Goal: Task Accomplishment & Management: Manage account settings

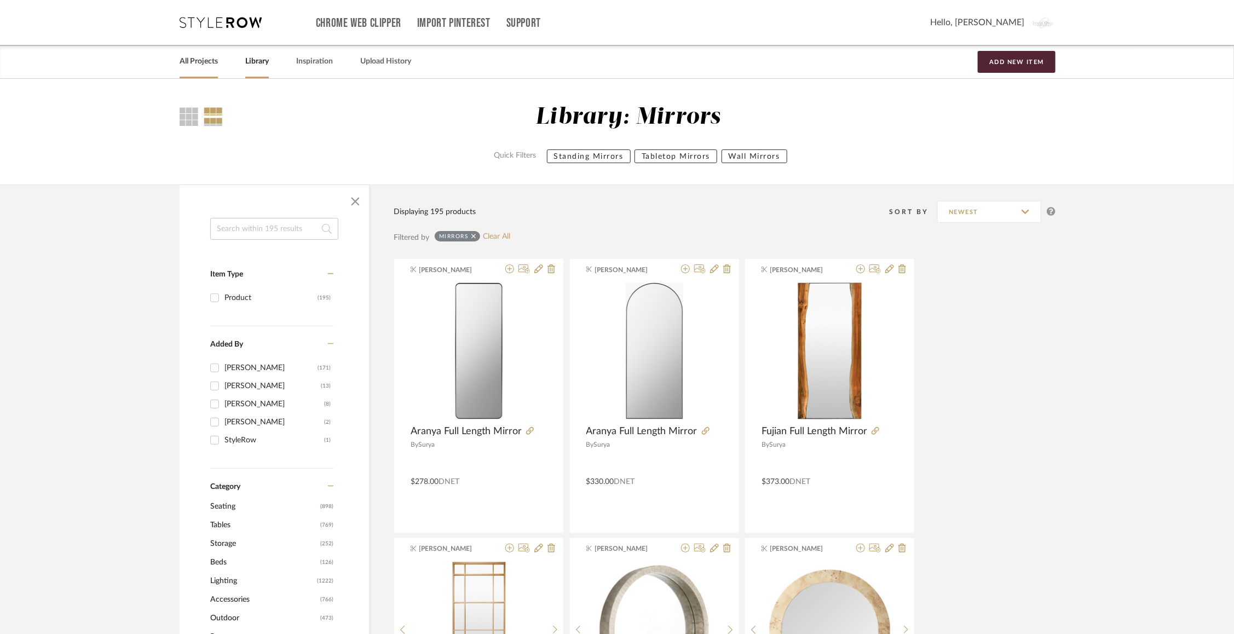
click at [193, 59] on link "All Projects" at bounding box center [199, 61] width 38 height 15
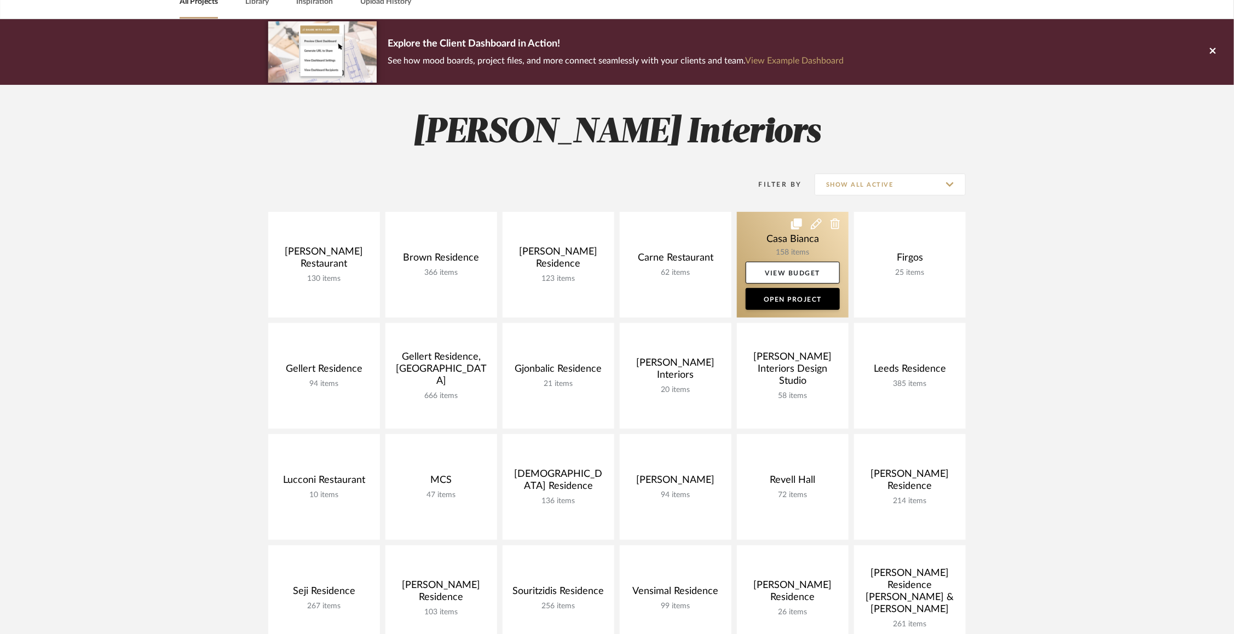
scroll to position [94, 0]
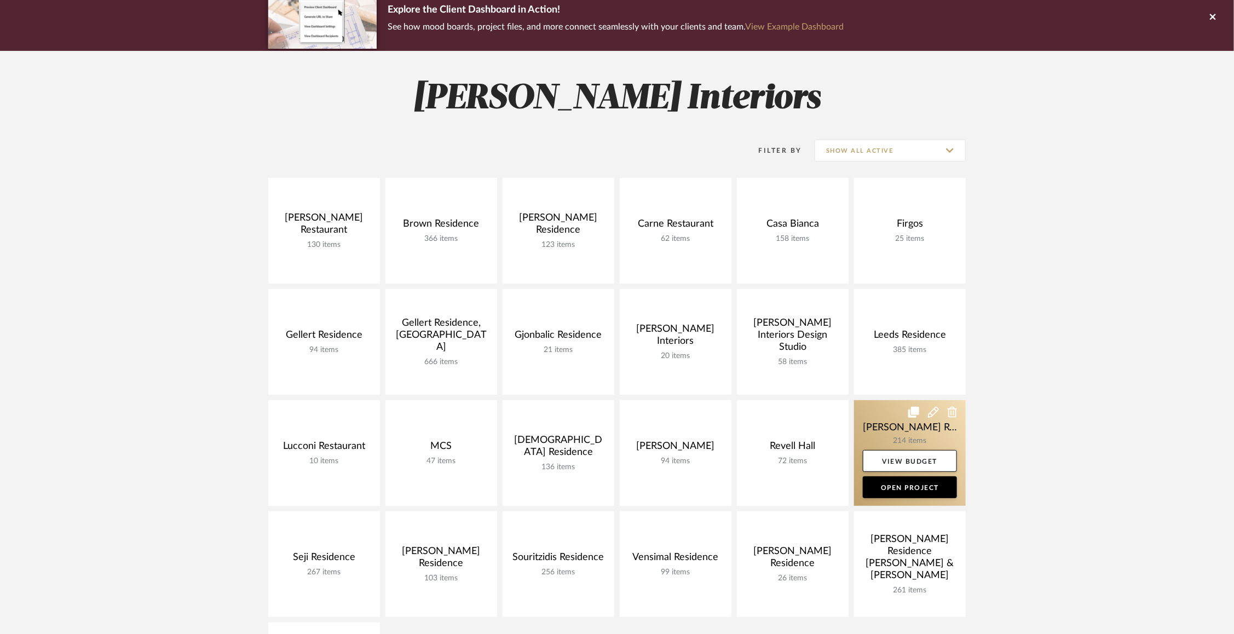
click at [888, 436] on link at bounding box center [910, 453] width 112 height 106
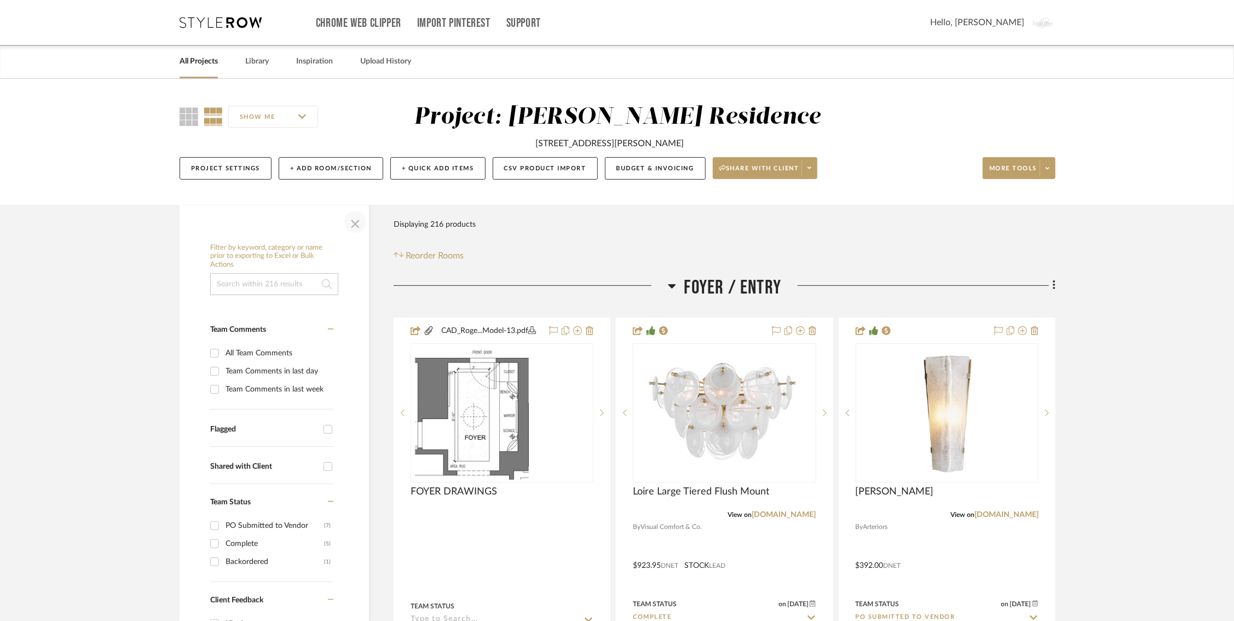
click at [350, 222] on span "button" at bounding box center [355, 222] width 26 height 26
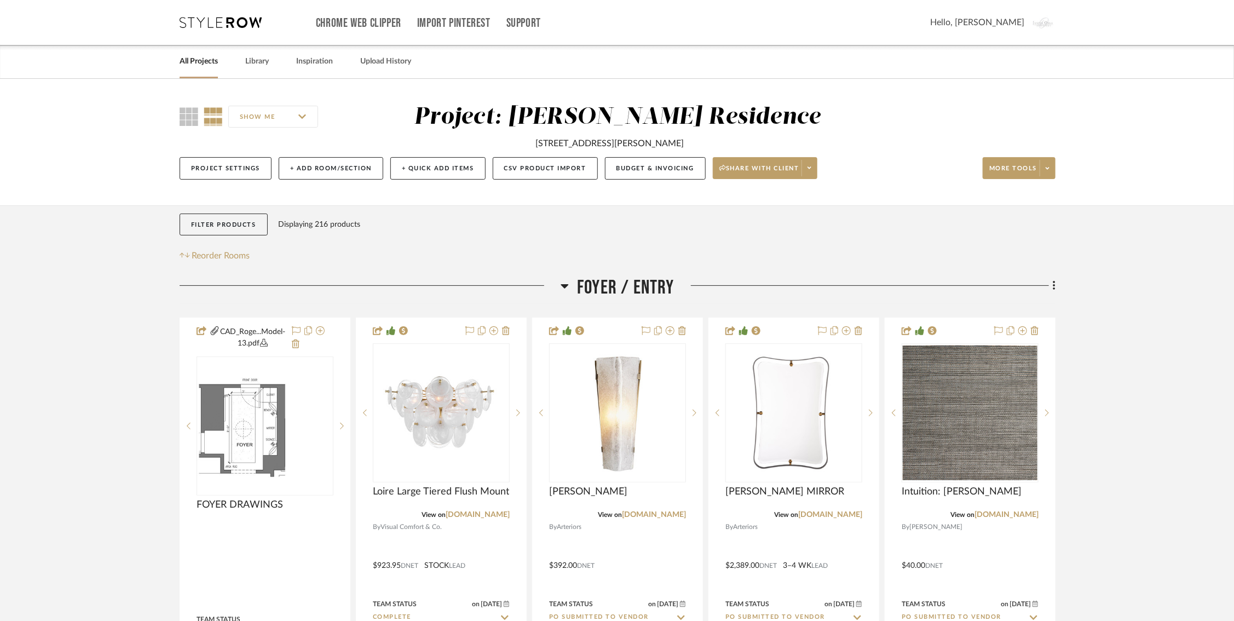
click at [566, 290] on icon at bounding box center [565, 285] width 8 height 13
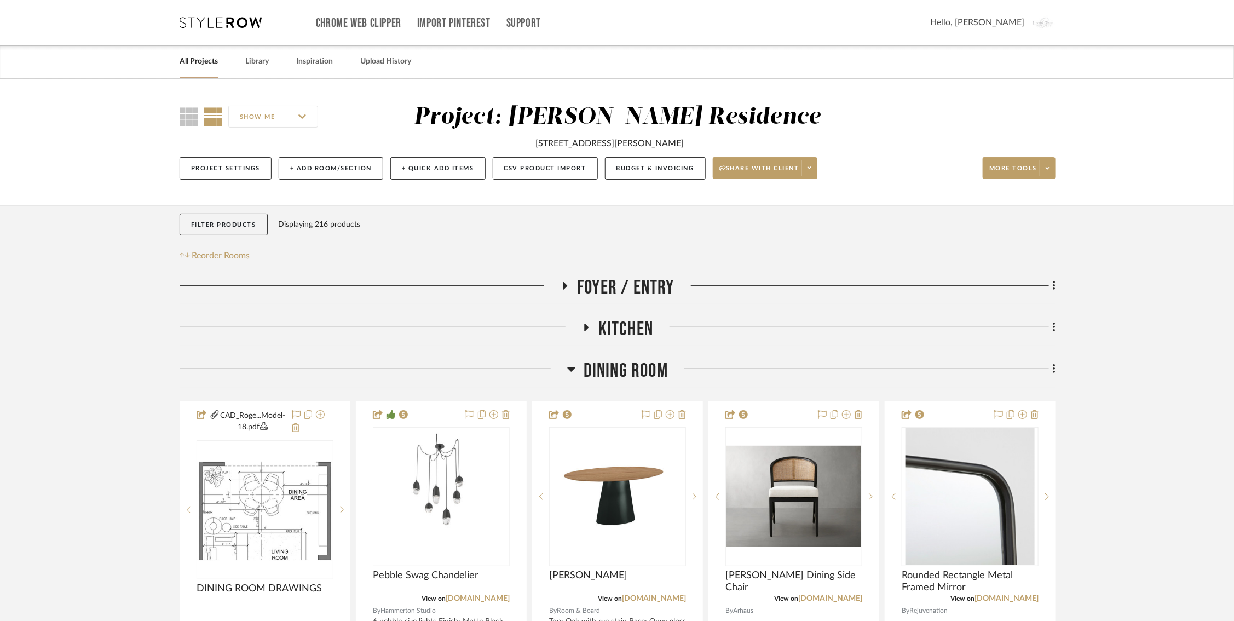
click at [573, 366] on icon at bounding box center [571, 368] width 8 height 13
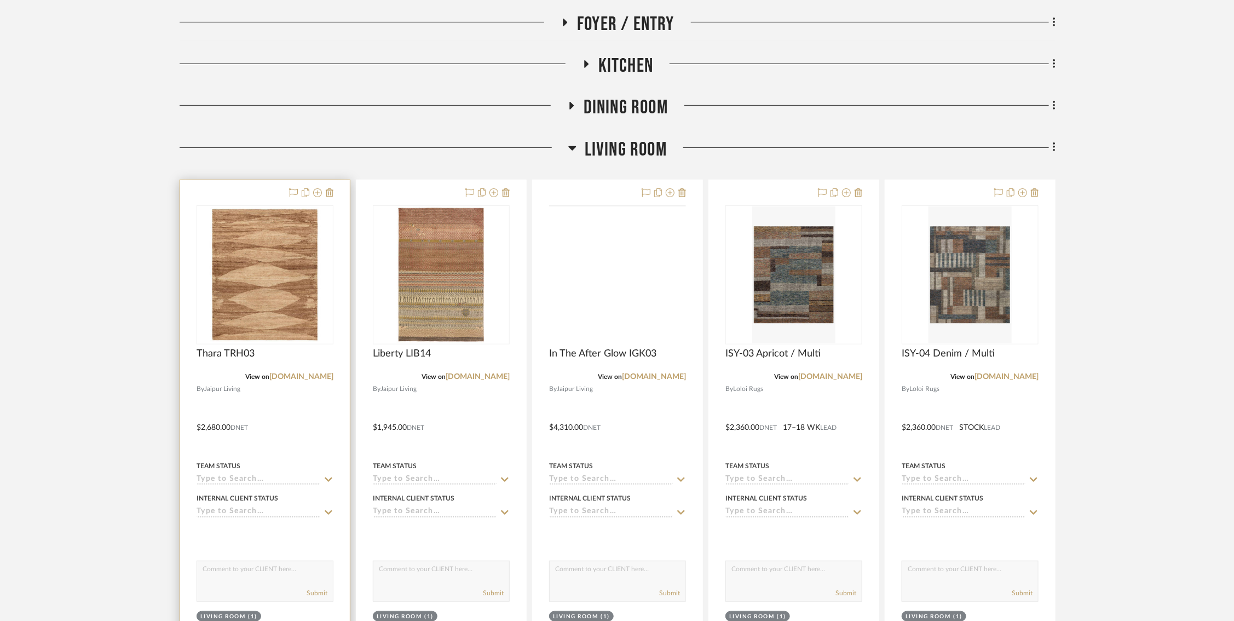
scroll to position [270, 0]
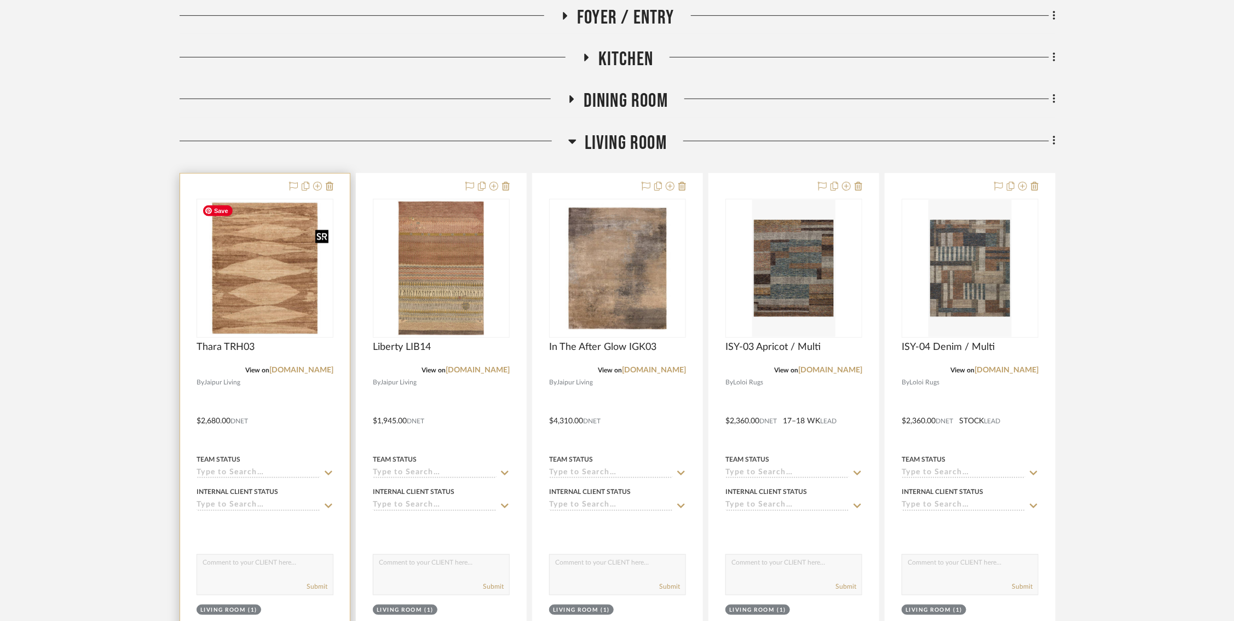
click at [0, 0] on img at bounding box center [0, 0] width 0 height 0
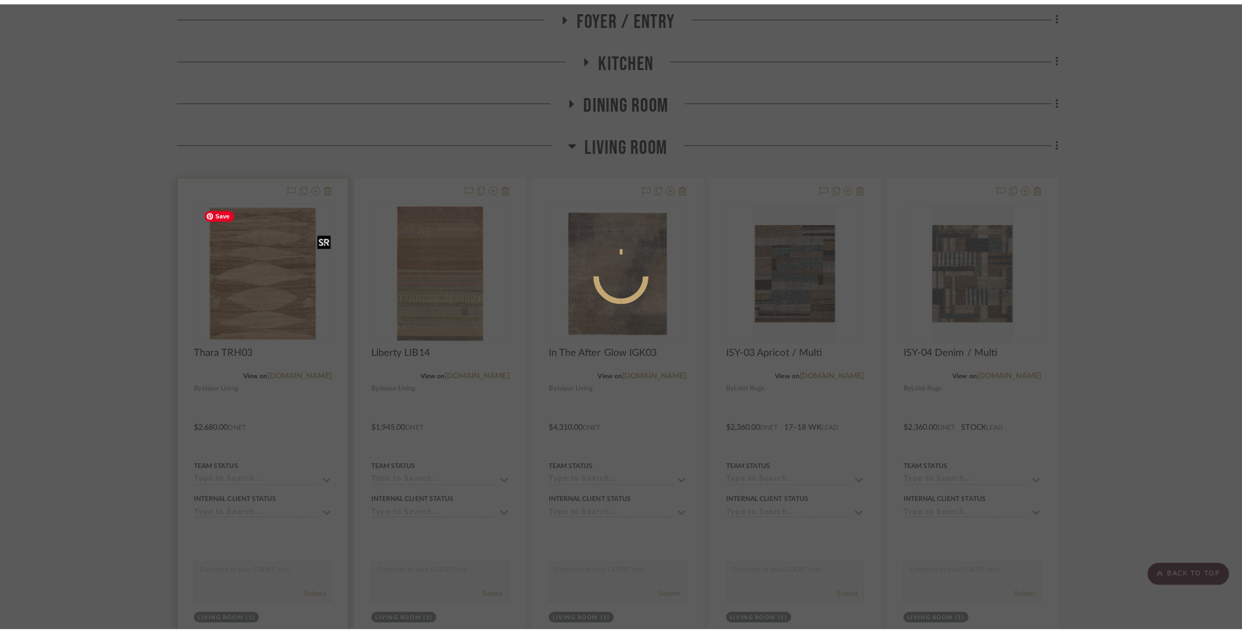
scroll to position [0, 0]
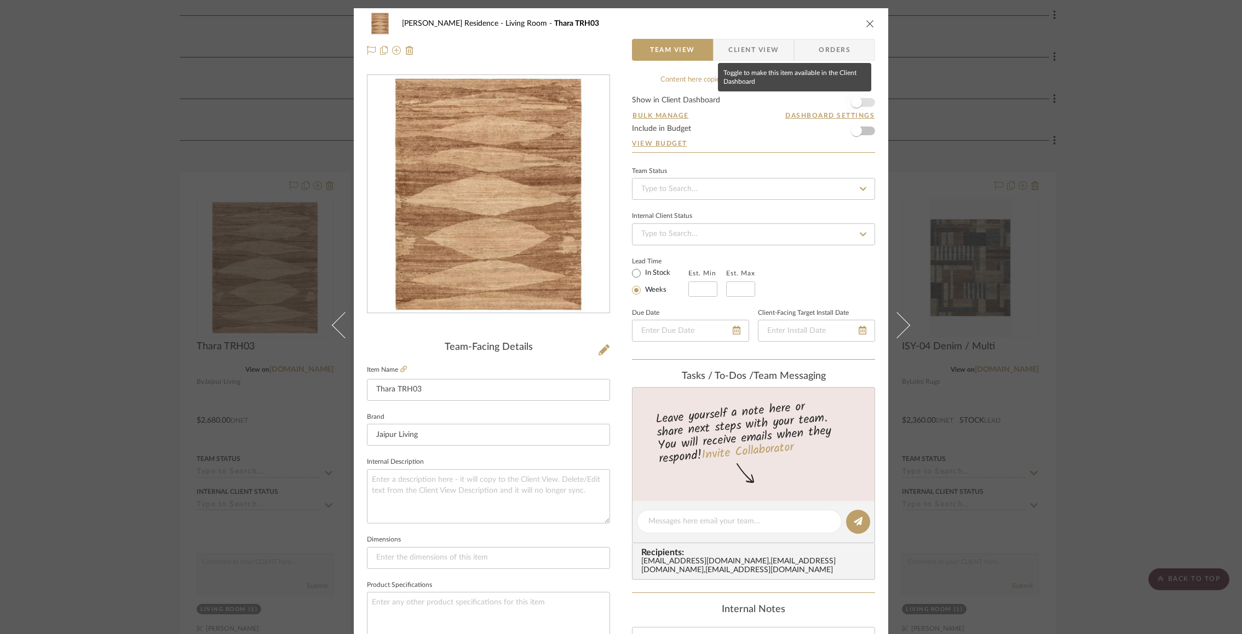
click at [857, 99] on span "button" at bounding box center [856, 102] width 11 height 11
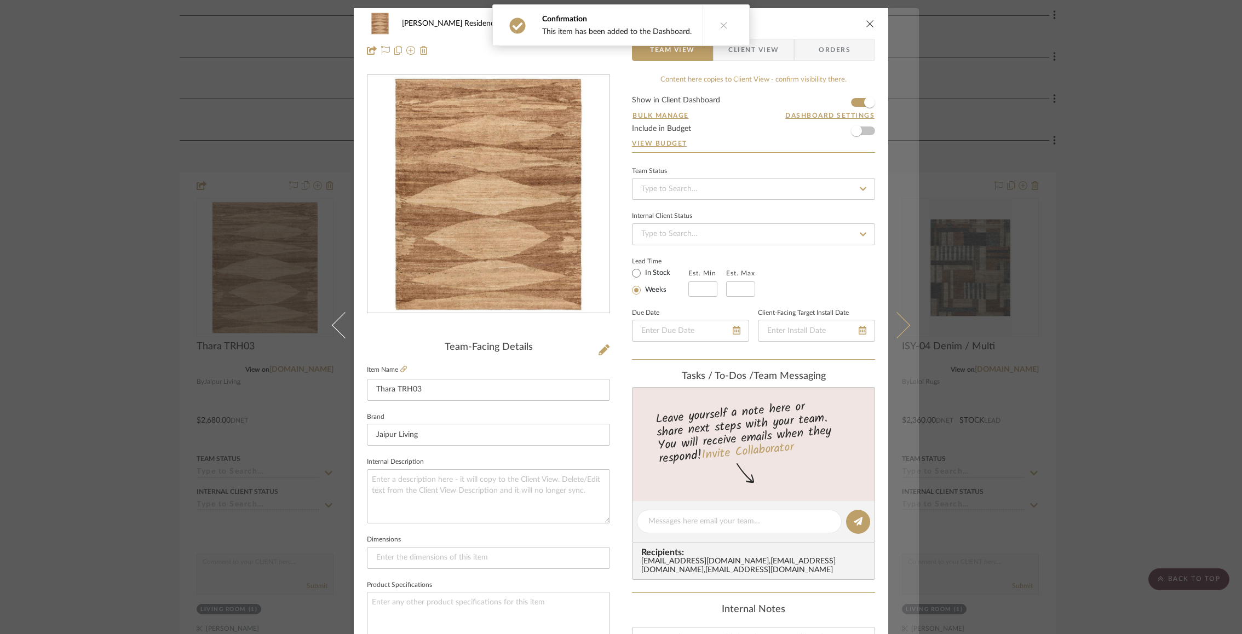
click at [898, 318] on icon at bounding box center [897, 325] width 26 height 26
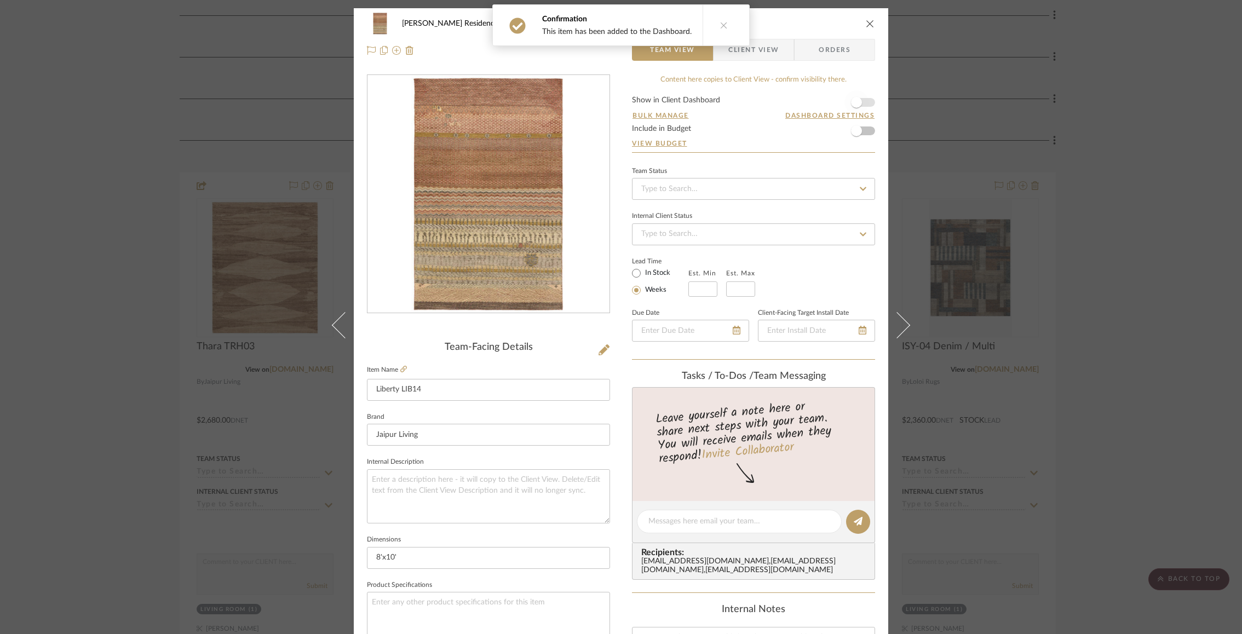
click at [855, 95] on span "button" at bounding box center [856, 102] width 24 height 24
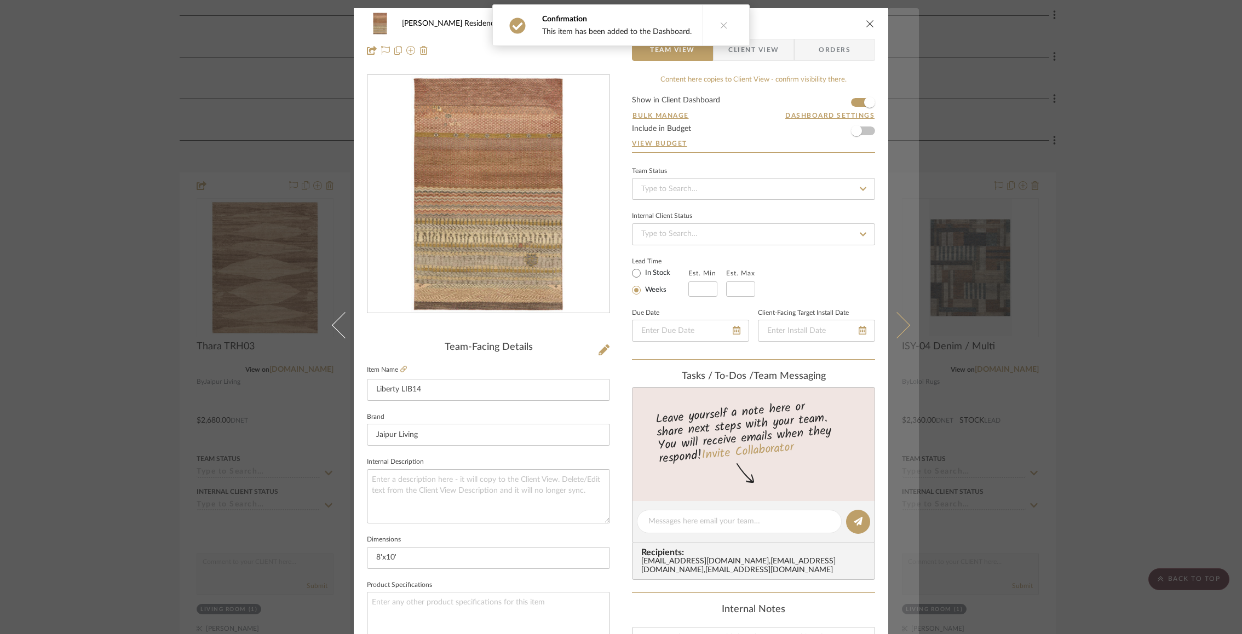
click at [898, 332] on icon at bounding box center [897, 325] width 26 height 26
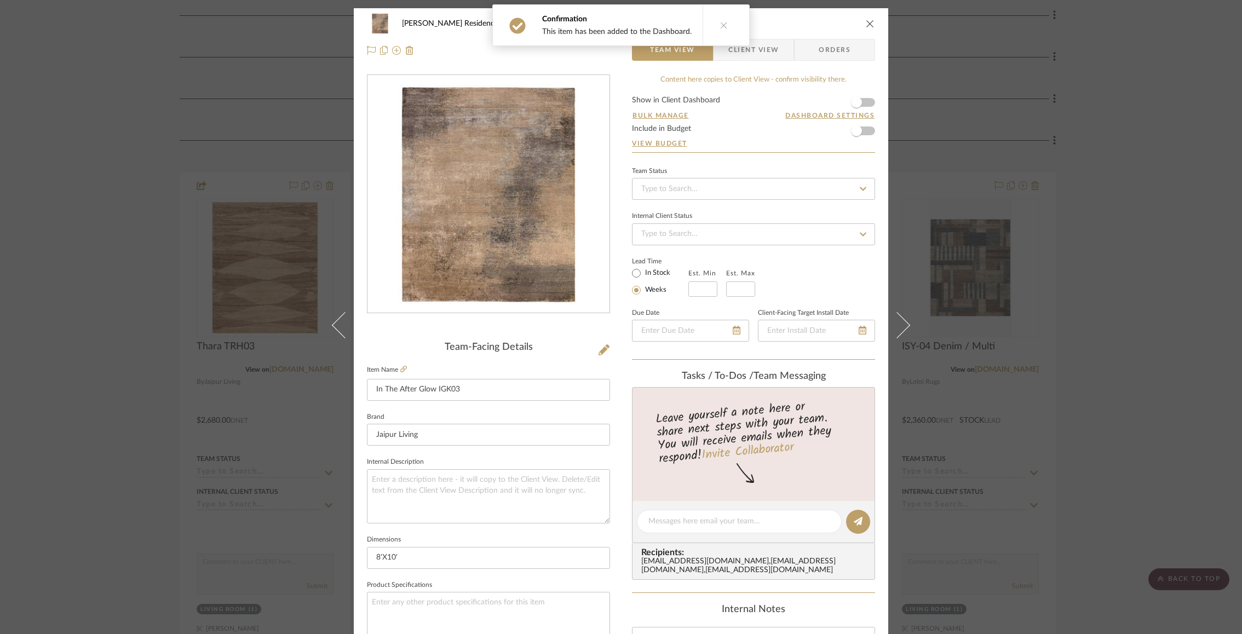
click at [866, 101] on form "Show in Client Dashboard Bulk Manage Dashboard Settings Include in Budget View …" at bounding box center [753, 124] width 243 height 56
click at [851, 102] on span "button" at bounding box center [856, 102] width 11 height 11
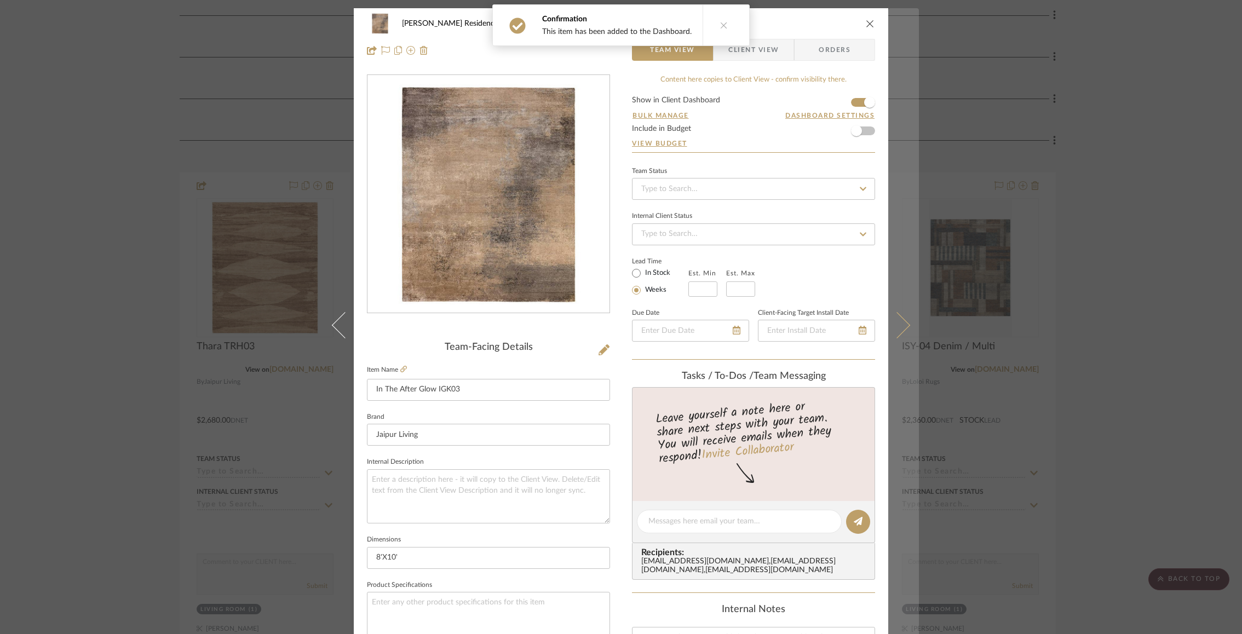
click at [906, 320] on button at bounding box center [903, 325] width 31 height 634
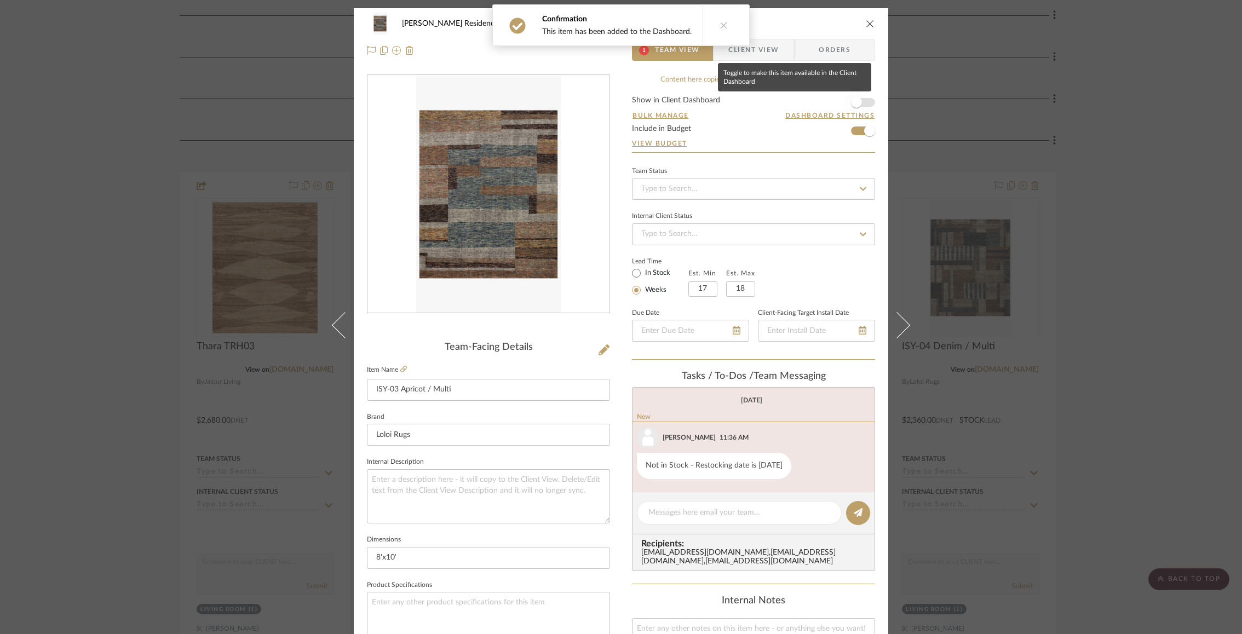
click at [858, 102] on span "button" at bounding box center [856, 102] width 24 height 24
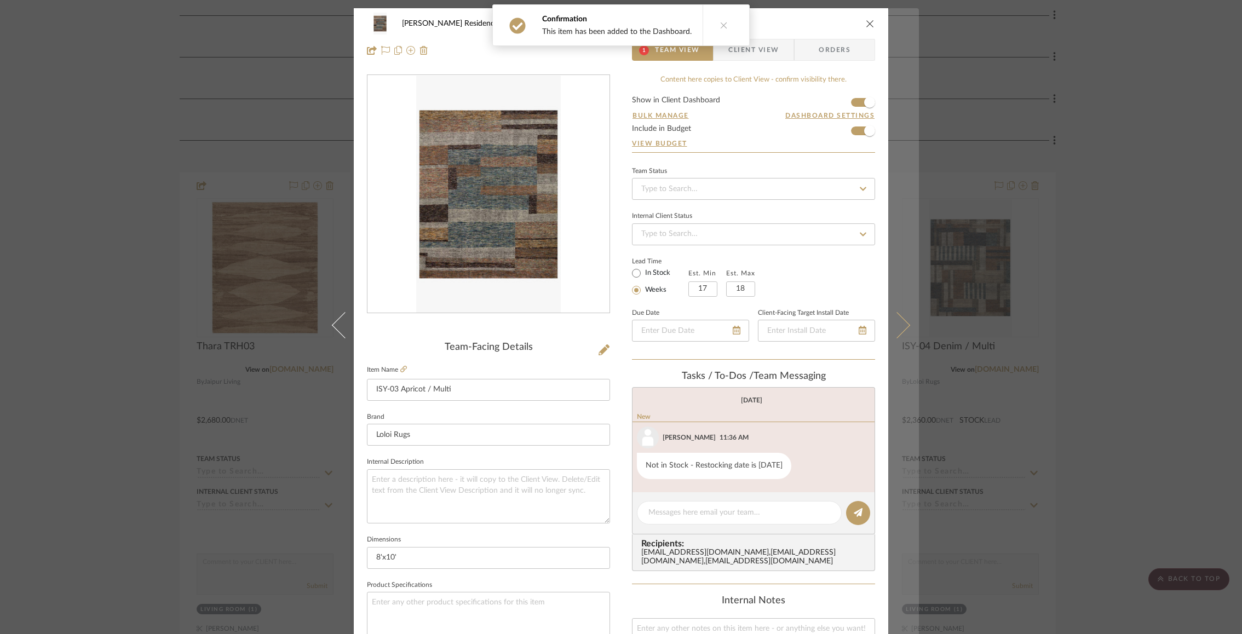
click at [901, 326] on icon at bounding box center [897, 325] width 26 height 26
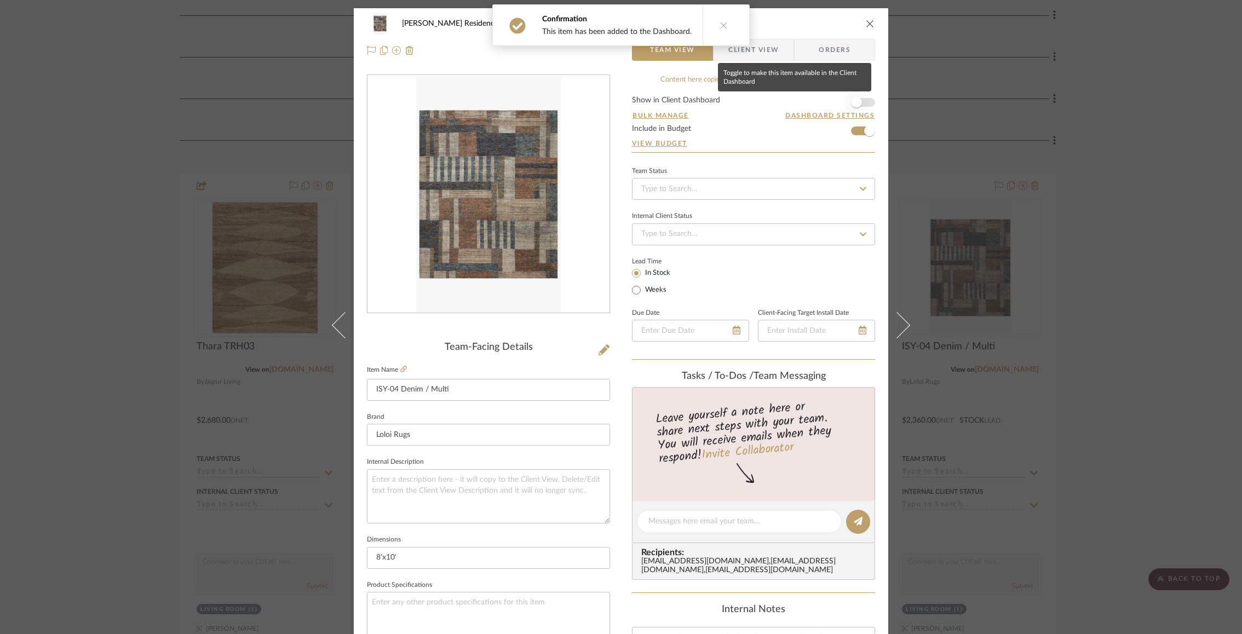
click at [859, 96] on span "button" at bounding box center [856, 102] width 24 height 24
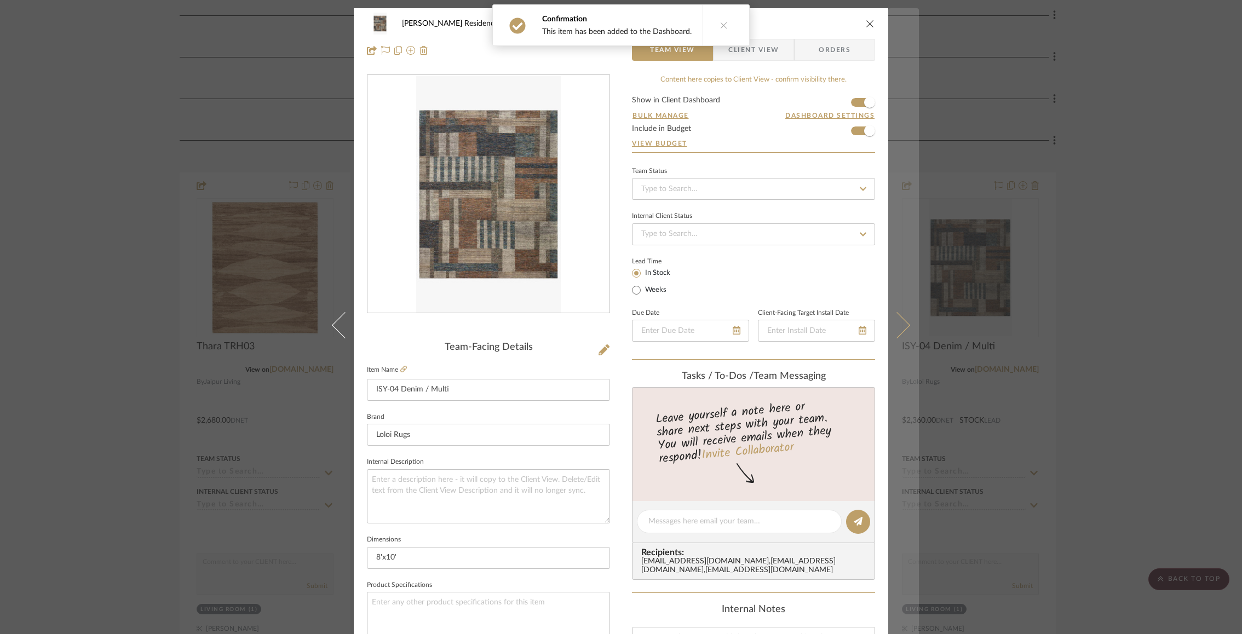
click at [902, 333] on button at bounding box center [903, 325] width 31 height 634
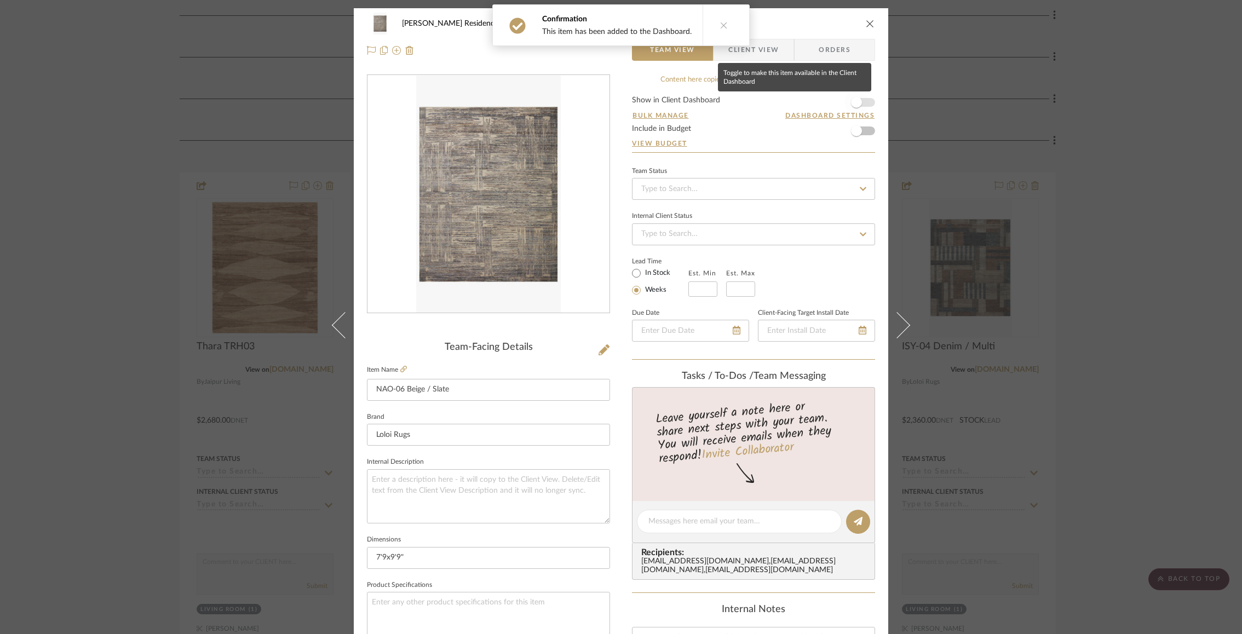
click at [853, 98] on span "button" at bounding box center [856, 102] width 11 height 11
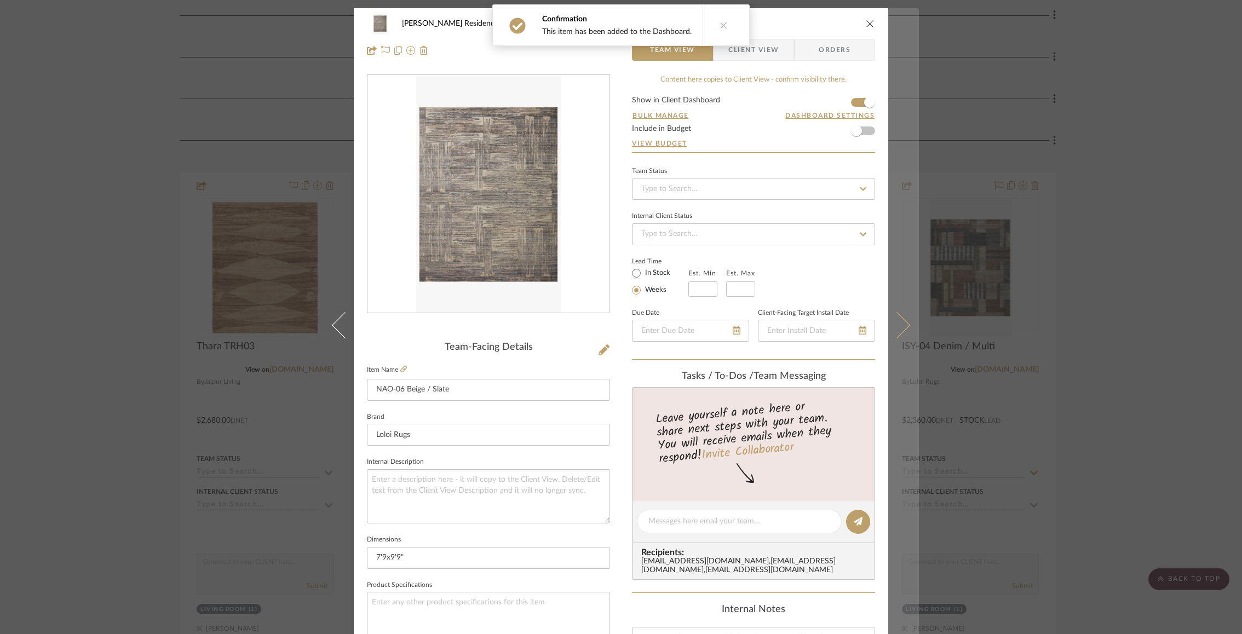
click at [905, 318] on button at bounding box center [903, 325] width 31 height 634
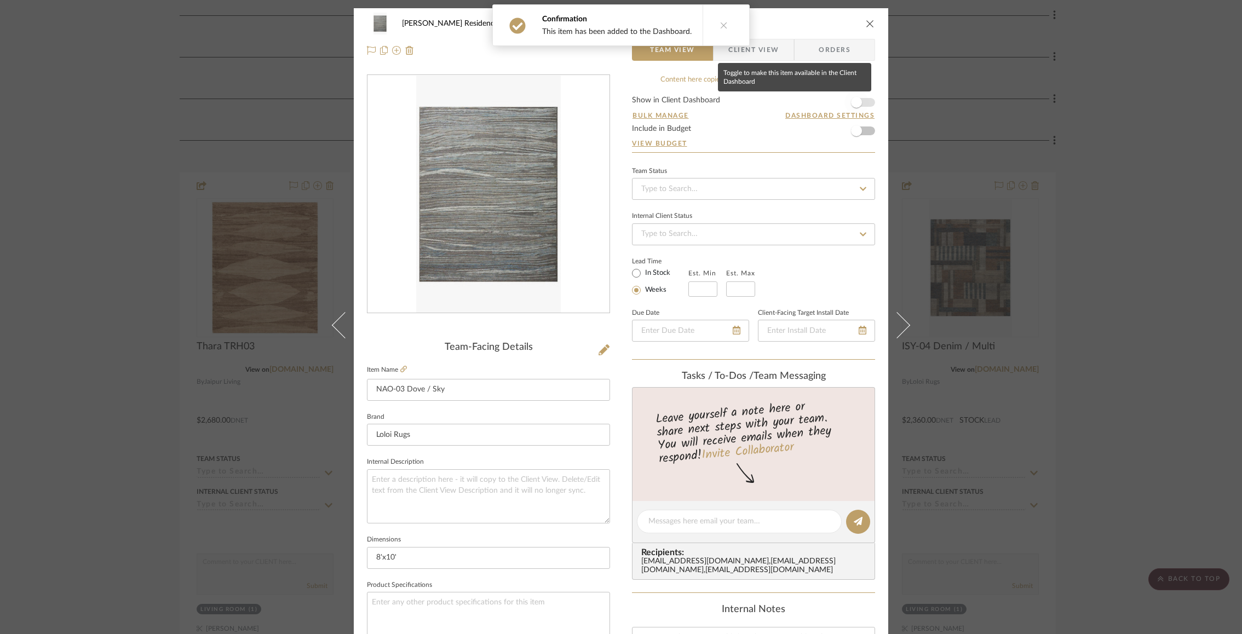
click at [853, 100] on span "button" at bounding box center [856, 102] width 11 height 11
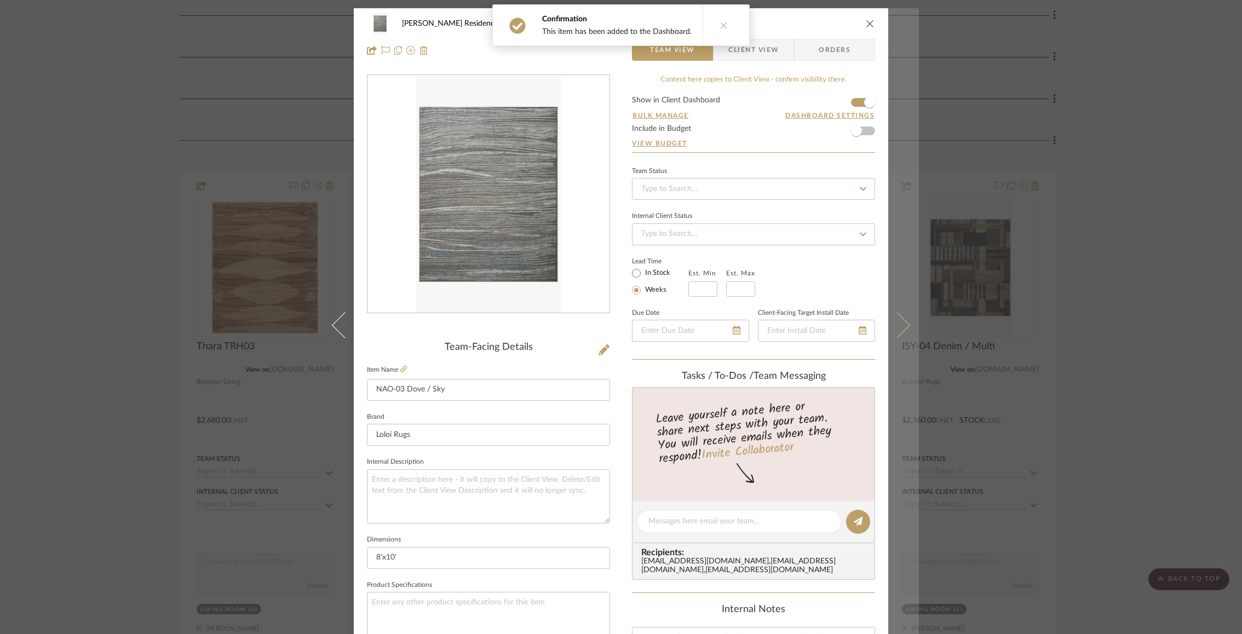
click at [890, 311] on button at bounding box center [903, 325] width 31 height 634
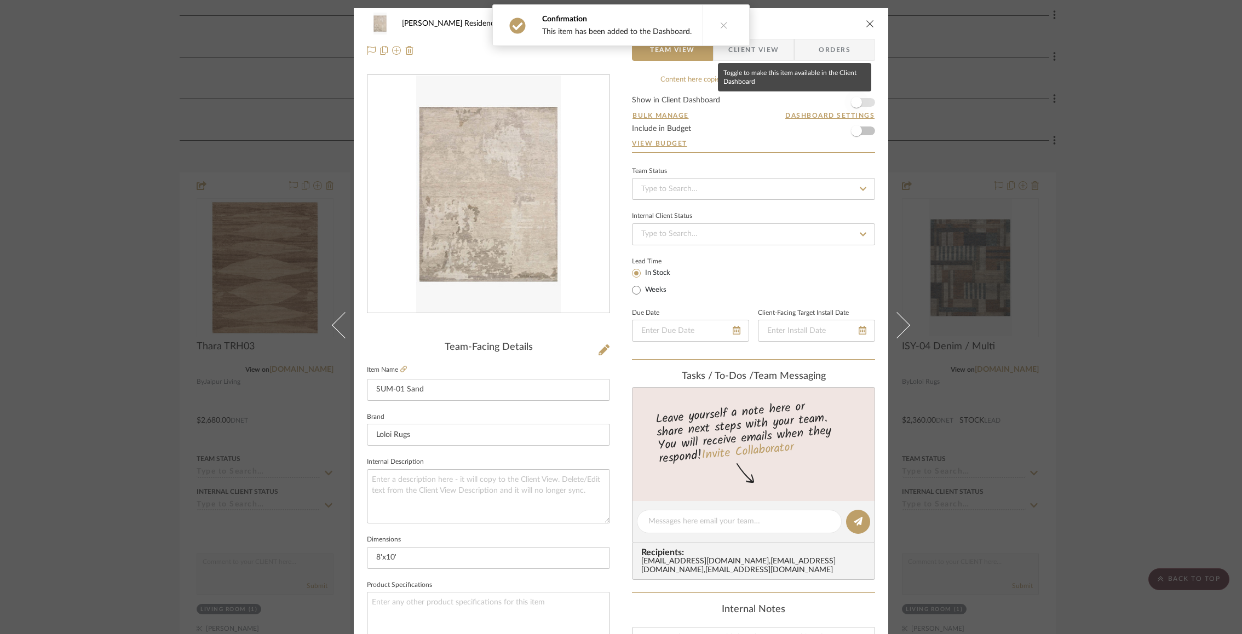
click at [857, 100] on span "button" at bounding box center [856, 102] width 11 height 11
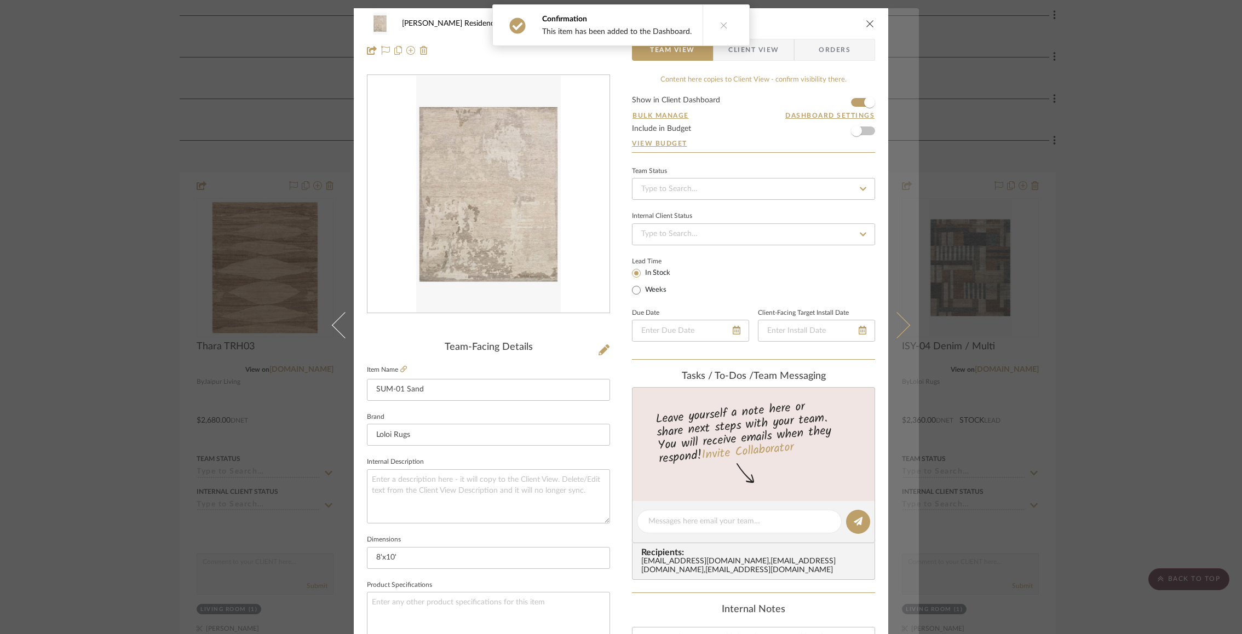
click at [894, 327] on icon at bounding box center [897, 325] width 26 height 26
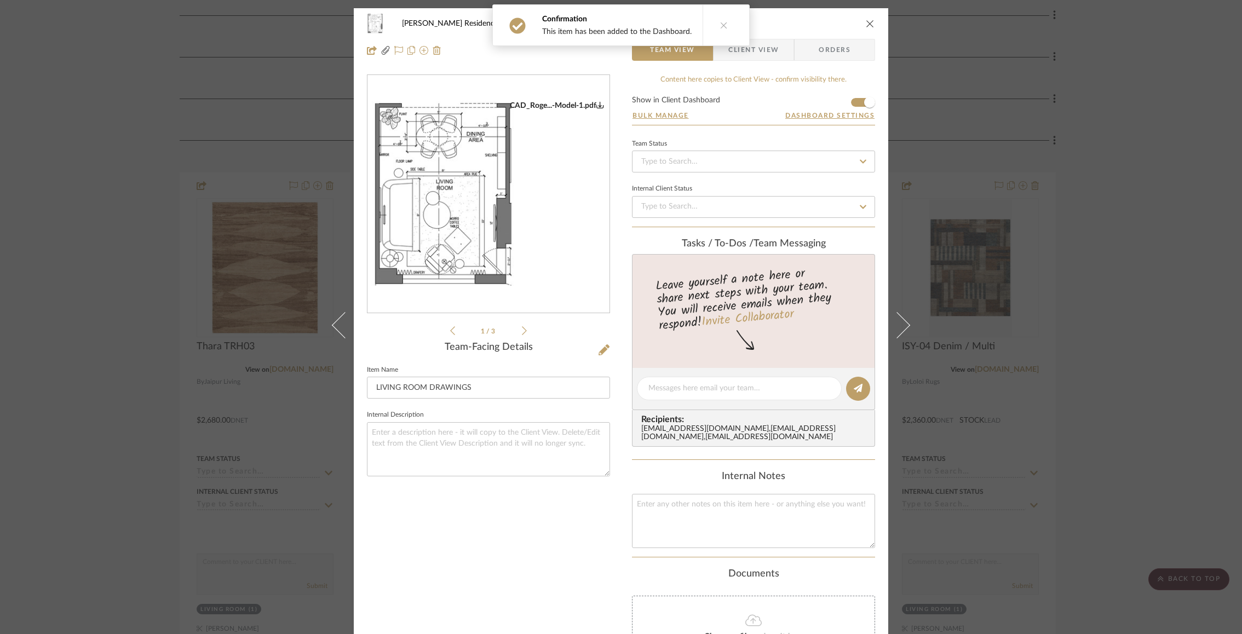
click at [1041, 248] on div "Rogers Residence Living Room LIVING ROOM DRAWINGS Team View Client View Orders …" at bounding box center [621, 317] width 1242 height 634
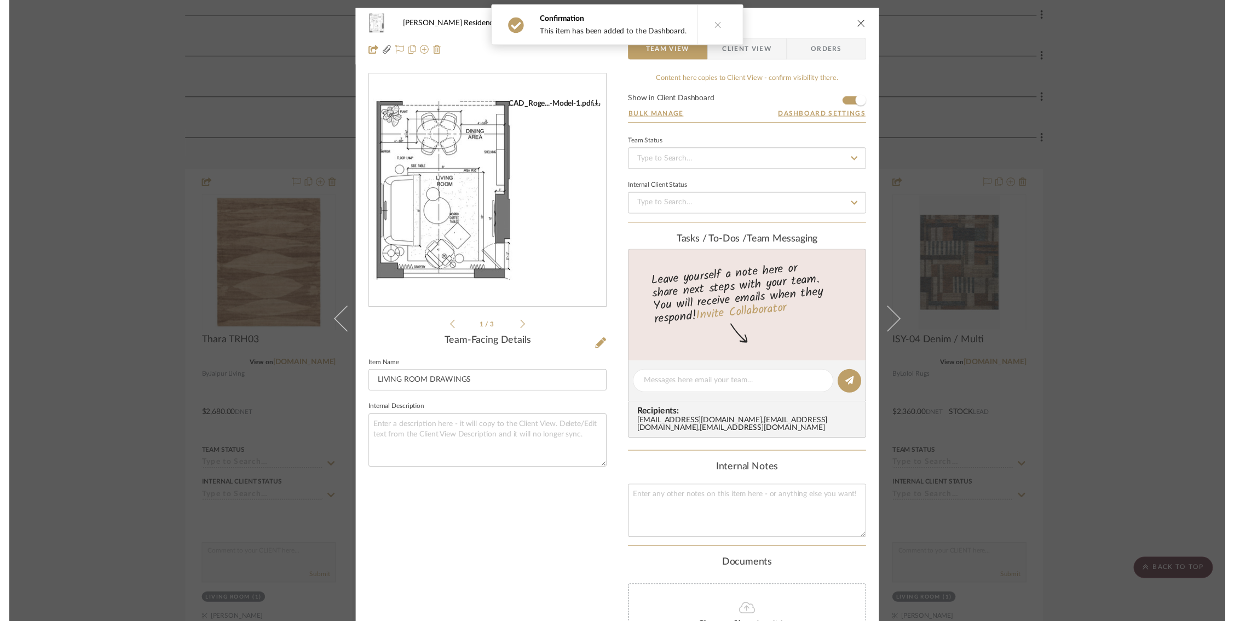
scroll to position [270, 0]
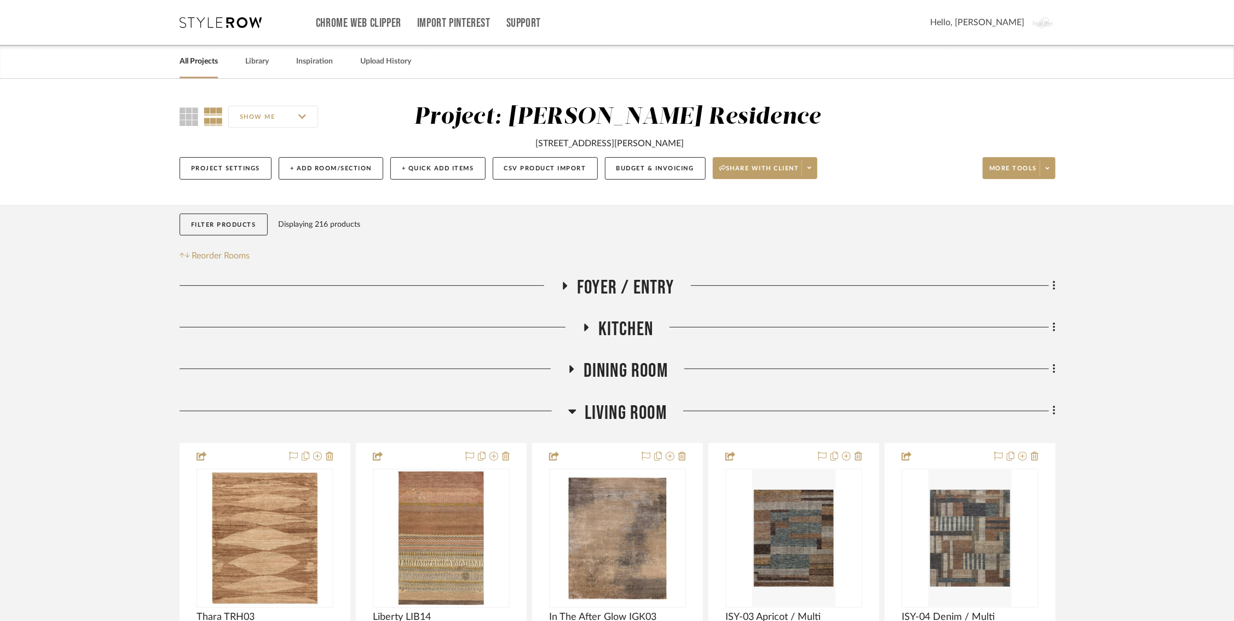
scroll to position [198, 0]
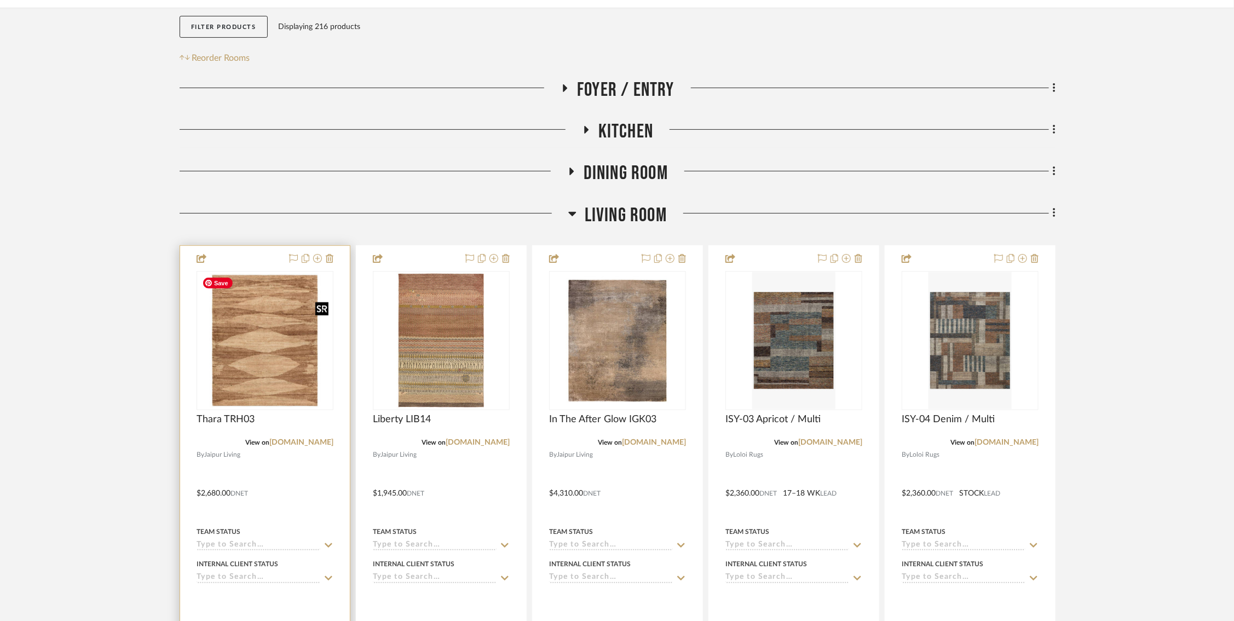
click at [0, 0] on img at bounding box center [0, 0] width 0 height 0
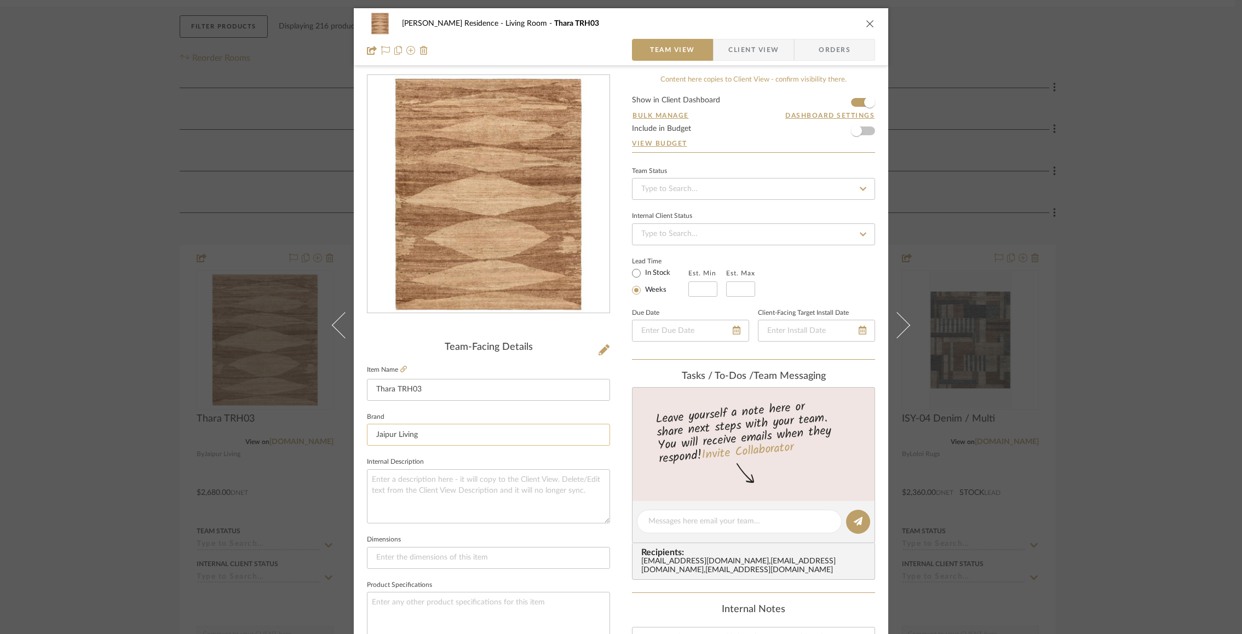
scroll to position [0, 0]
click at [757, 50] on span "Client View" at bounding box center [753, 50] width 50 height 22
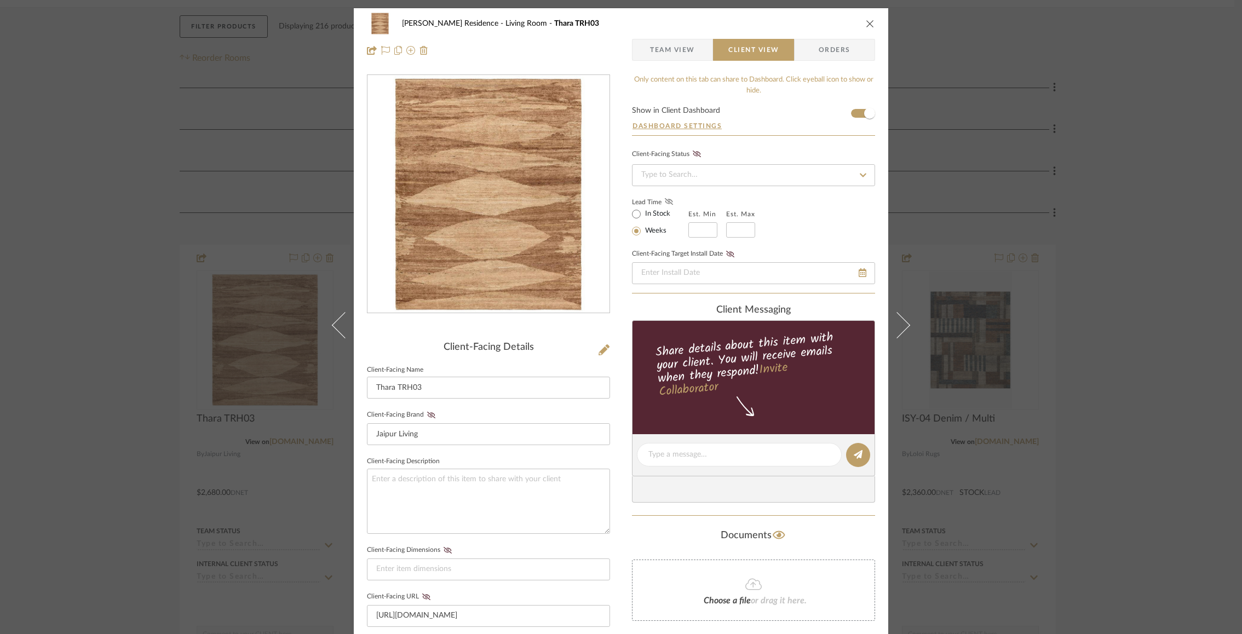
click at [665, 203] on icon at bounding box center [669, 201] width 8 height 7
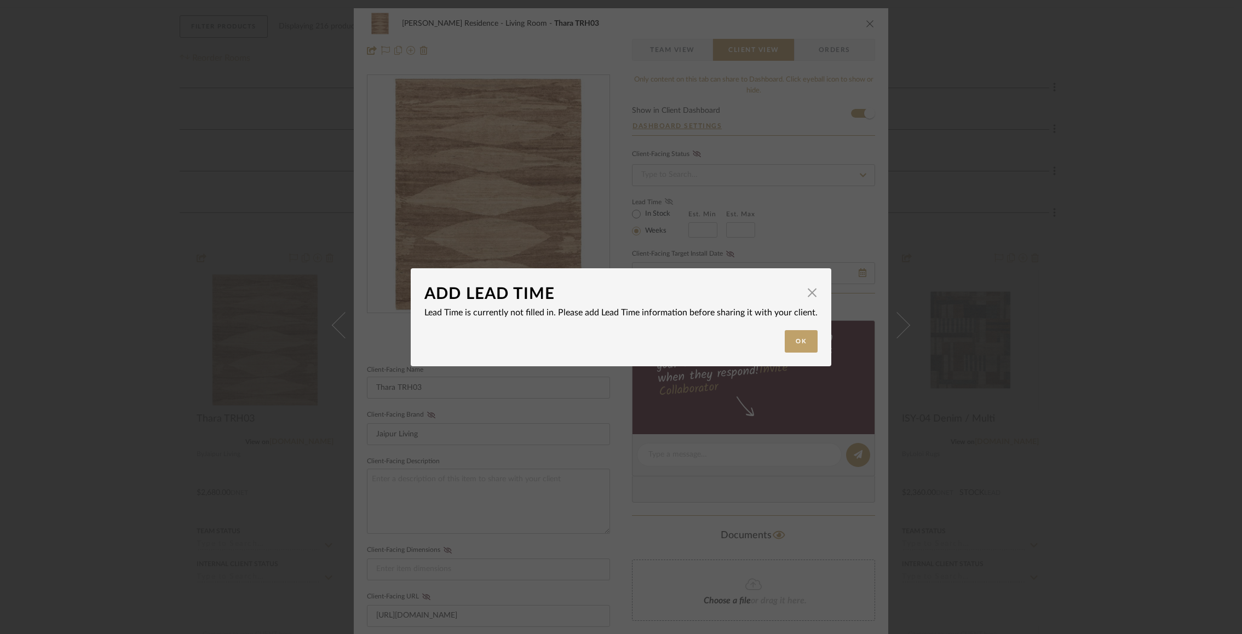
click at [820, 352] on dialog-content "ADD LEAD TIME × Lead Time is currently not filled in. Please add Lead Time info…" at bounding box center [621, 317] width 421 height 98
click at [801, 348] on button "Ok" at bounding box center [801, 341] width 33 height 22
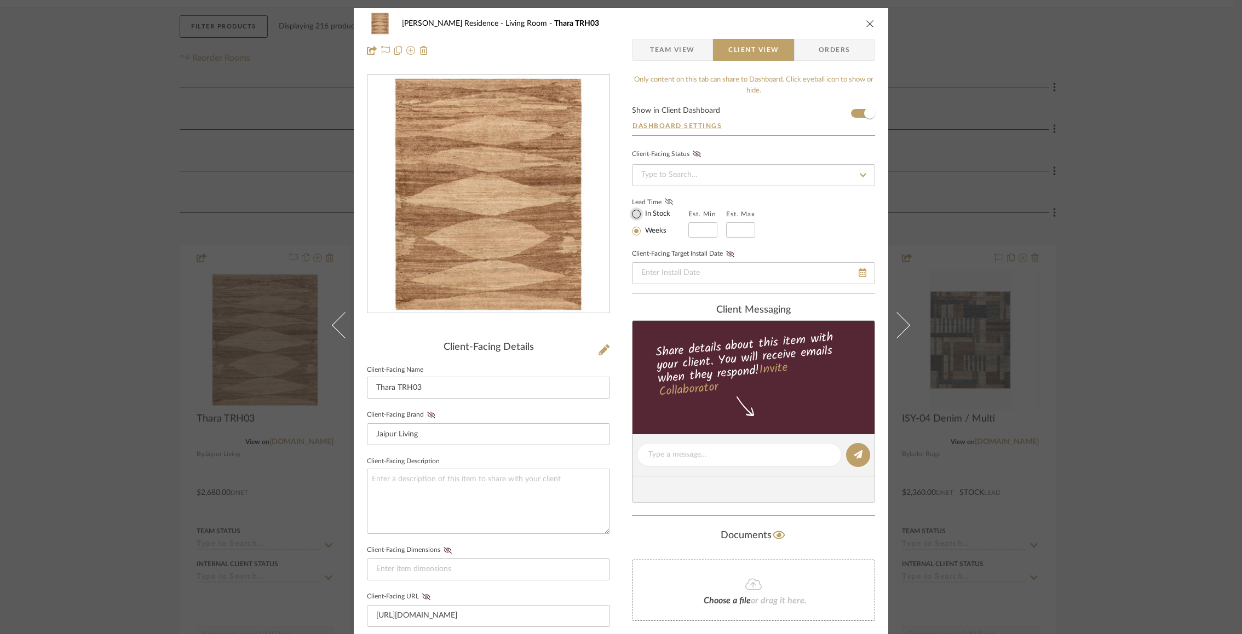
click at [636, 211] on input "In Stock" at bounding box center [636, 214] width 13 height 13
radio input "true"
click at [663, 211] on label "In Stock" at bounding box center [656, 214] width 27 height 10
click at [643, 211] on input "In Stock" at bounding box center [636, 214] width 13 height 13
click at [666, 202] on icon at bounding box center [669, 201] width 8 height 7
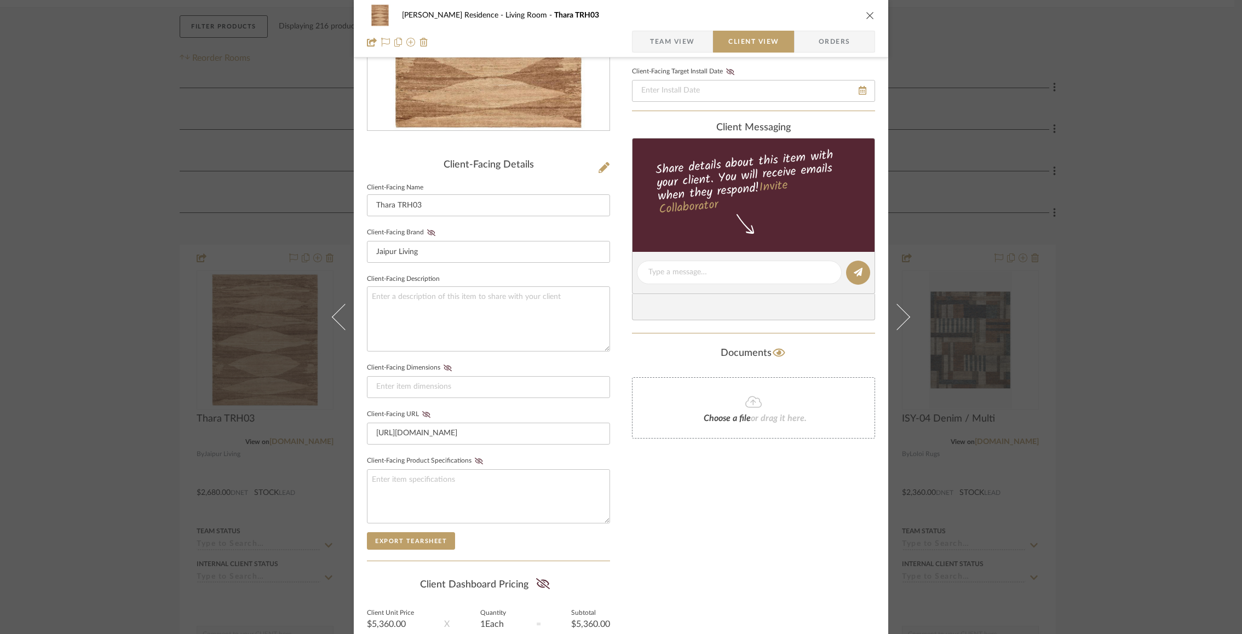
scroll to position [281, 0]
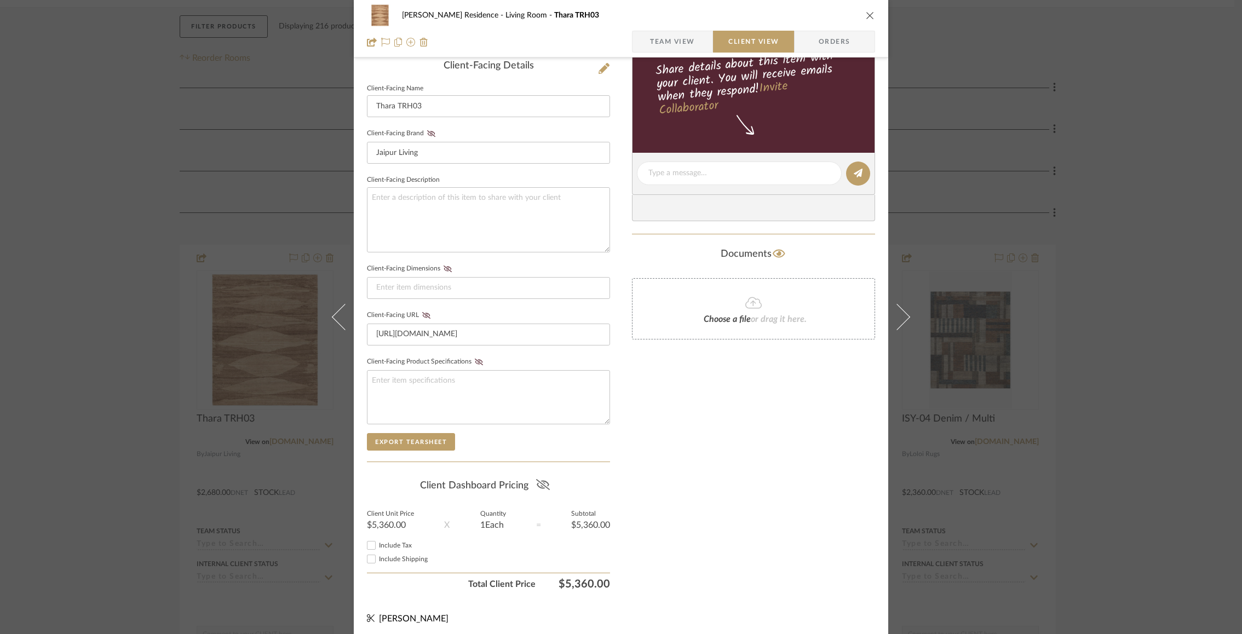
click at [536, 488] on fa-icon at bounding box center [543, 485] width 14 height 16
click at [370, 545] on input "Include Tax" at bounding box center [371, 545] width 13 height 13
checkbox input "true"
click at [370, 554] on input "Include Shipping" at bounding box center [371, 558] width 13 height 13
checkbox input "false"
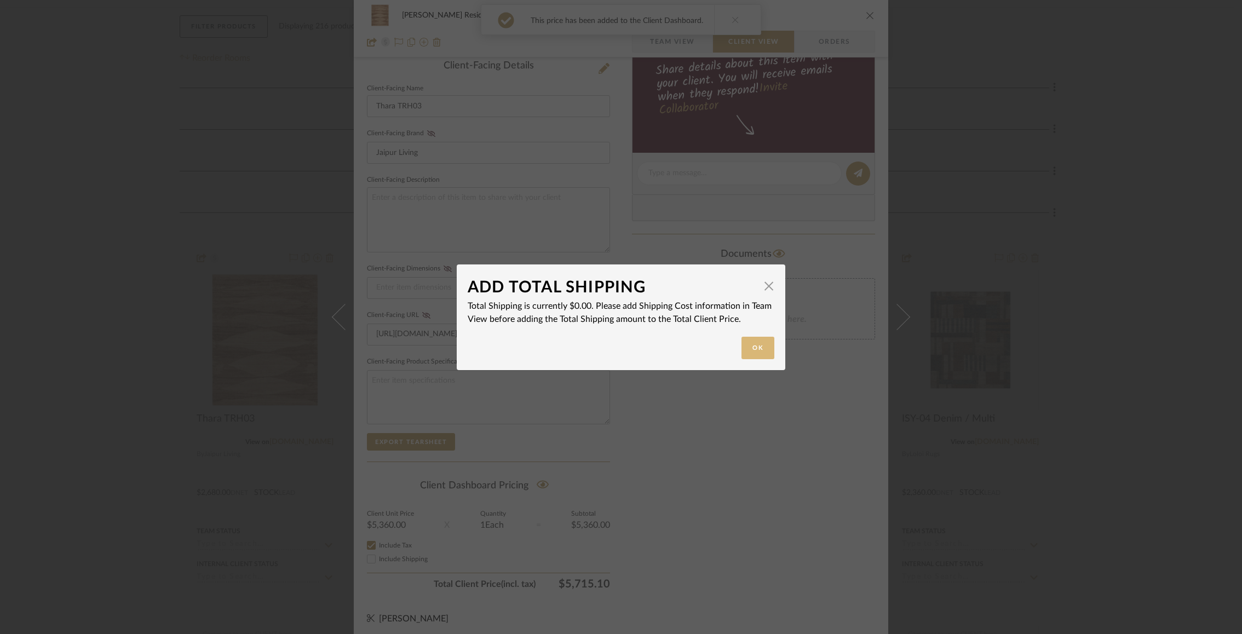
click at [747, 352] on button "Ok" at bounding box center [757, 348] width 33 height 22
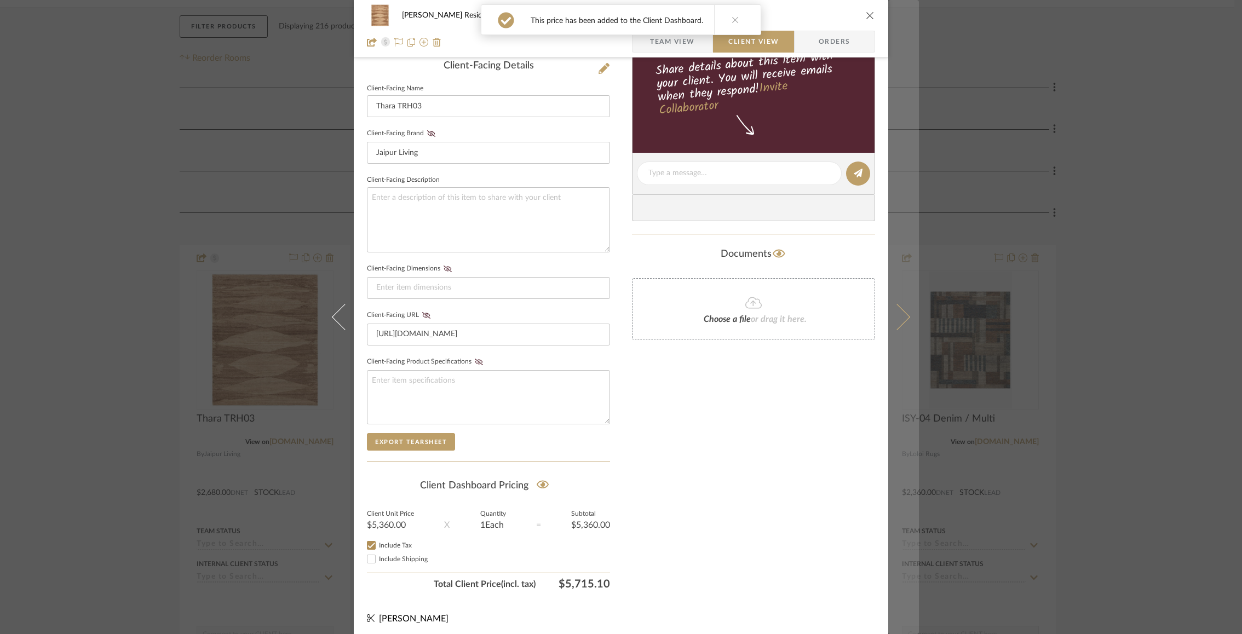
click at [902, 304] on button at bounding box center [903, 317] width 31 height 634
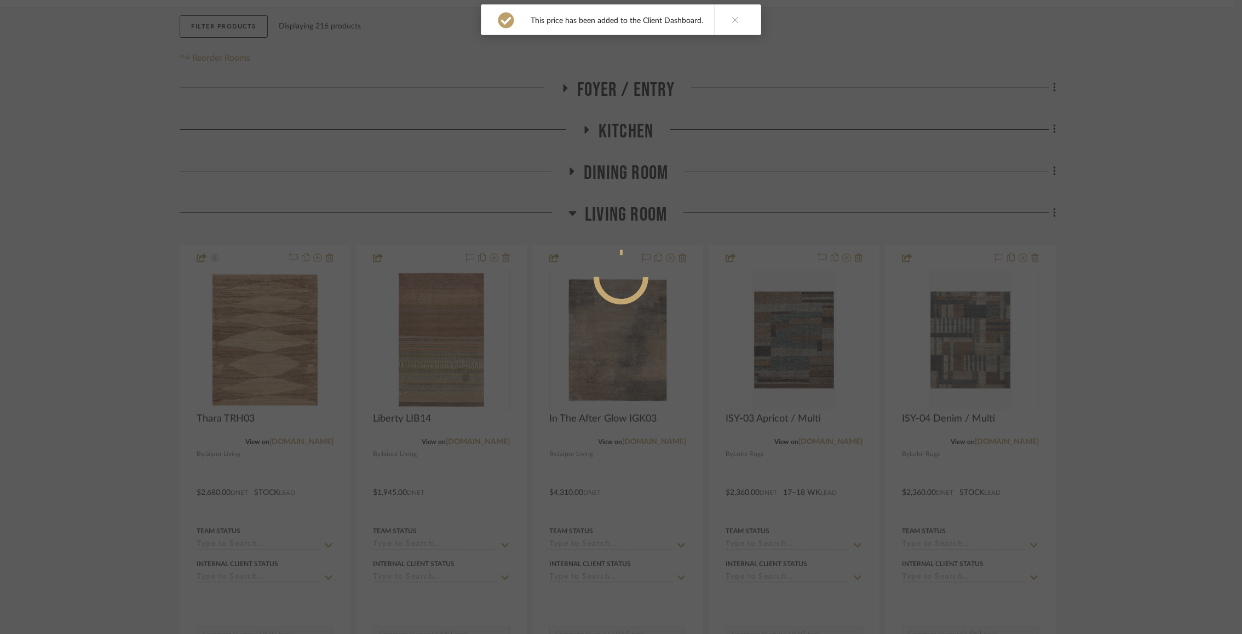
scroll to position [0, 0]
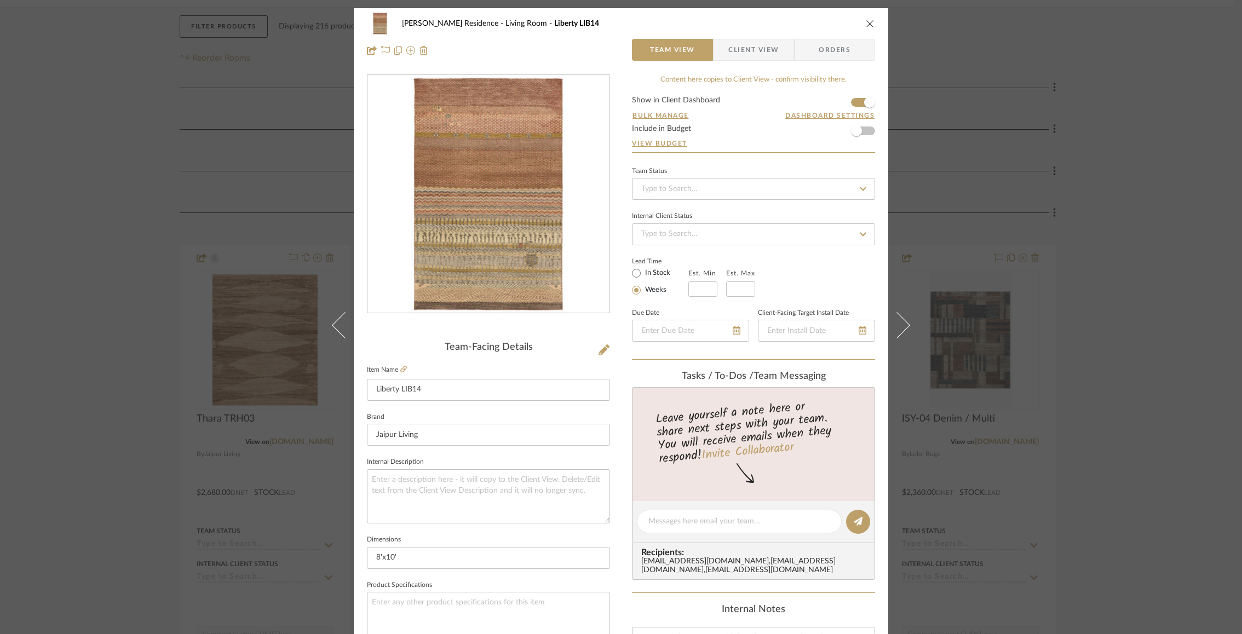
click at [232, 68] on div "Rogers Residence Living Room Liberty LIB14 Team View Client View Orders Team-Fa…" at bounding box center [621, 317] width 1242 height 634
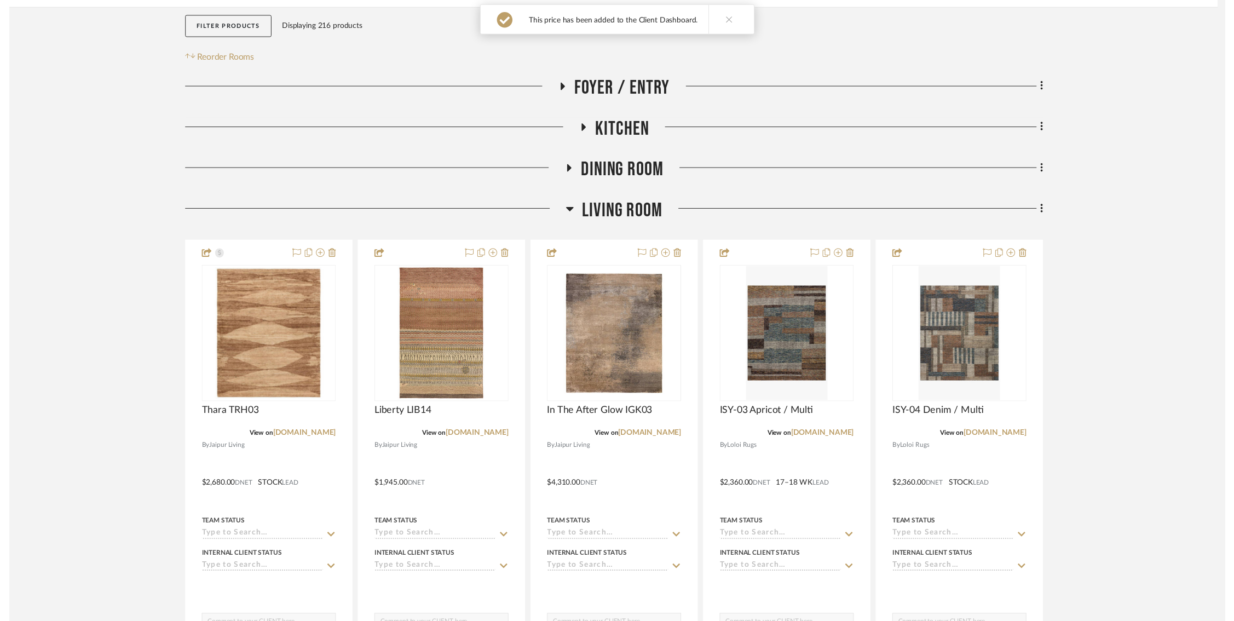
scroll to position [198, 0]
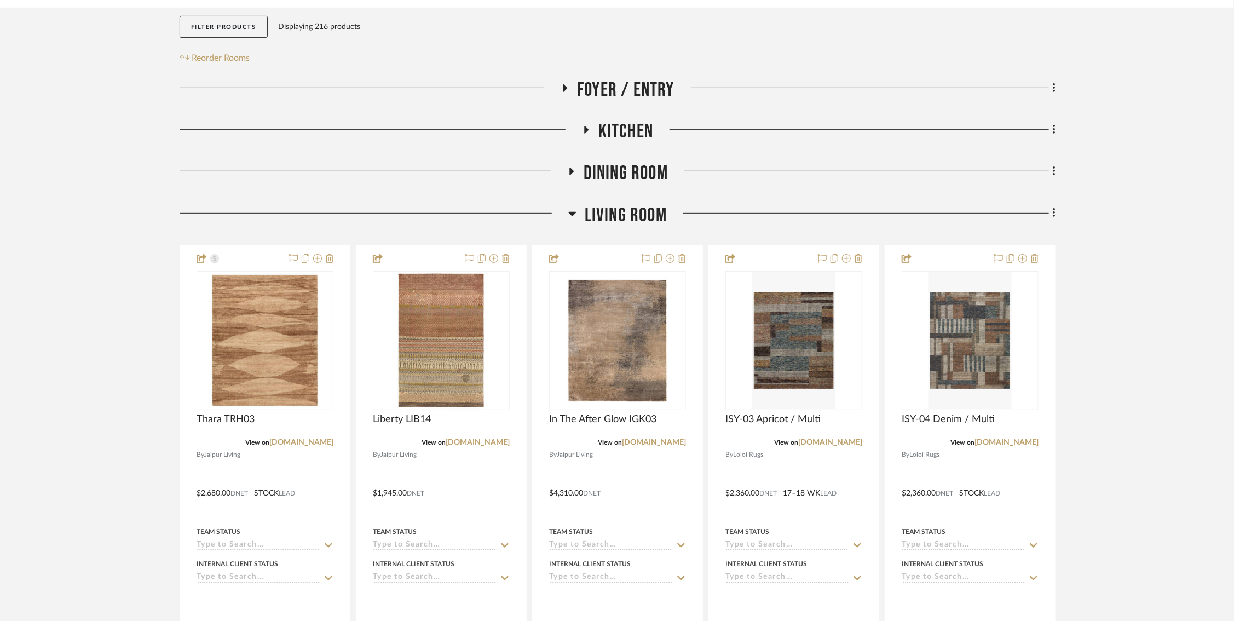
click at [238, 137] on div at bounding box center [381, 134] width 402 height 28
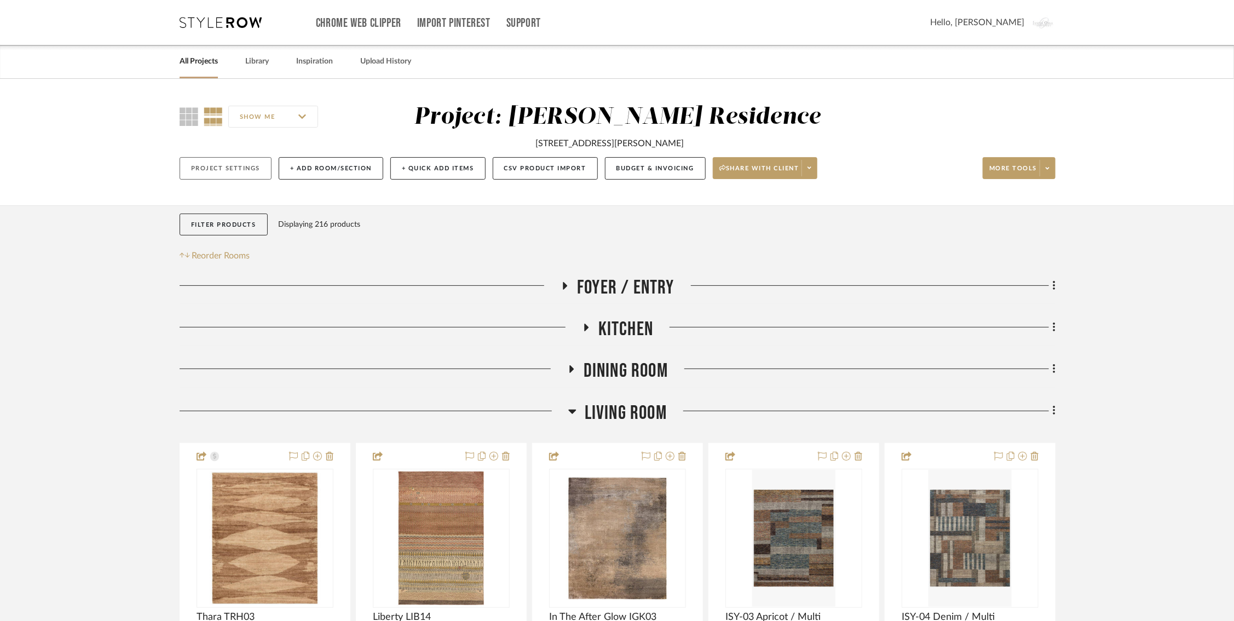
click at [241, 164] on button "Project Settings" at bounding box center [226, 168] width 92 height 22
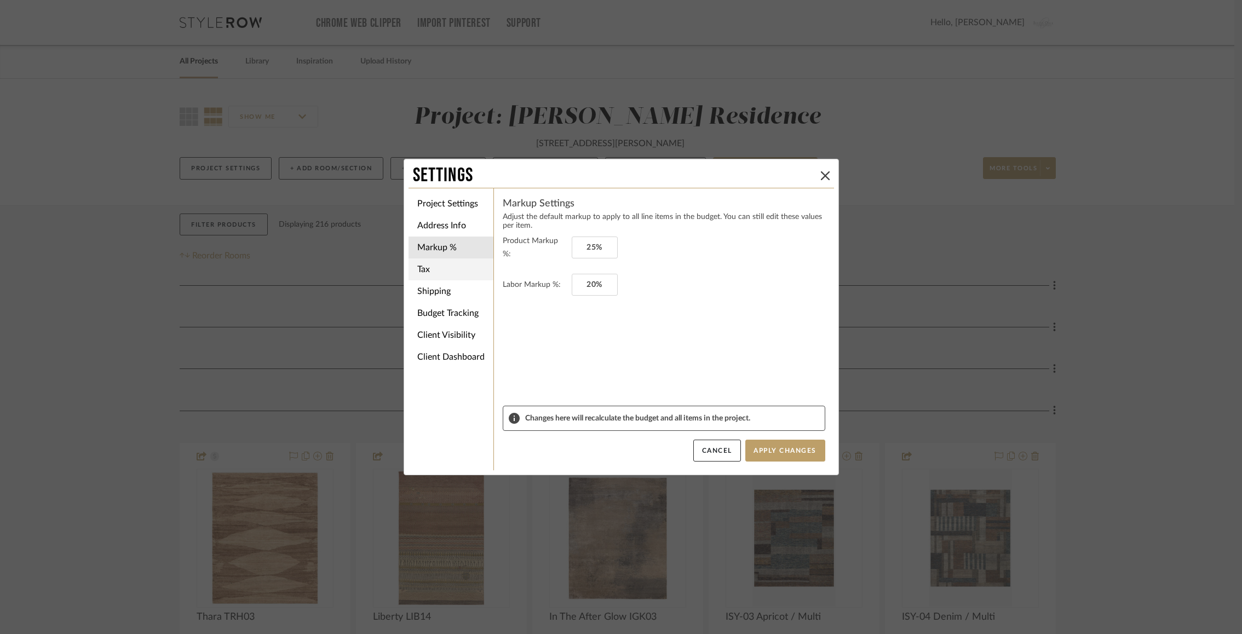
click at [441, 275] on li "Tax" at bounding box center [450, 269] width 85 height 22
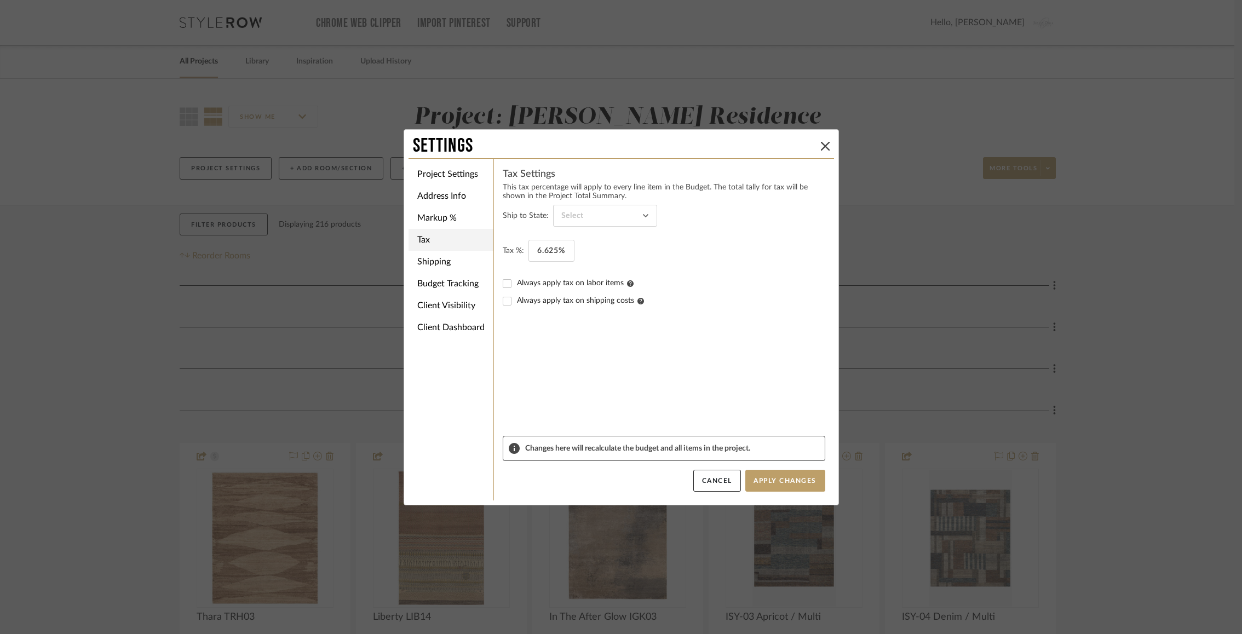
type input "New Jersey"
click at [444, 304] on li "Client Visibility" at bounding box center [450, 306] width 85 height 22
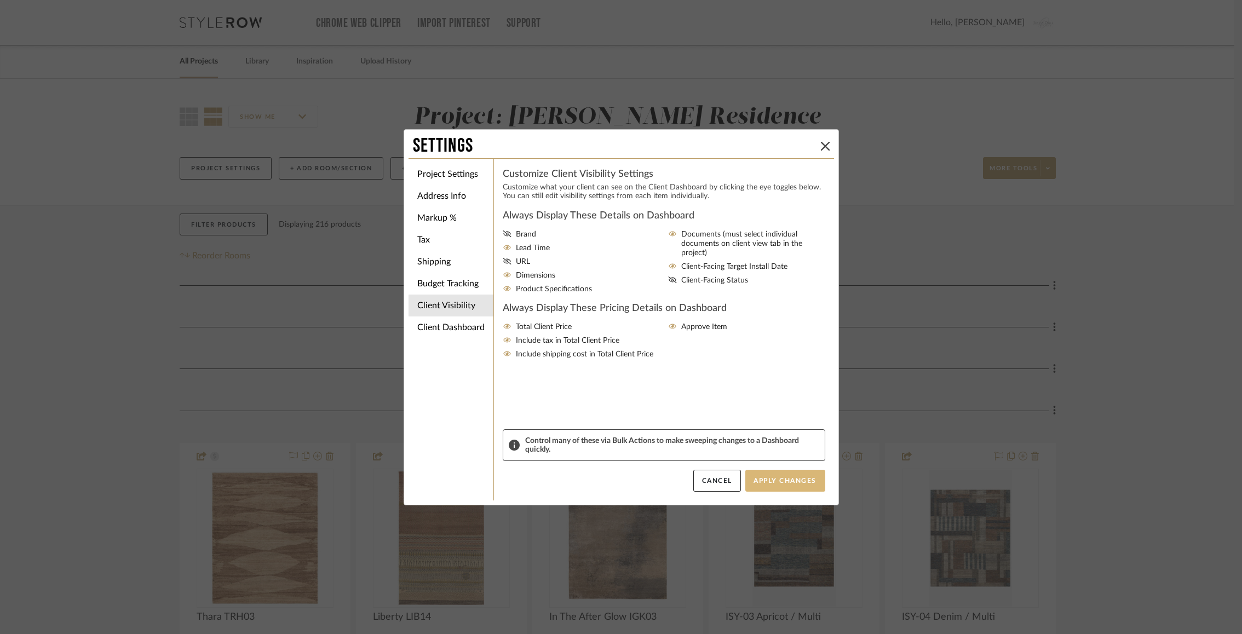
click at [775, 484] on button "Apply Changes" at bounding box center [785, 481] width 80 height 22
click at [776, 486] on button "Apply Changes" at bounding box center [785, 481] width 80 height 22
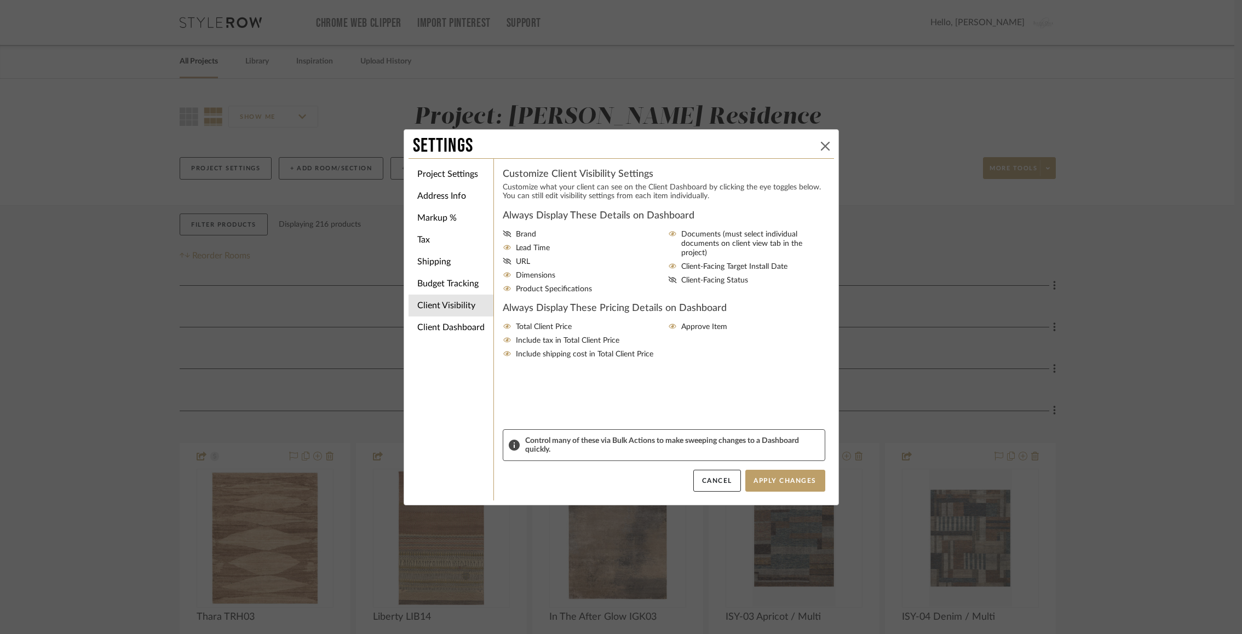
click at [823, 143] on icon at bounding box center [825, 146] width 9 height 9
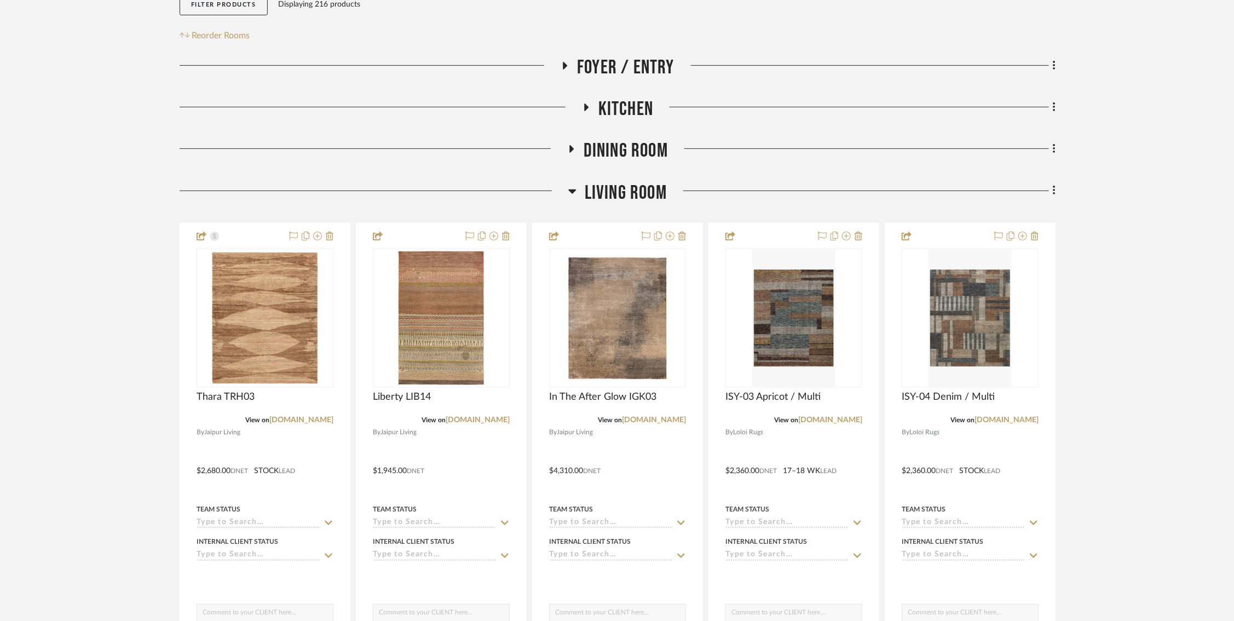
scroll to position [283, 0]
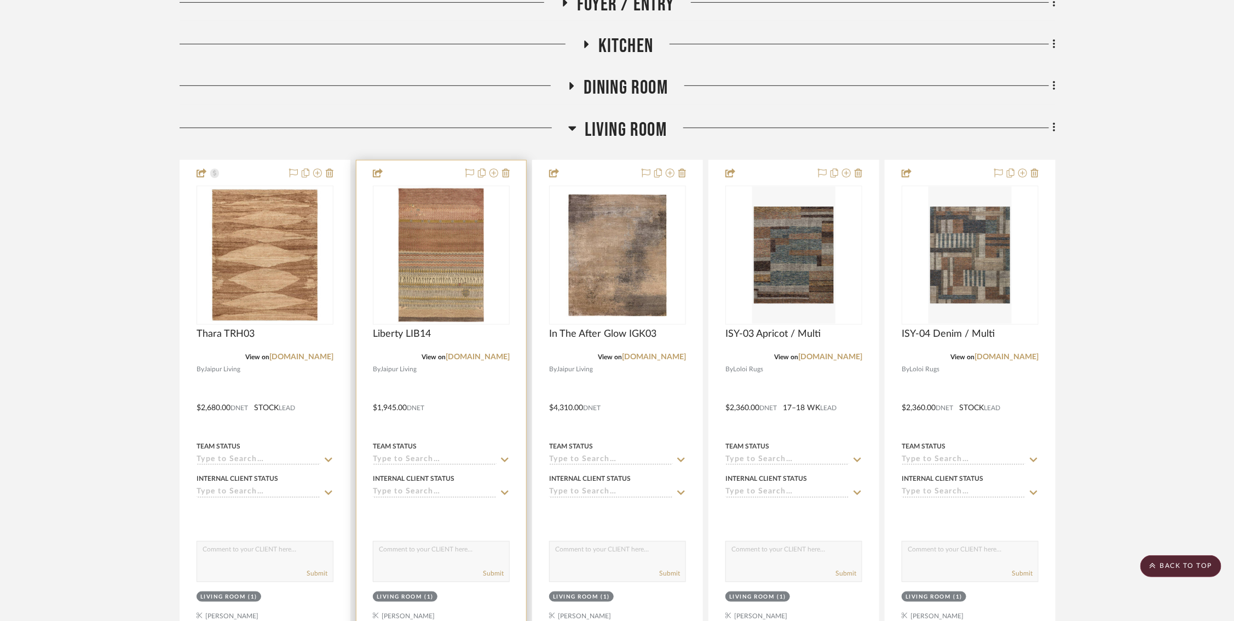
click at [0, 0] on div at bounding box center [0, 0] width 0 height 0
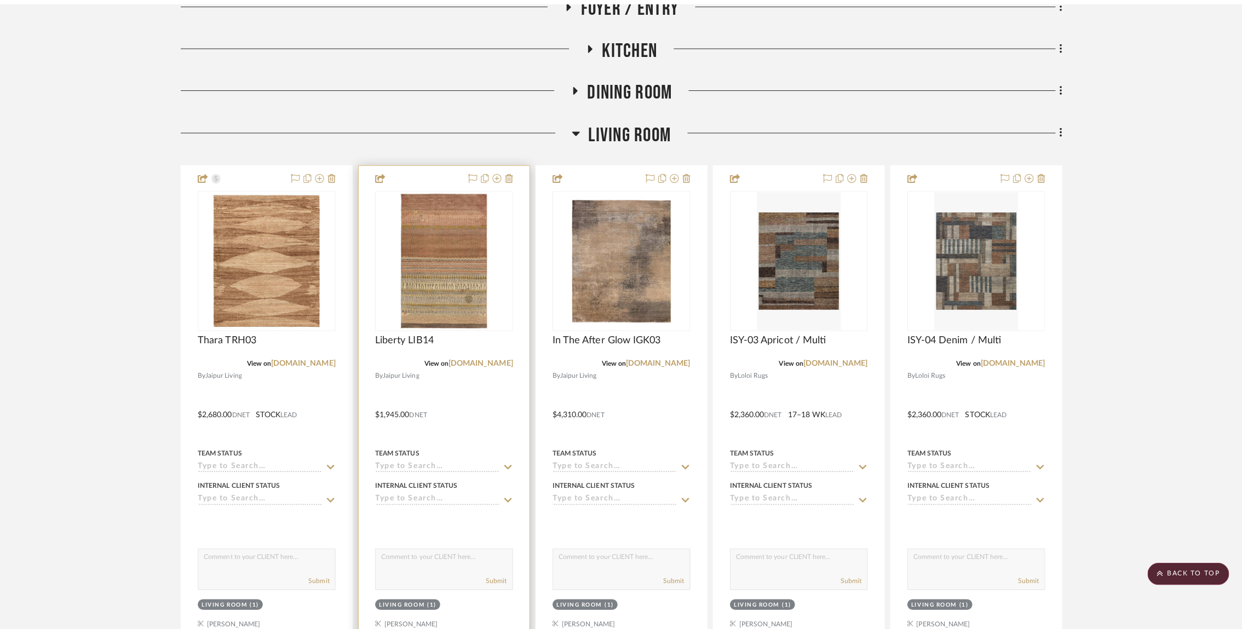
scroll to position [0, 0]
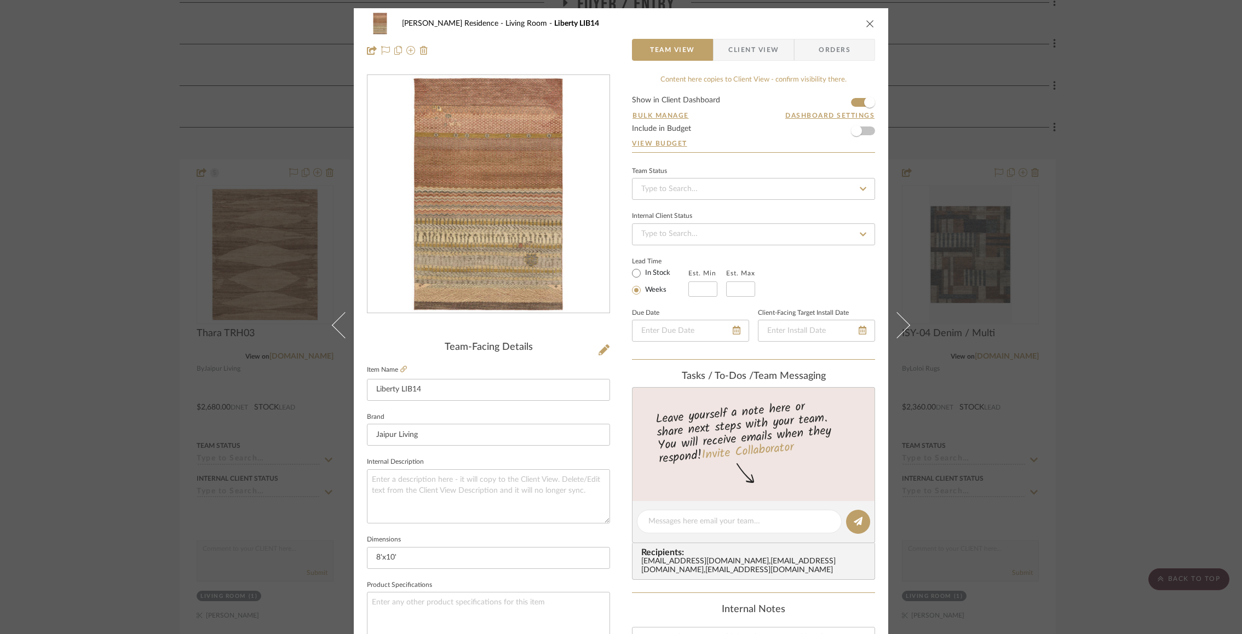
click at [756, 42] on span "Client View" at bounding box center [753, 50] width 50 height 22
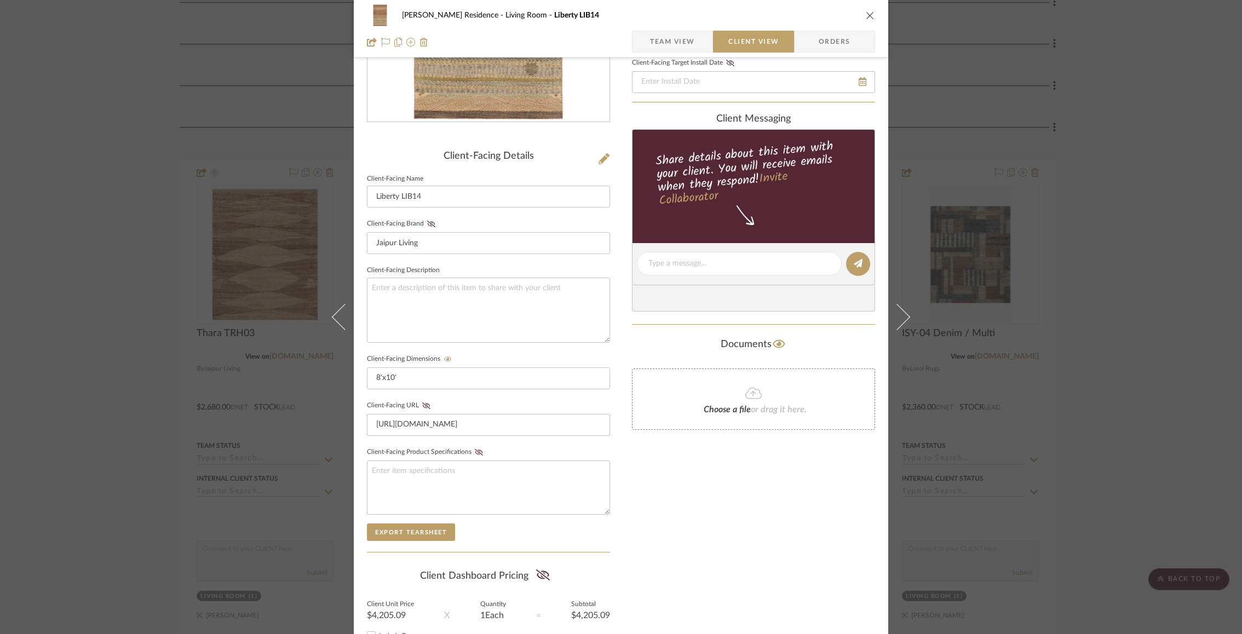
scroll to position [281, 0]
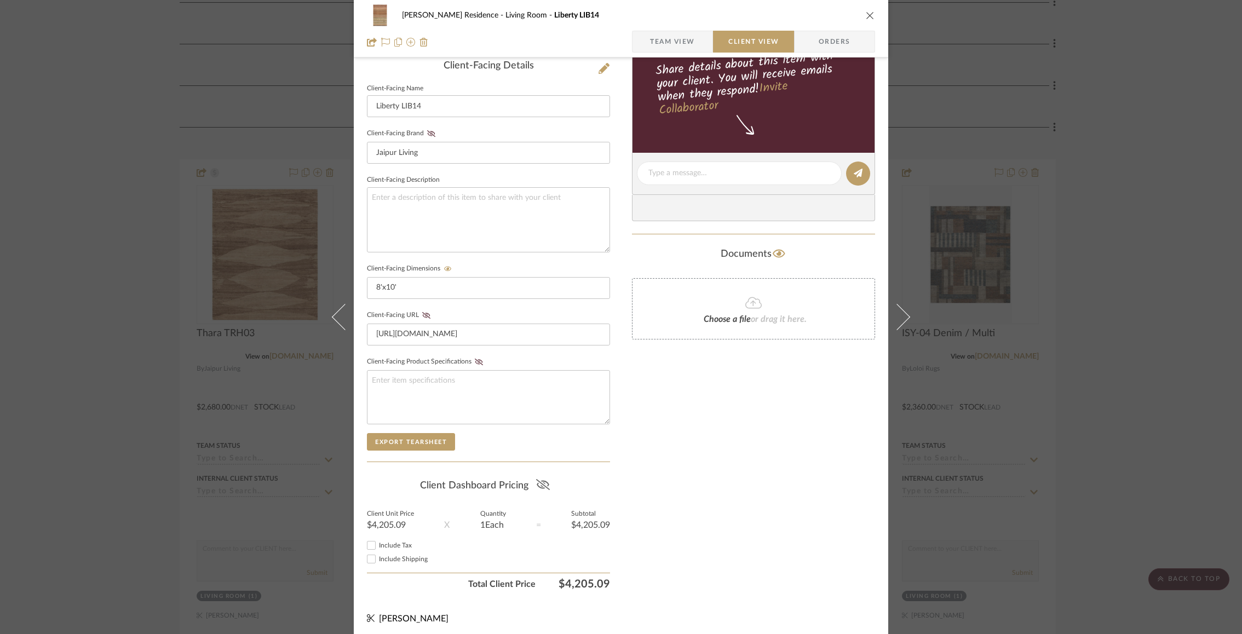
click at [539, 479] on icon at bounding box center [543, 484] width 14 height 11
click at [366, 542] on input "Include Tax" at bounding box center [371, 545] width 13 height 13
checkbox input "true"
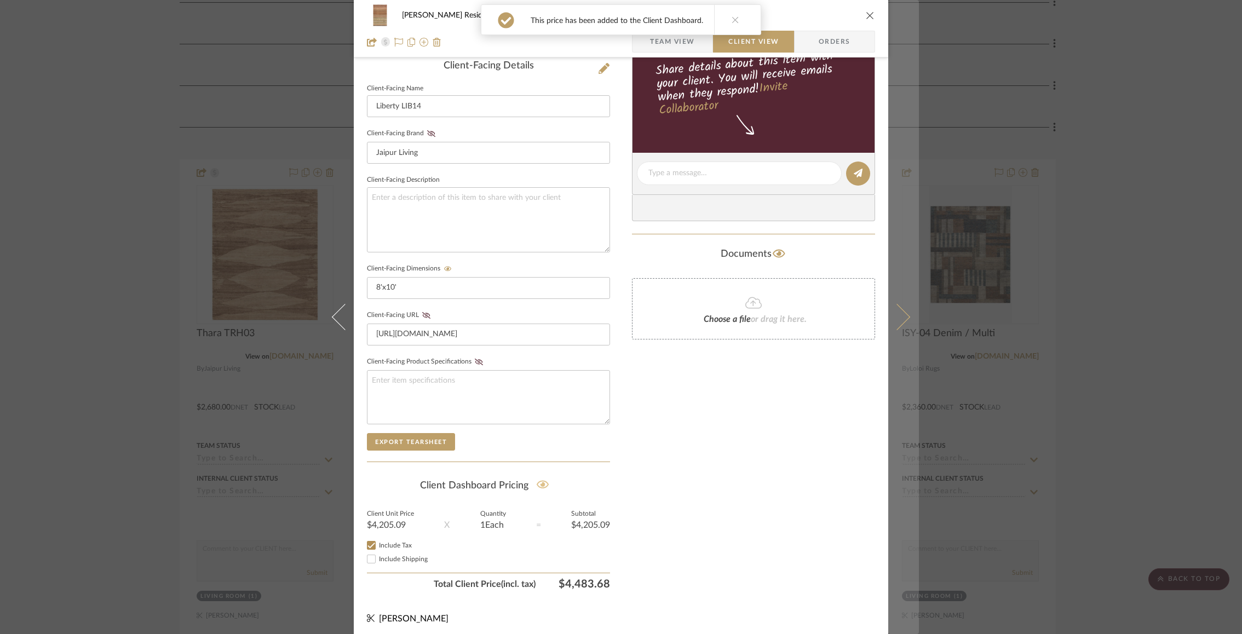
click at [911, 310] on button at bounding box center [903, 317] width 31 height 634
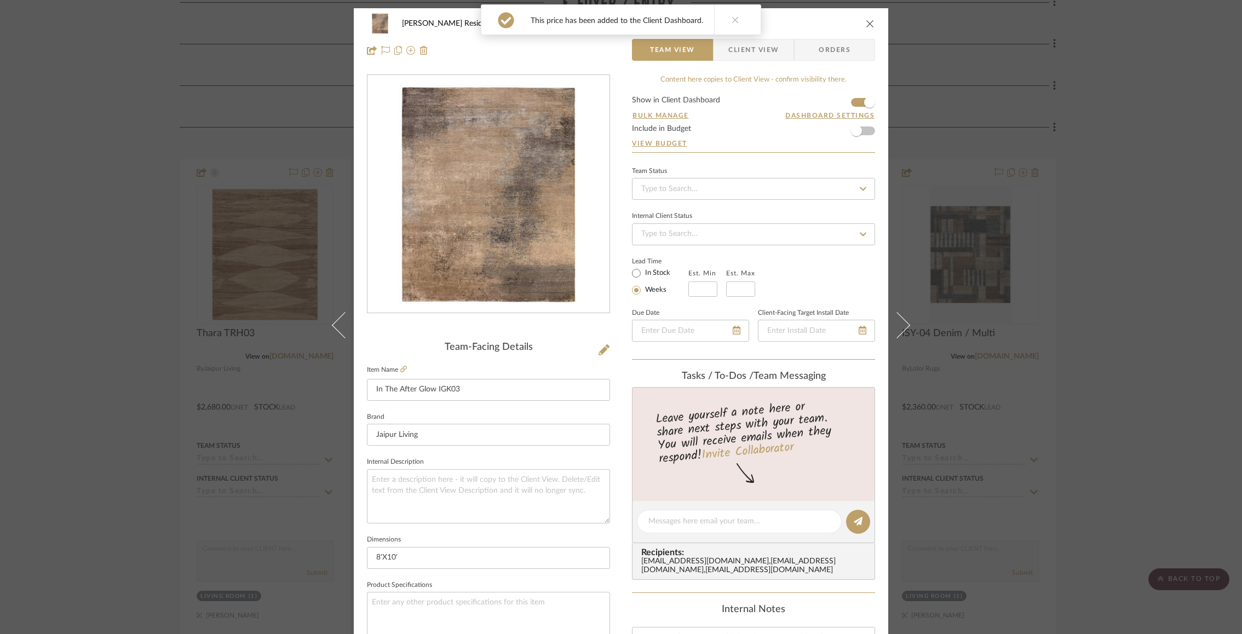
click at [754, 47] on span "Client View" at bounding box center [753, 50] width 50 height 22
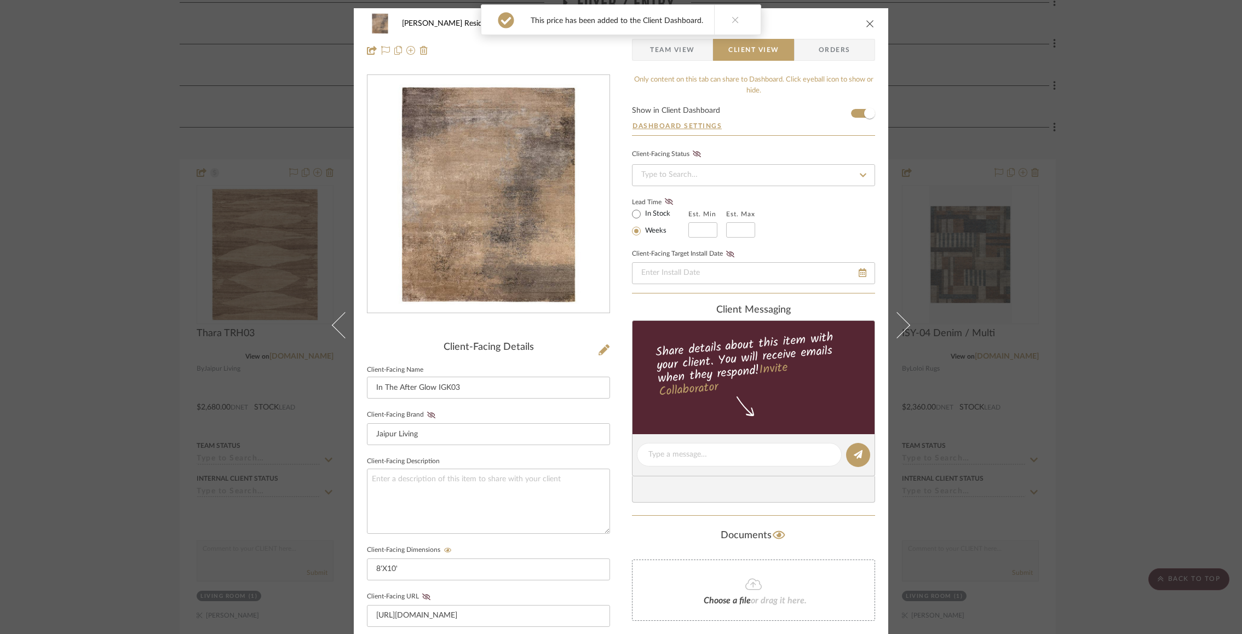
scroll to position [281, 0]
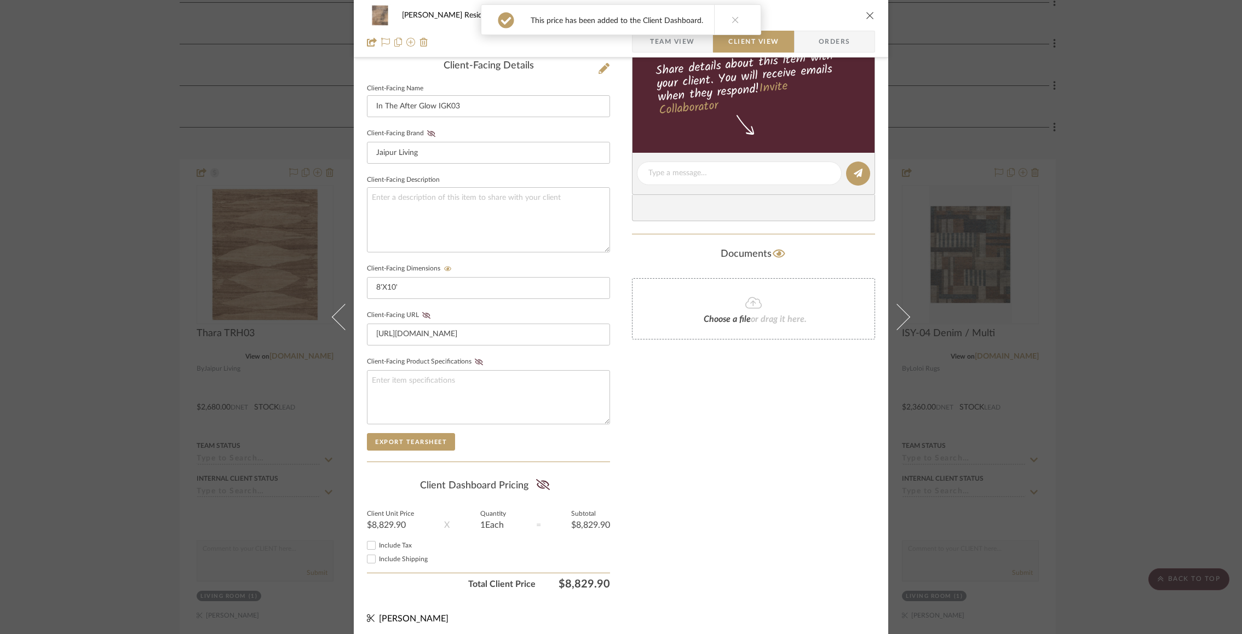
click at [548, 484] on summary-project-share-button at bounding box center [542, 485] width 29 height 25
click at [548, 476] on summary-project-share-button at bounding box center [542, 485] width 29 height 25
click at [536, 479] on icon at bounding box center [543, 484] width 14 height 11
click at [372, 552] on input "Include Shipping" at bounding box center [371, 558] width 13 height 13
checkbox input "false"
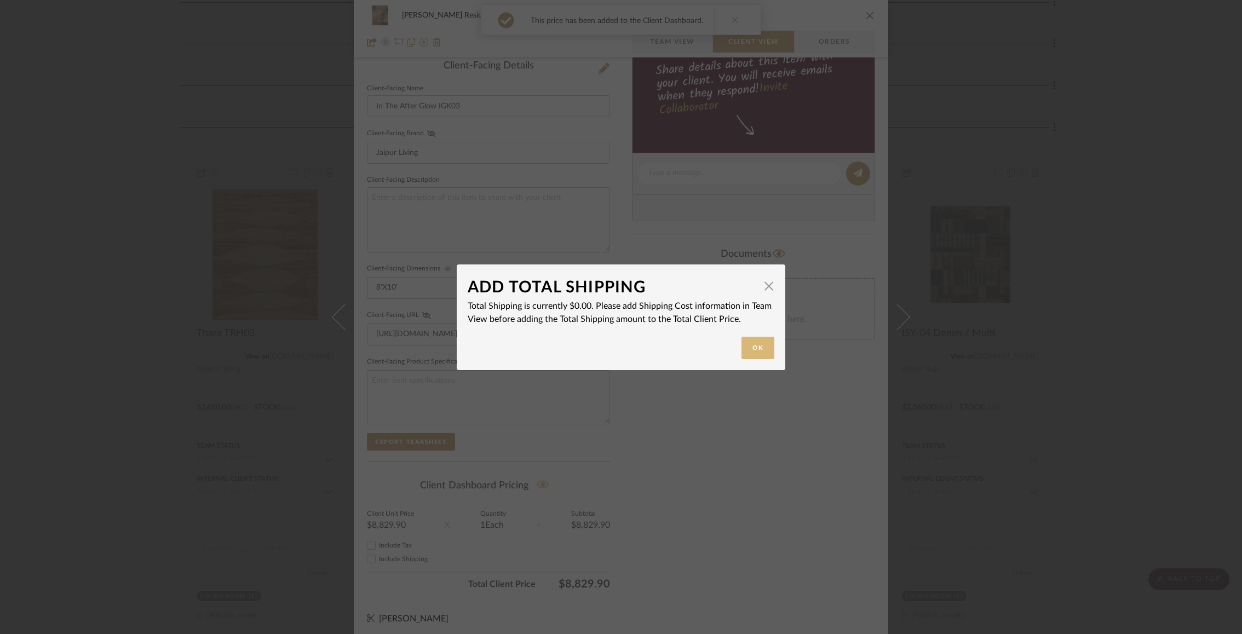
click at [764, 338] on button "Ok" at bounding box center [757, 348] width 33 height 22
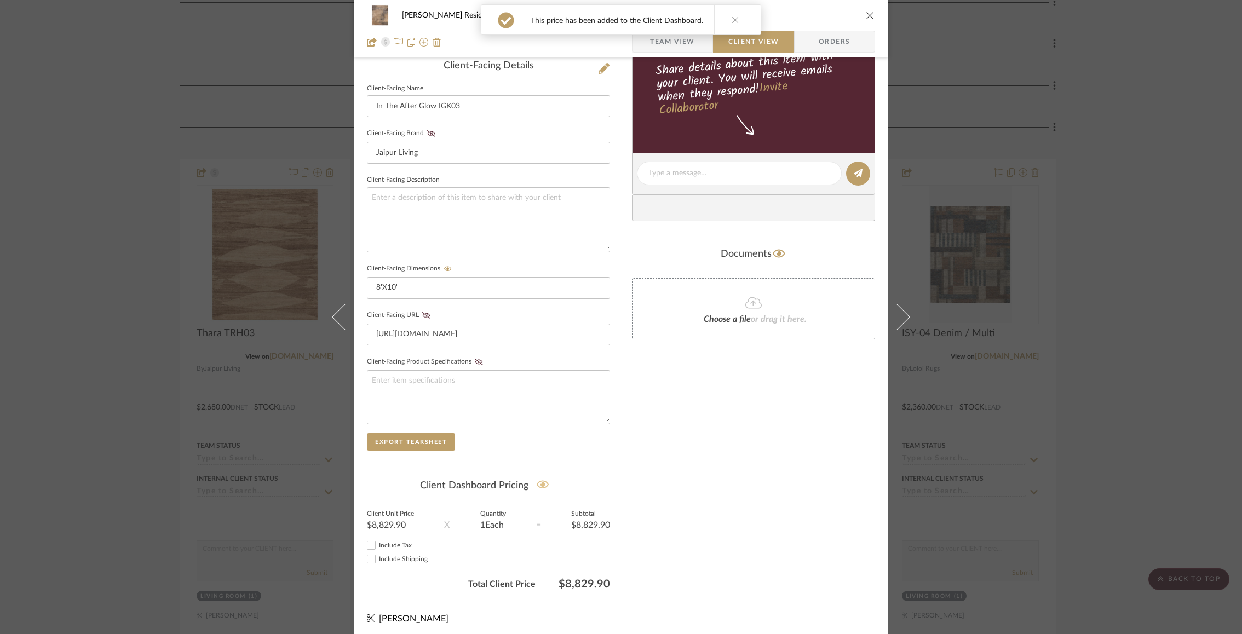
click at [365, 543] on input "Include Tax" at bounding box center [371, 545] width 13 height 13
checkbox input "true"
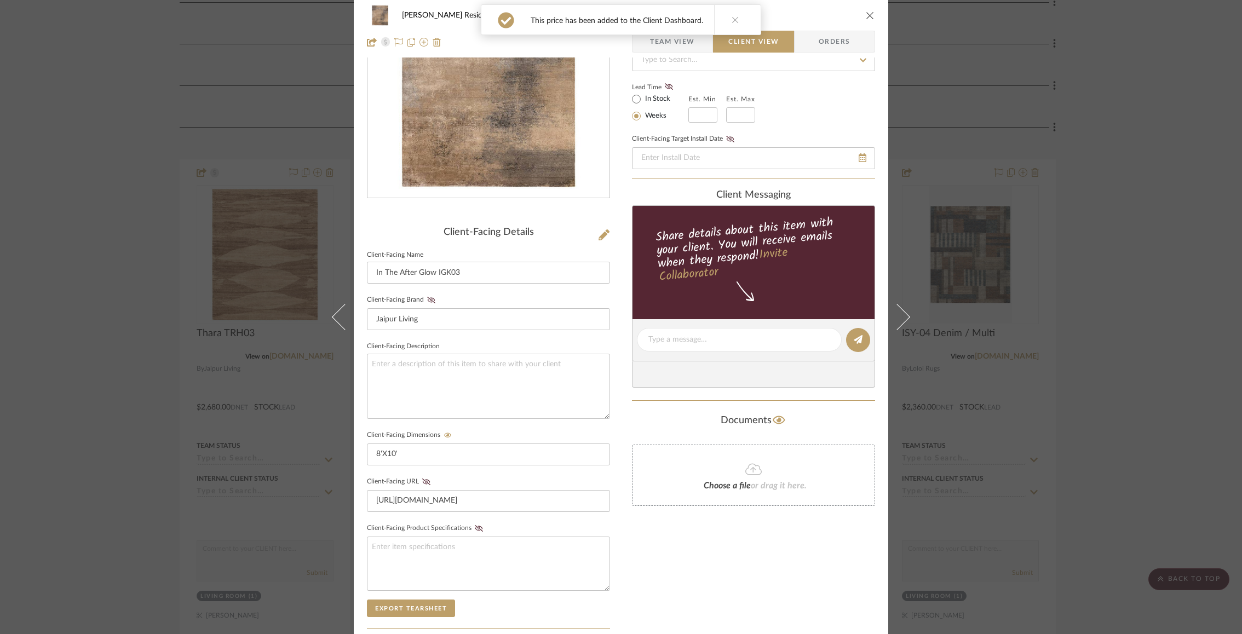
scroll to position [0, 0]
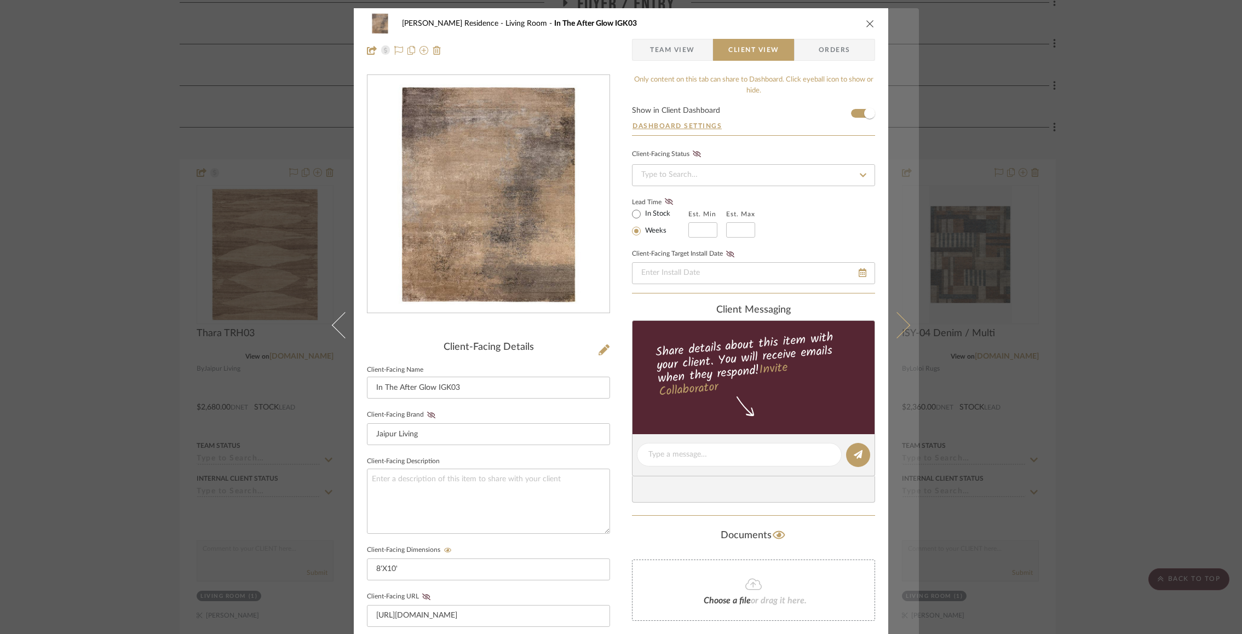
click at [911, 324] on button at bounding box center [903, 325] width 31 height 634
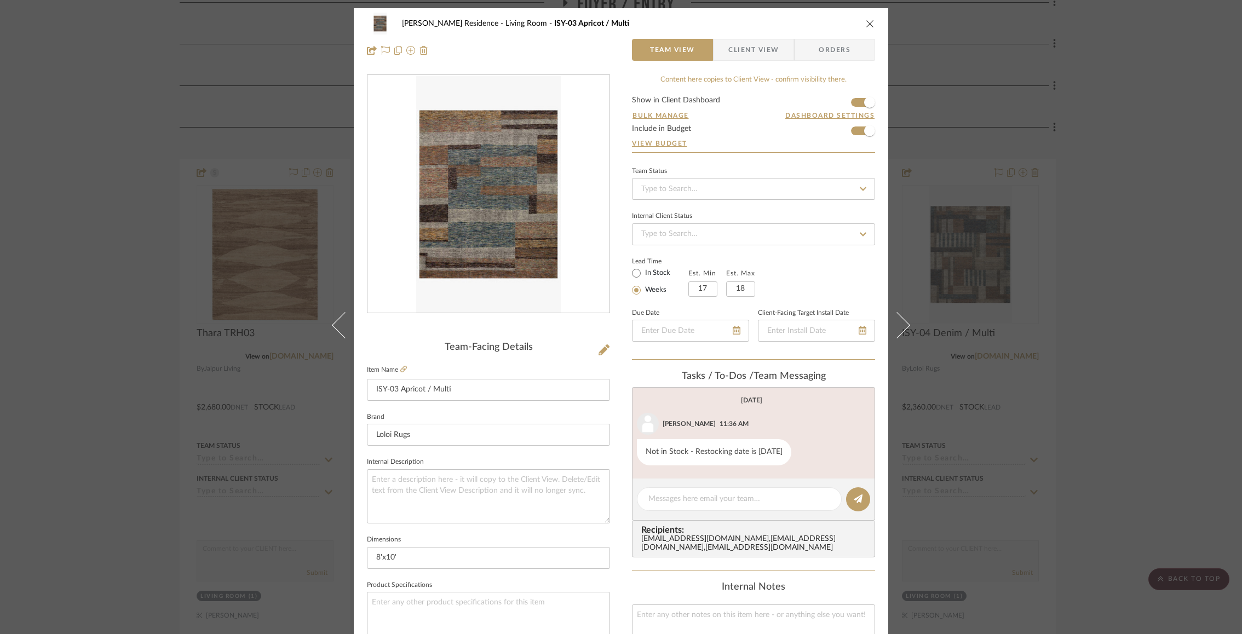
click at [743, 48] on span "Client View" at bounding box center [753, 50] width 50 height 22
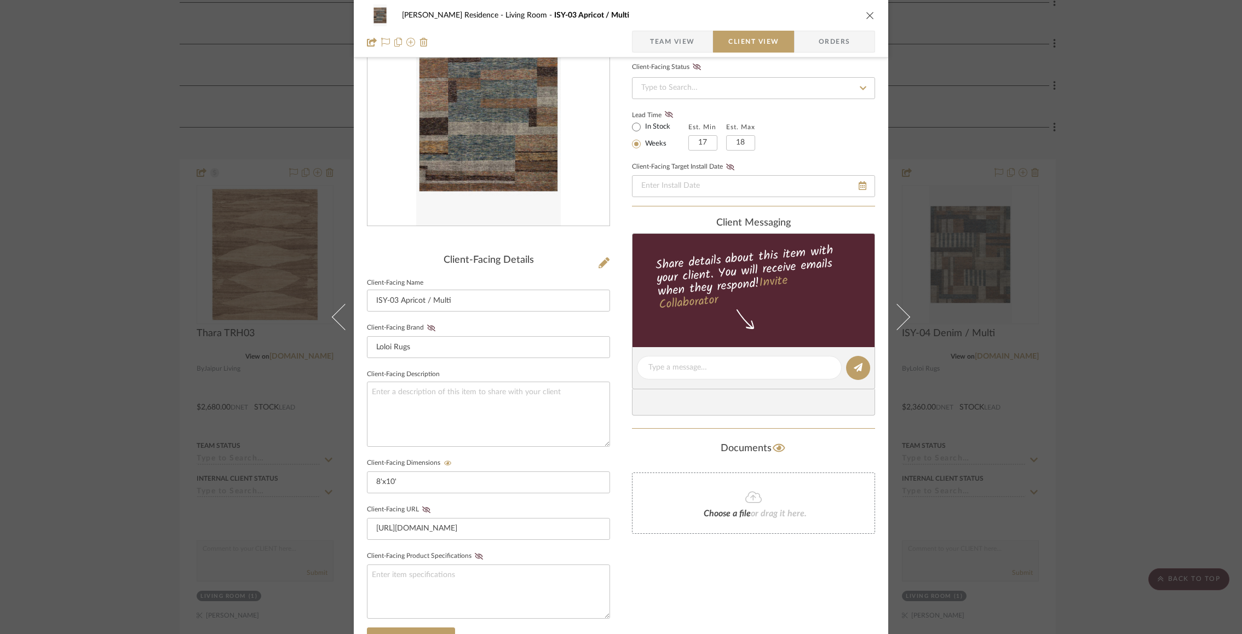
scroll to position [281, 0]
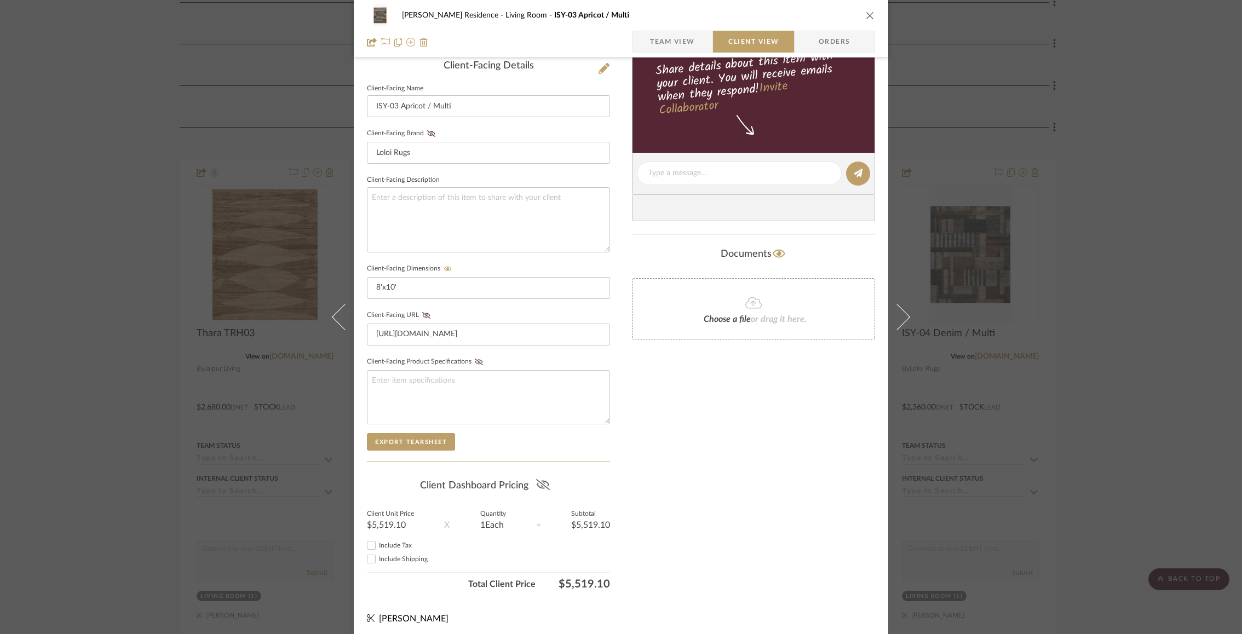
click at [538, 479] on icon at bounding box center [543, 484] width 14 height 11
click at [371, 542] on input "Include Tax" at bounding box center [371, 545] width 13 height 13
checkbox input "true"
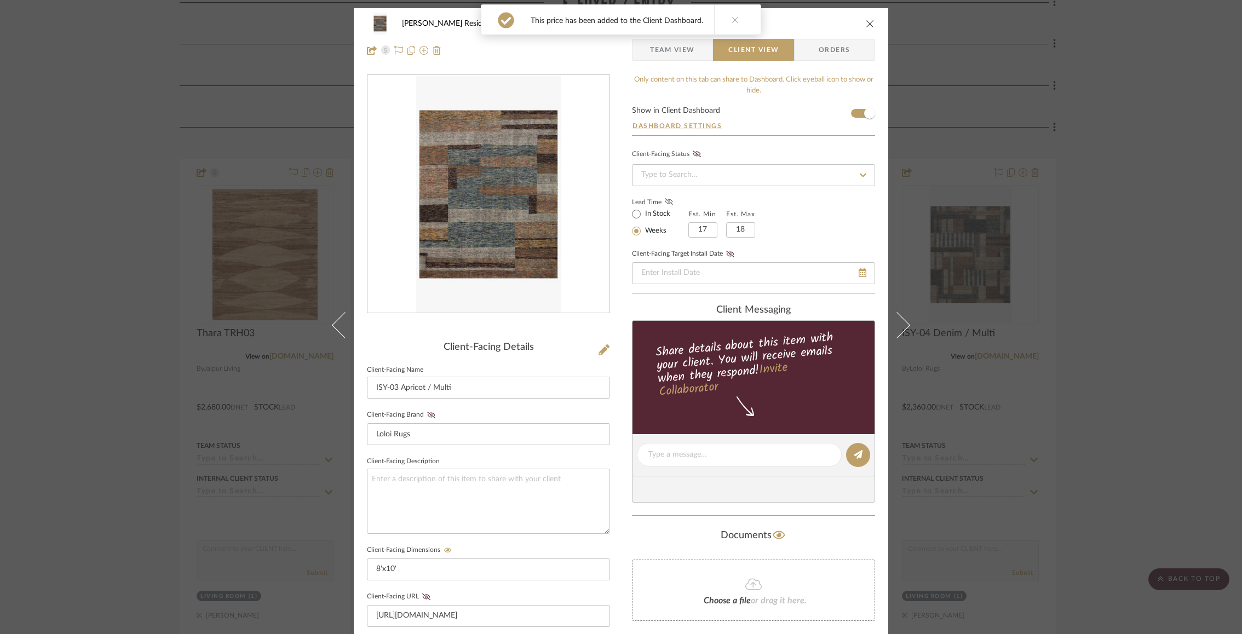
click at [665, 200] on icon at bounding box center [669, 201] width 8 height 7
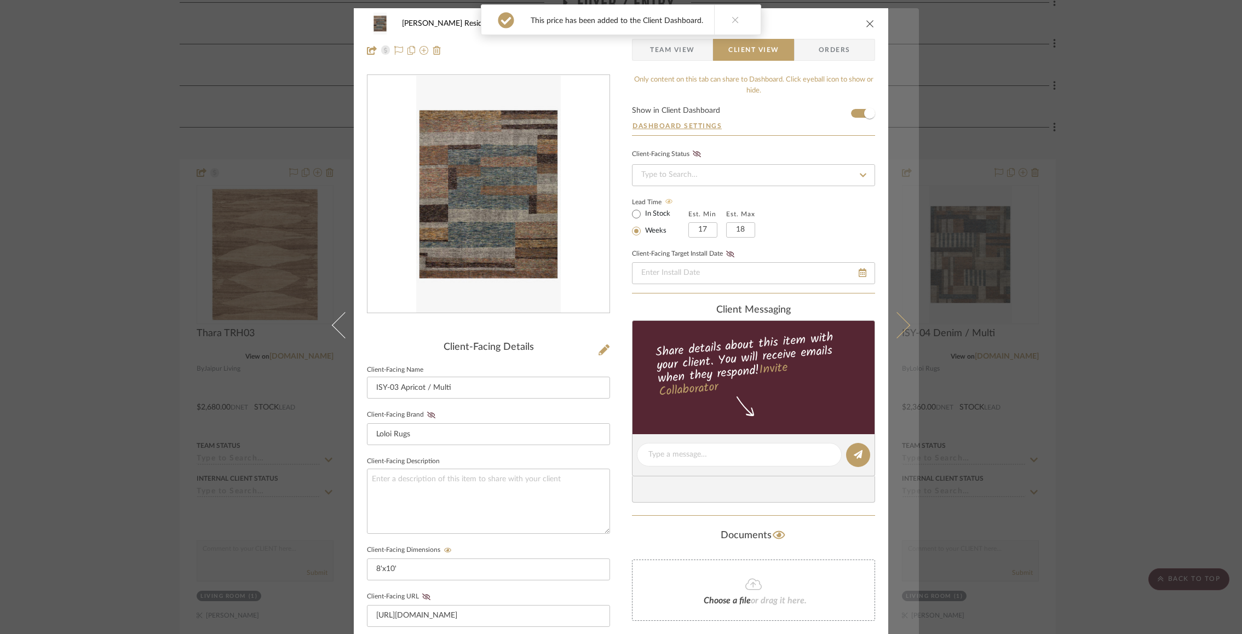
click at [895, 312] on button at bounding box center [903, 325] width 31 height 634
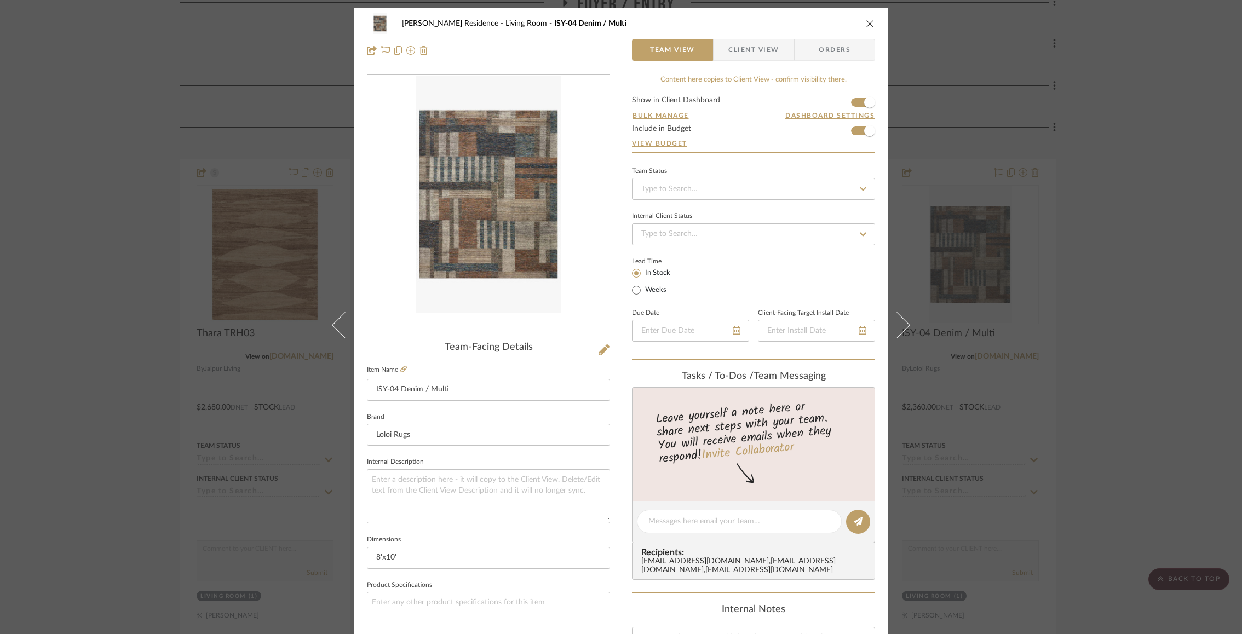
click at [761, 59] on span "Client View" at bounding box center [753, 50] width 50 height 22
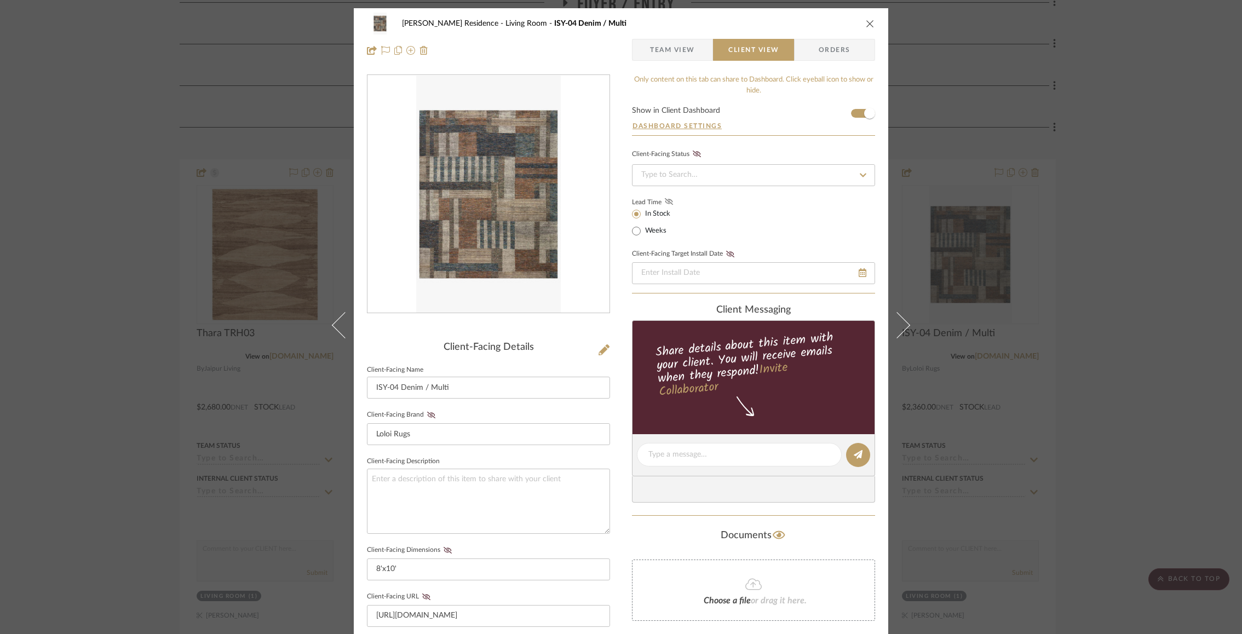
click at [666, 198] on icon at bounding box center [669, 201] width 8 height 7
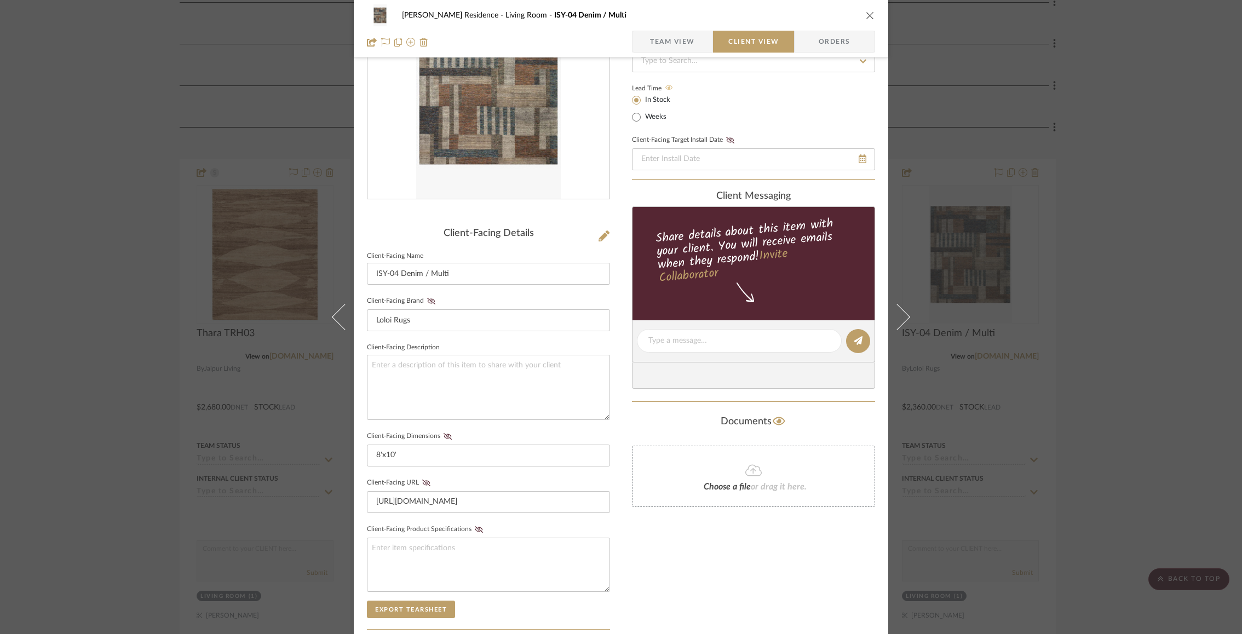
scroll to position [281, 0]
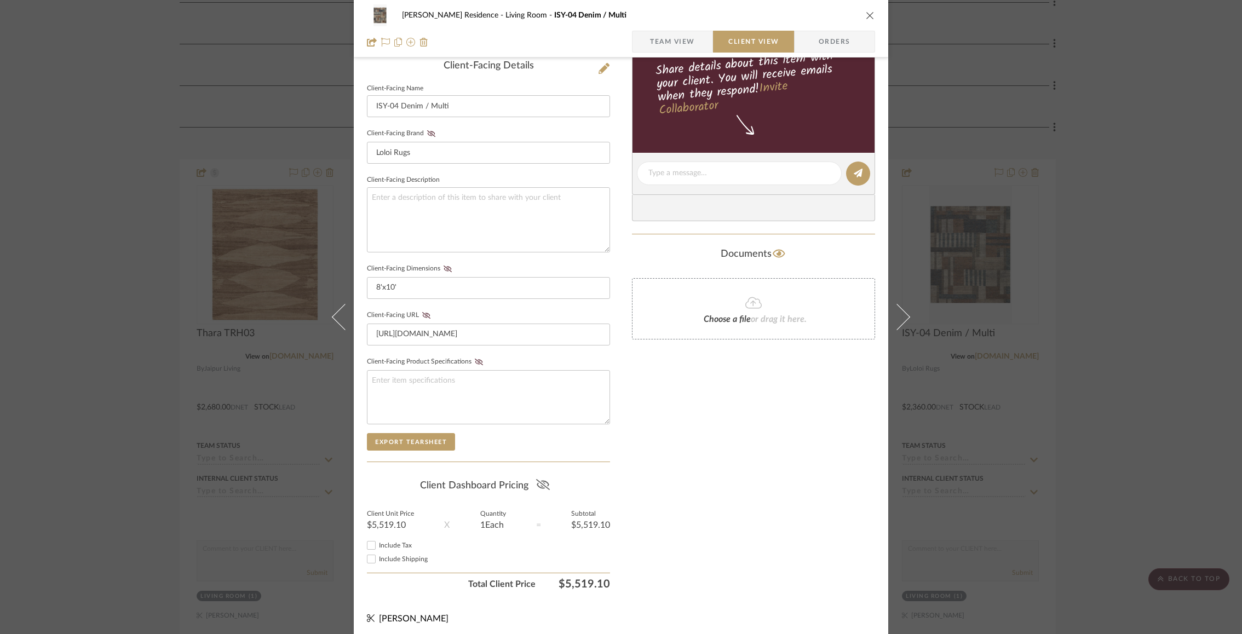
click at [542, 477] on fa-icon at bounding box center [543, 485] width 14 height 16
click at [366, 542] on input "Include Tax" at bounding box center [371, 545] width 13 height 13
checkbox input "true"
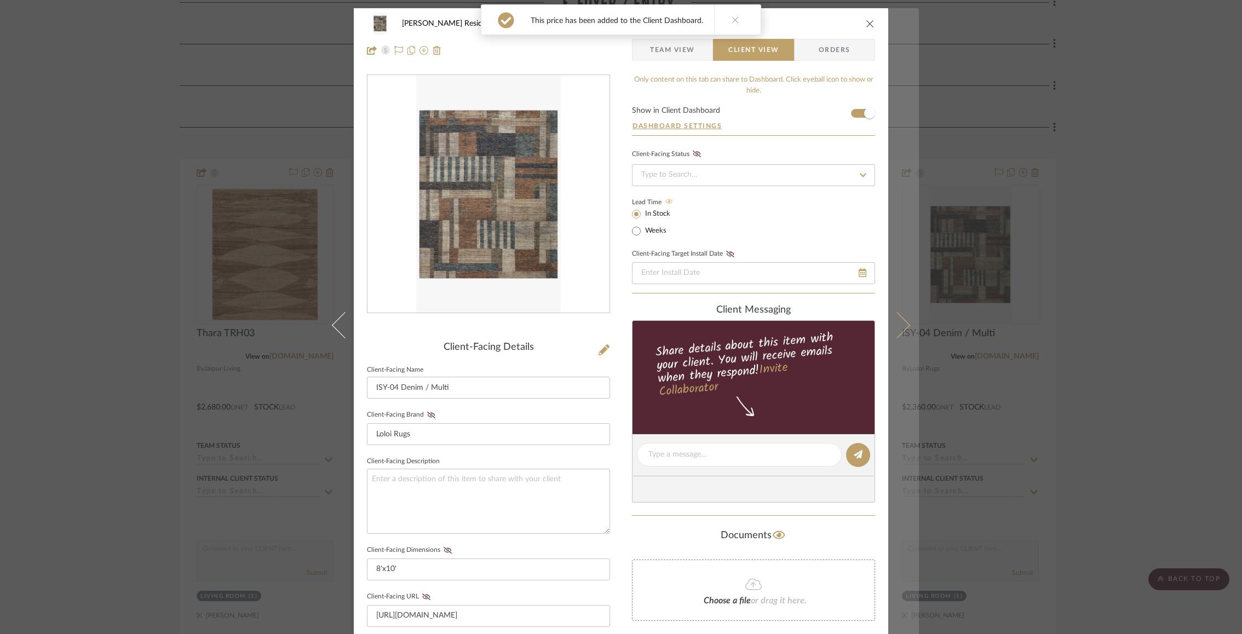
click at [905, 320] on button at bounding box center [903, 325] width 31 height 634
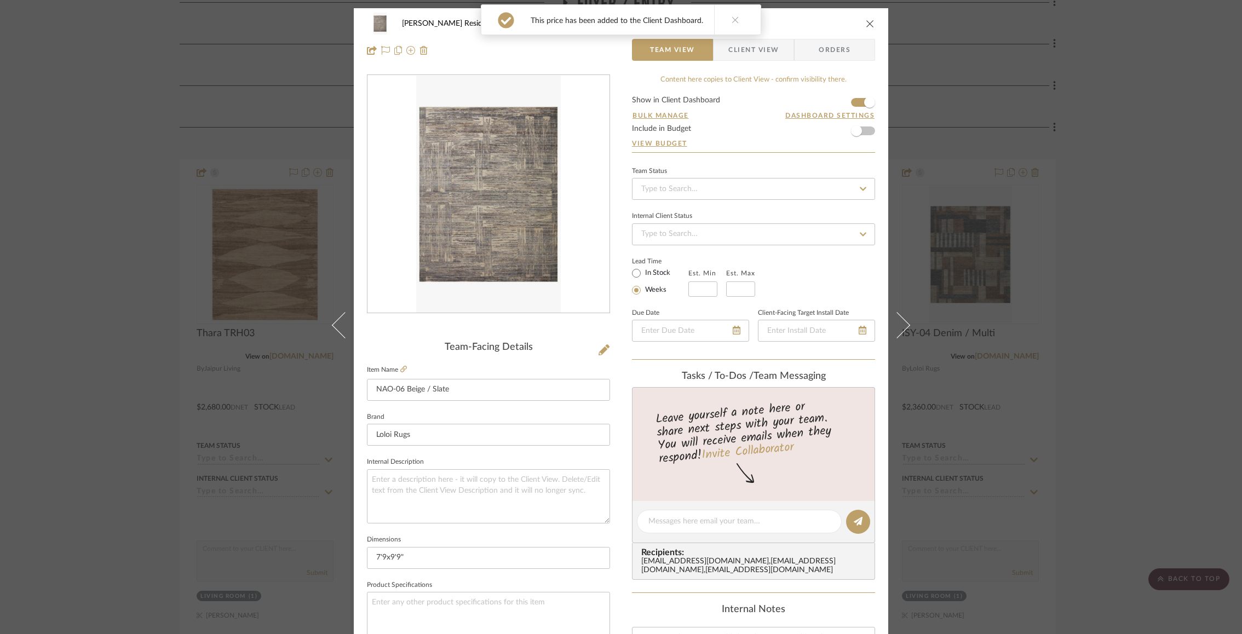
click at [733, 53] on span "Client View" at bounding box center [753, 50] width 50 height 22
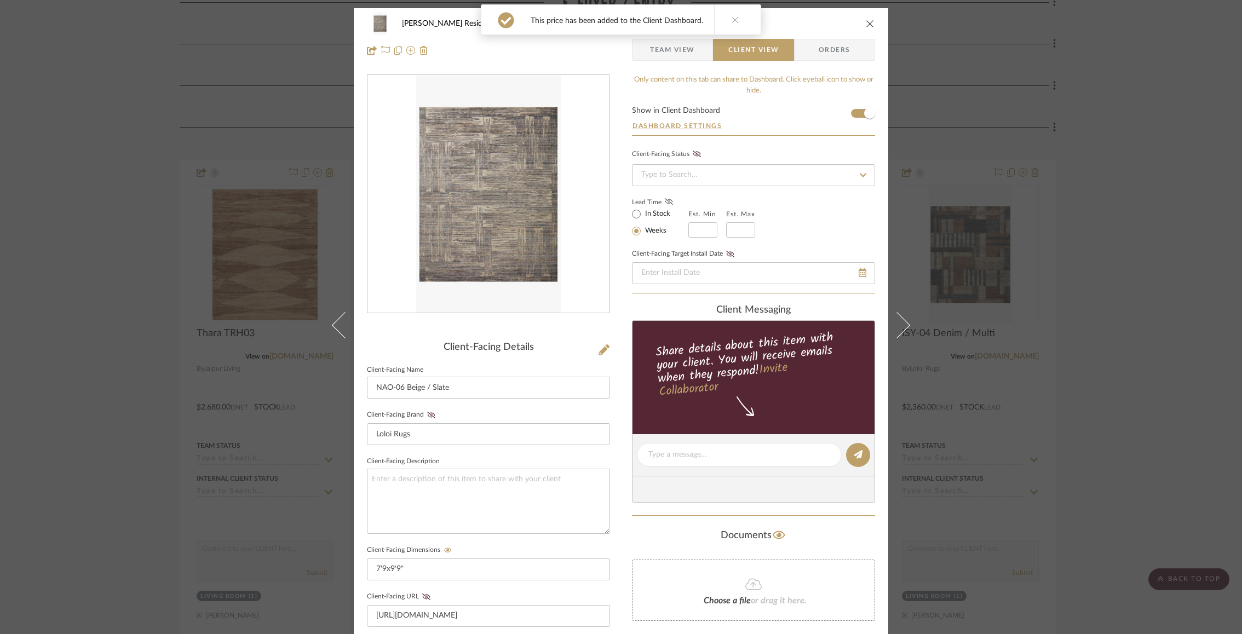
click at [665, 204] on icon at bounding box center [669, 201] width 8 height 7
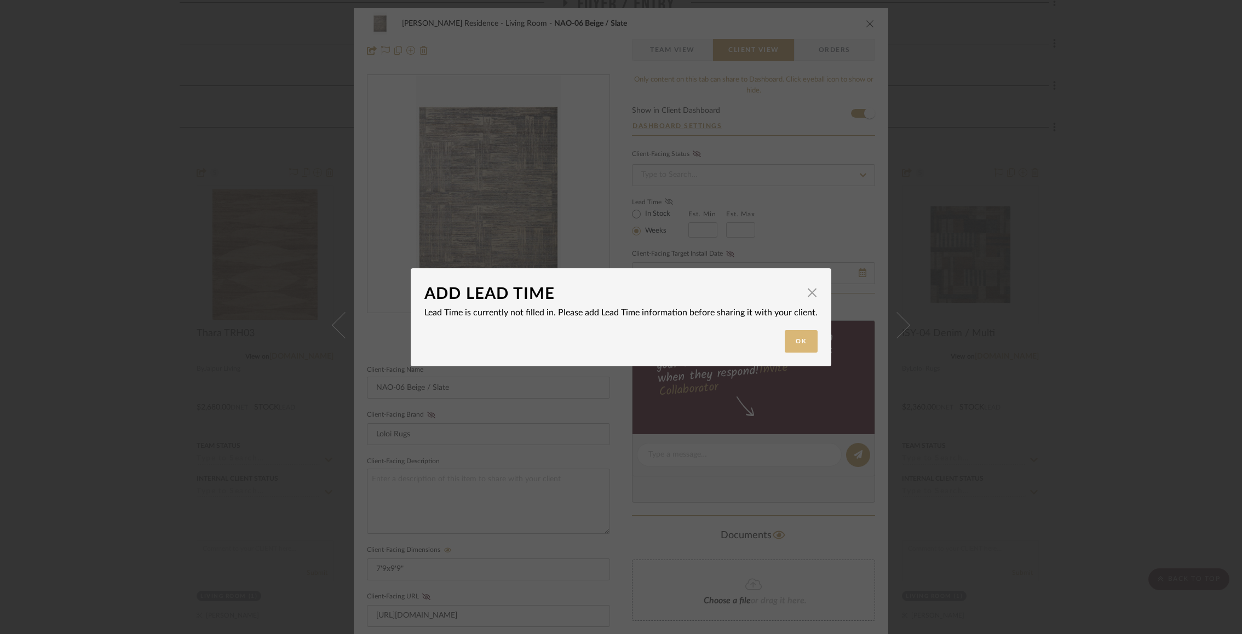
click at [790, 334] on button "Ok" at bounding box center [801, 341] width 33 height 22
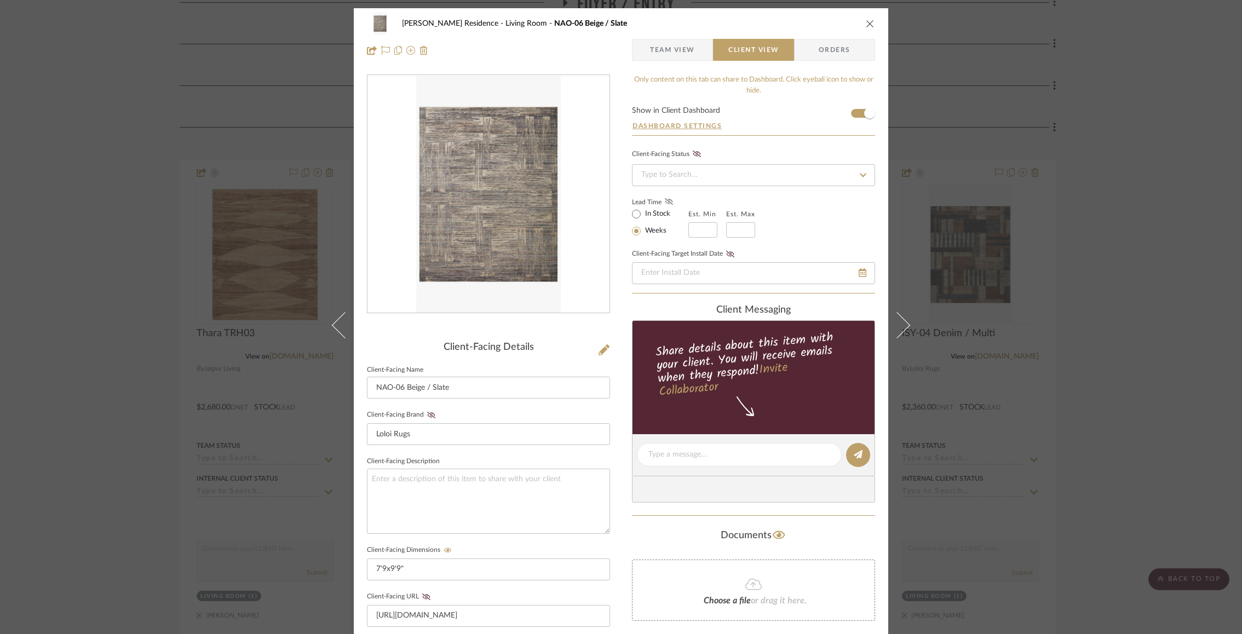
click at [665, 202] on icon at bounding box center [669, 201] width 8 height 7
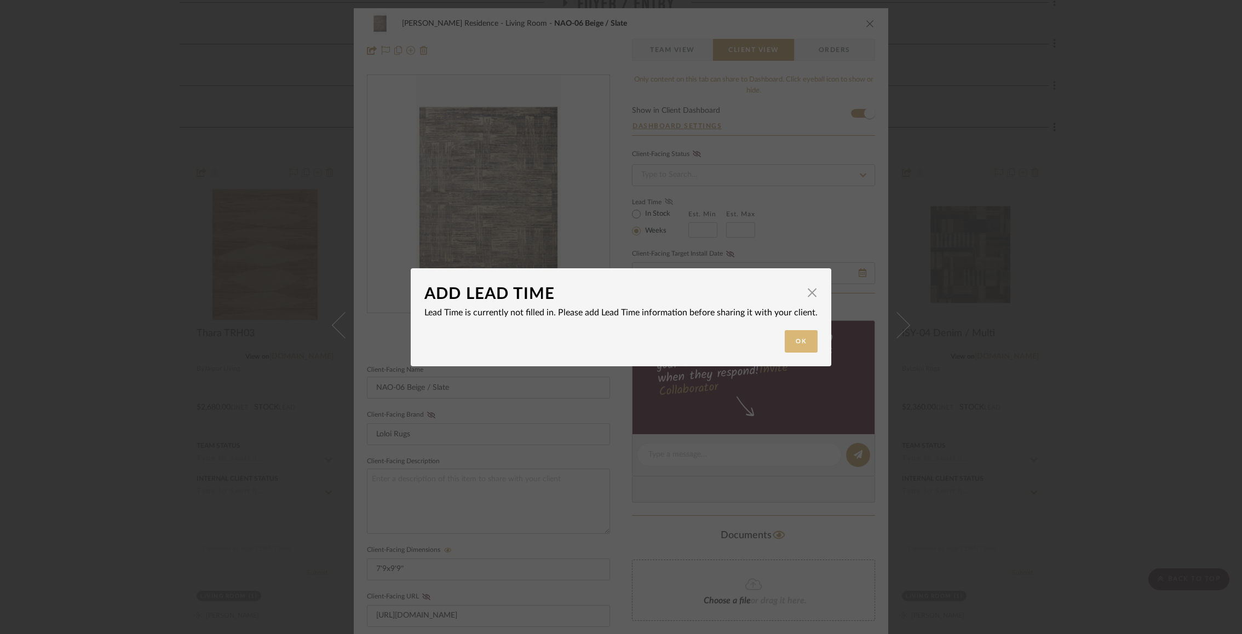
click at [786, 348] on button "Ok" at bounding box center [801, 341] width 33 height 22
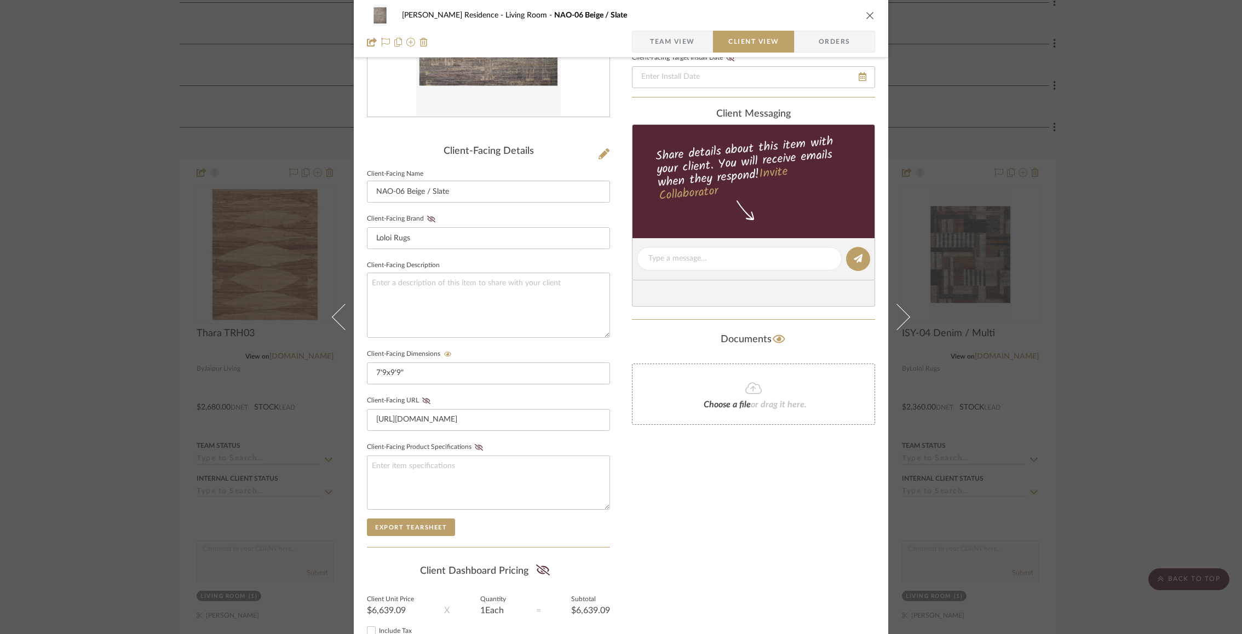
scroll to position [281, 0]
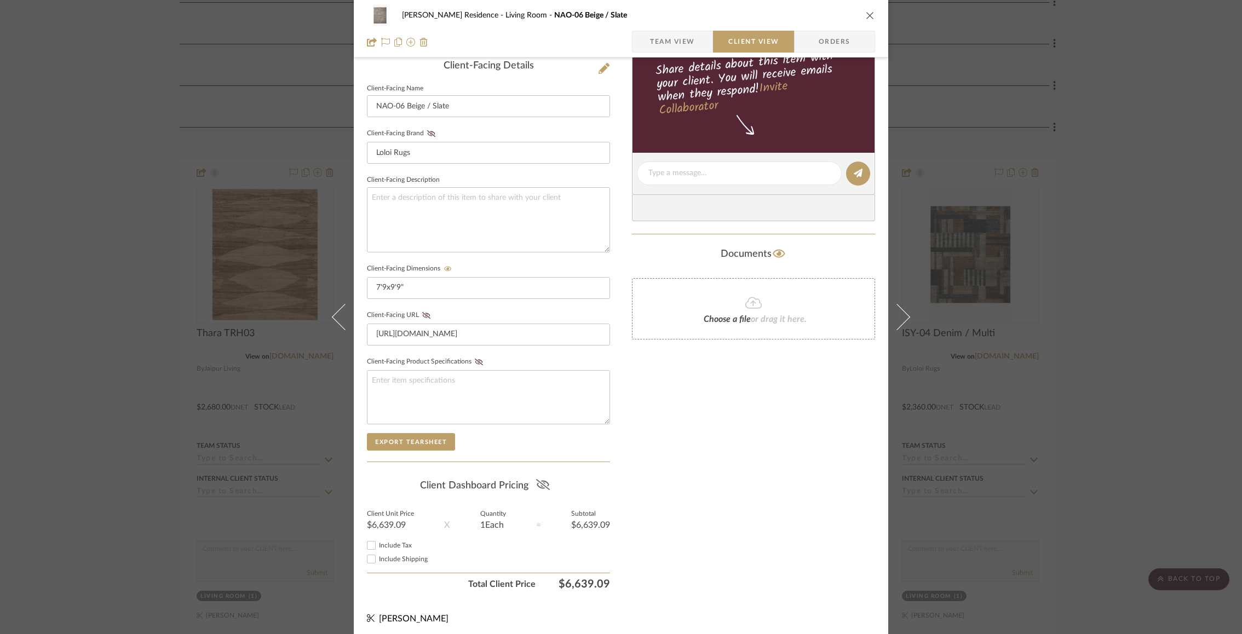
click at [537, 480] on icon at bounding box center [543, 484] width 14 height 11
click at [369, 552] on mat-checkbox "Include Shipping" at bounding box center [488, 559] width 243 height 14
click at [367, 540] on input "Include Tax" at bounding box center [371, 545] width 13 height 13
checkbox input "true"
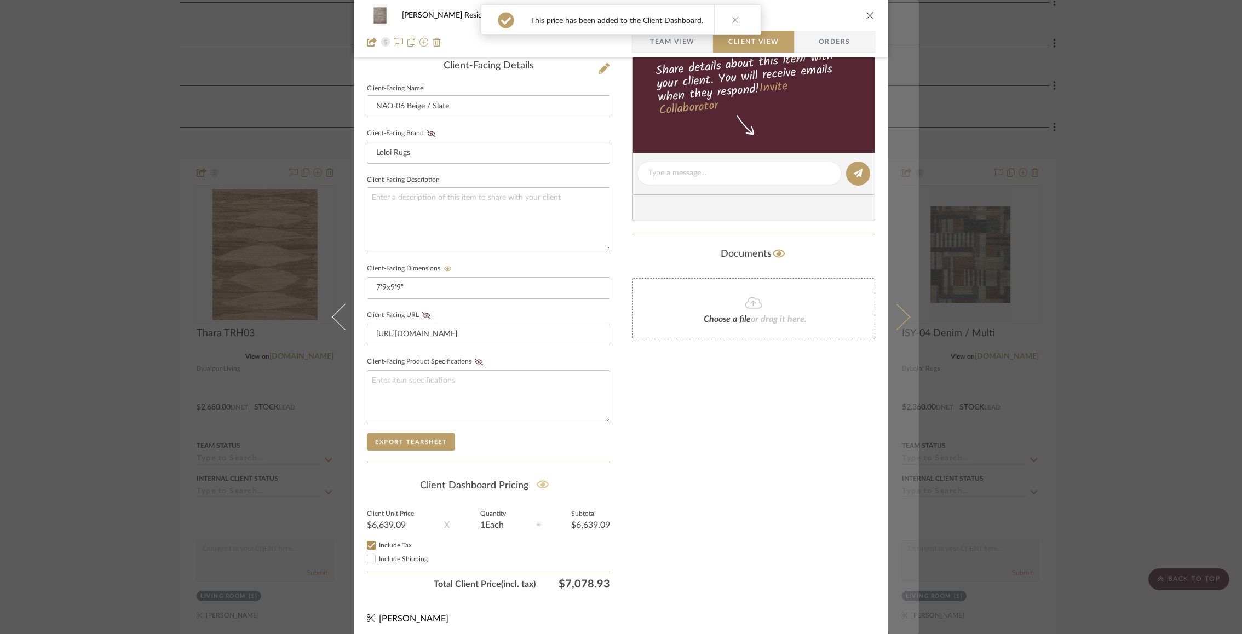
click at [903, 313] on button at bounding box center [903, 317] width 31 height 634
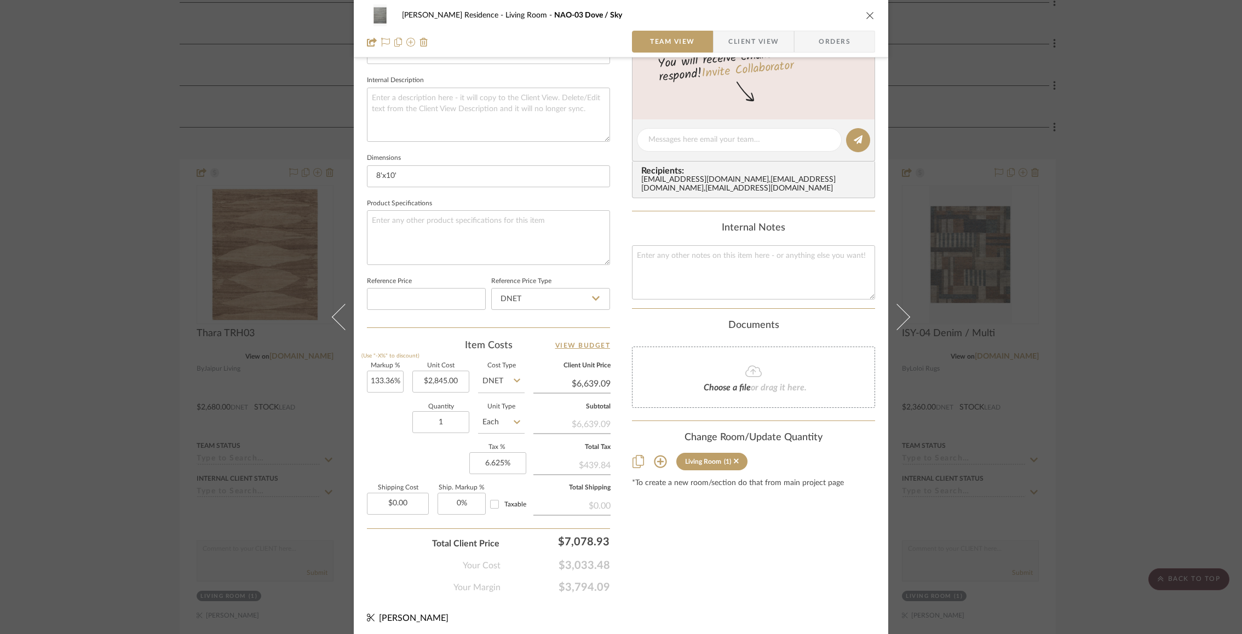
scroll to position [0, 0]
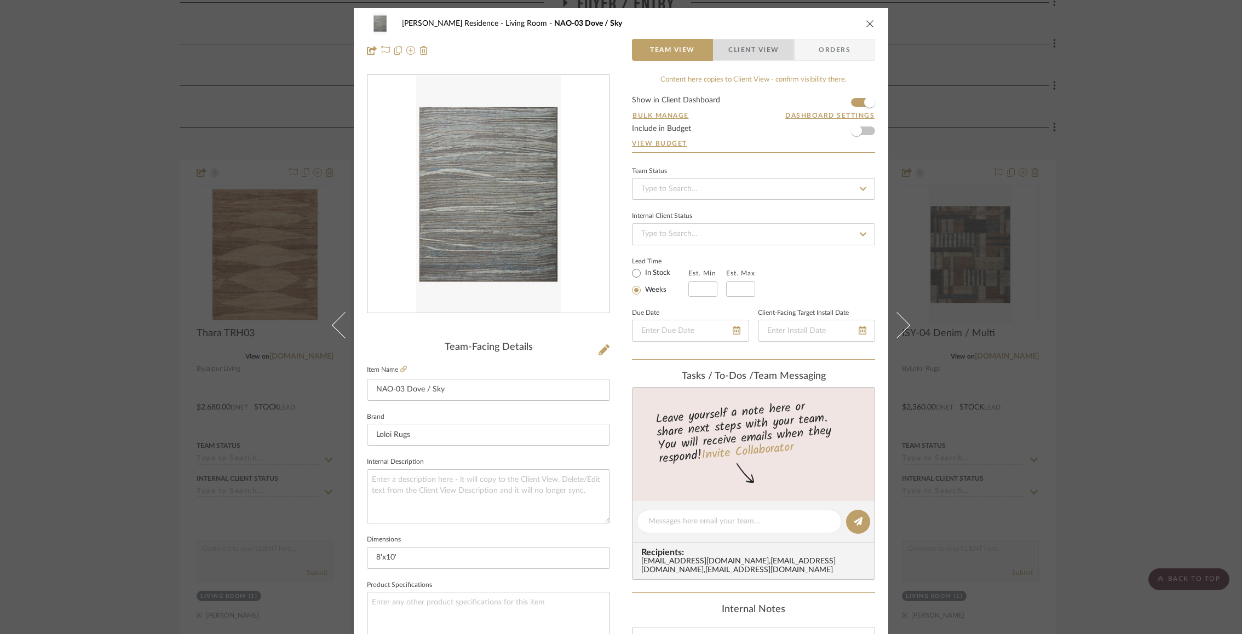
click at [746, 50] on span "Client View" at bounding box center [753, 50] width 50 height 22
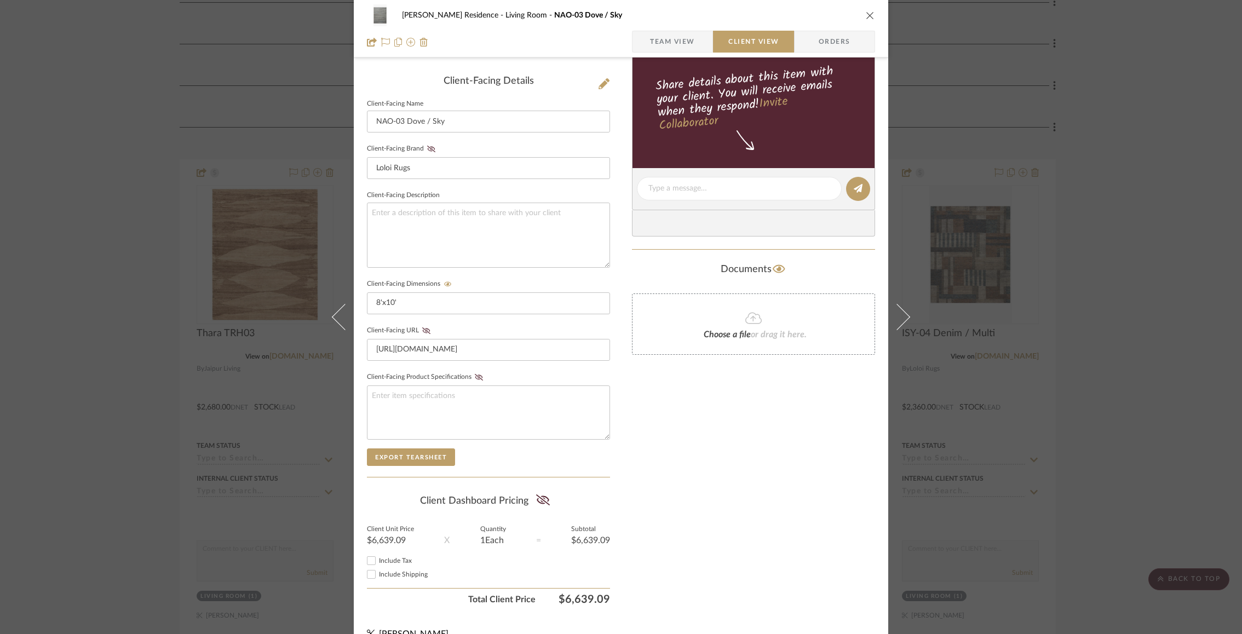
scroll to position [281, 0]
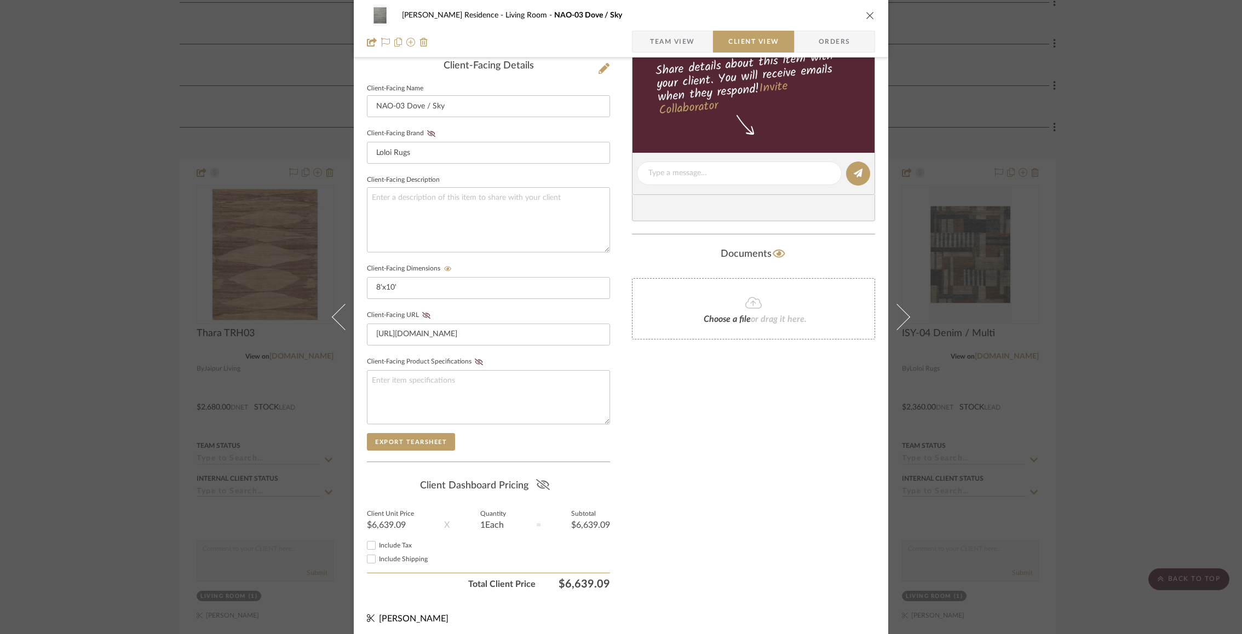
click at [536, 481] on icon at bounding box center [543, 484] width 14 height 11
click at [365, 542] on input "Include Tax" at bounding box center [371, 545] width 13 height 13
checkbox input "true"
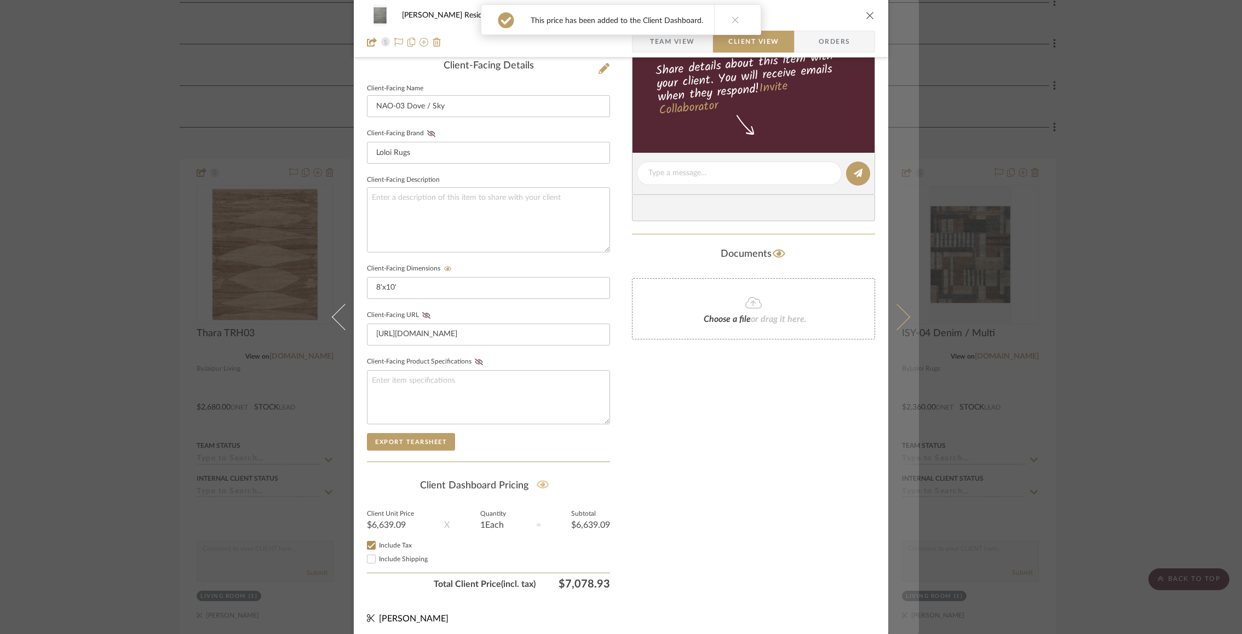
click at [888, 324] on icon at bounding box center [897, 317] width 26 height 26
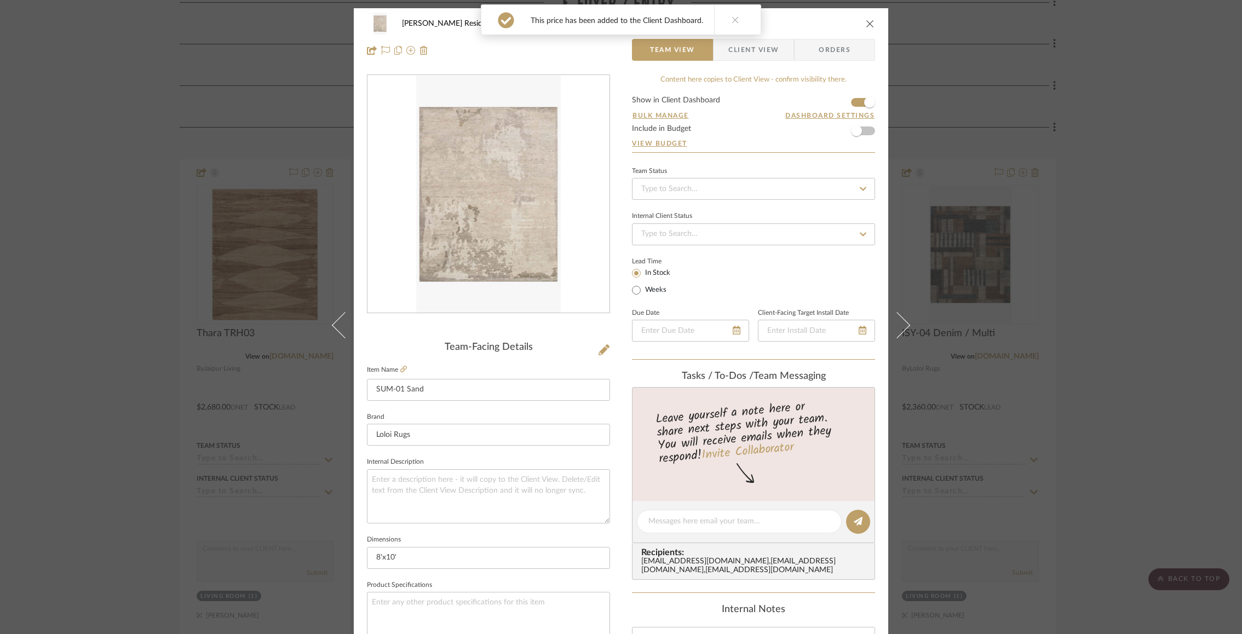
click at [740, 55] on span "Client View" at bounding box center [753, 50] width 50 height 22
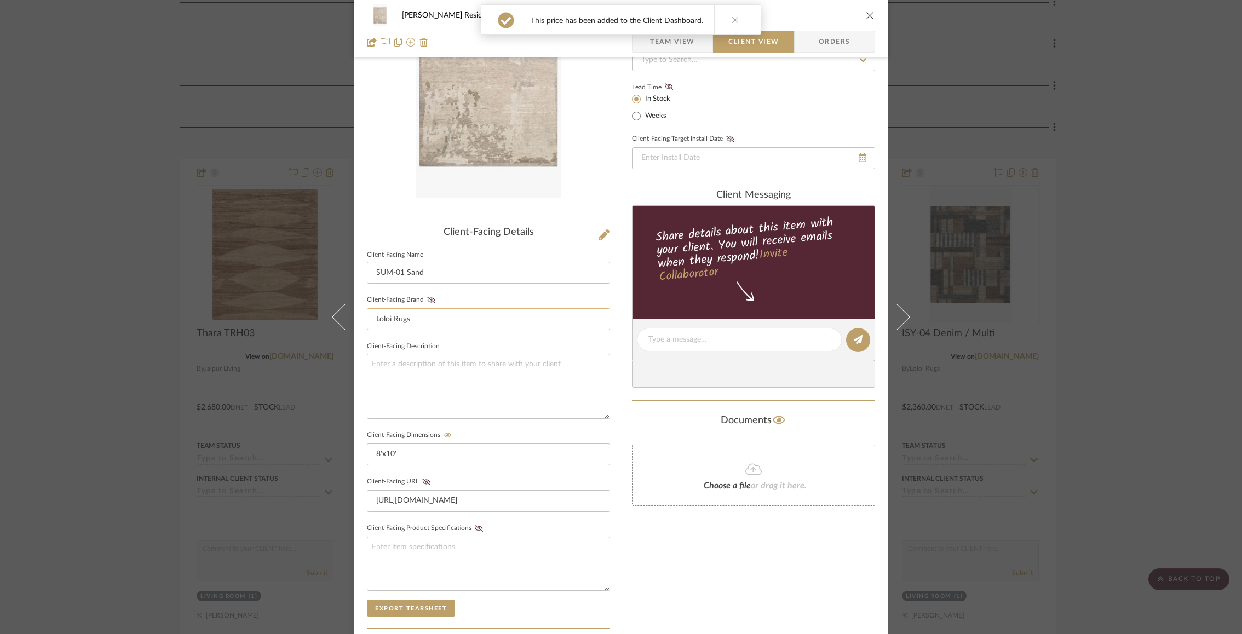
scroll to position [281, 0]
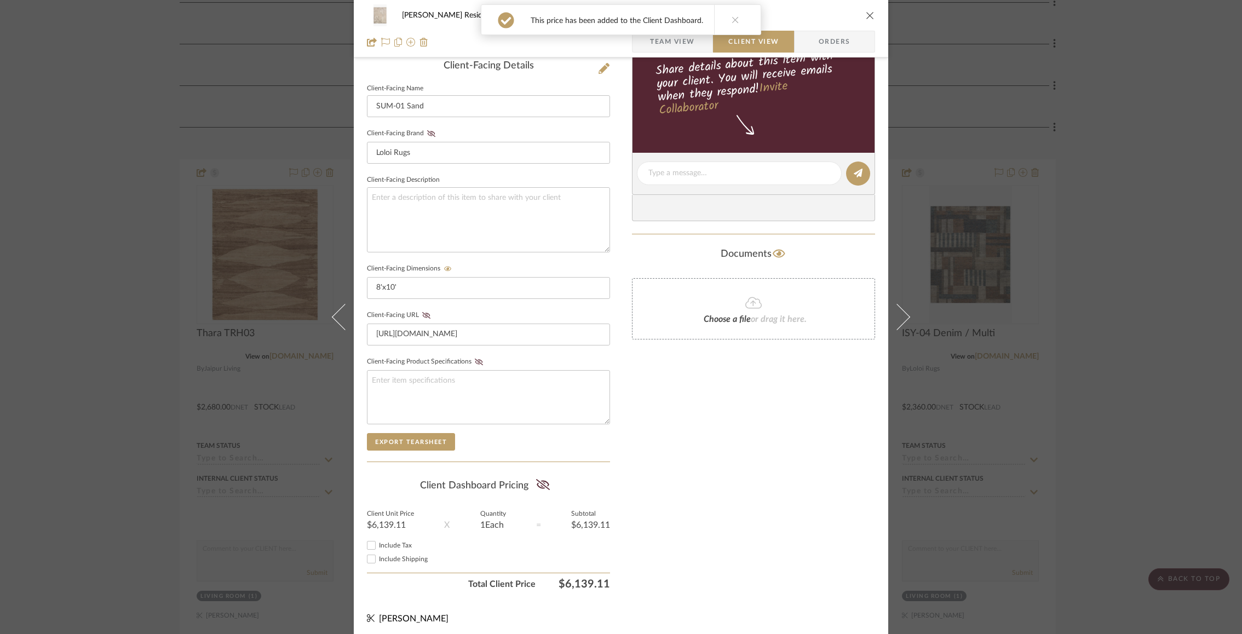
click at [546, 490] on summary-project-share-button at bounding box center [542, 485] width 29 height 25
click at [543, 480] on icon at bounding box center [543, 484] width 14 height 11
click at [365, 539] on input "Include Tax" at bounding box center [371, 545] width 13 height 13
checkbox input "true"
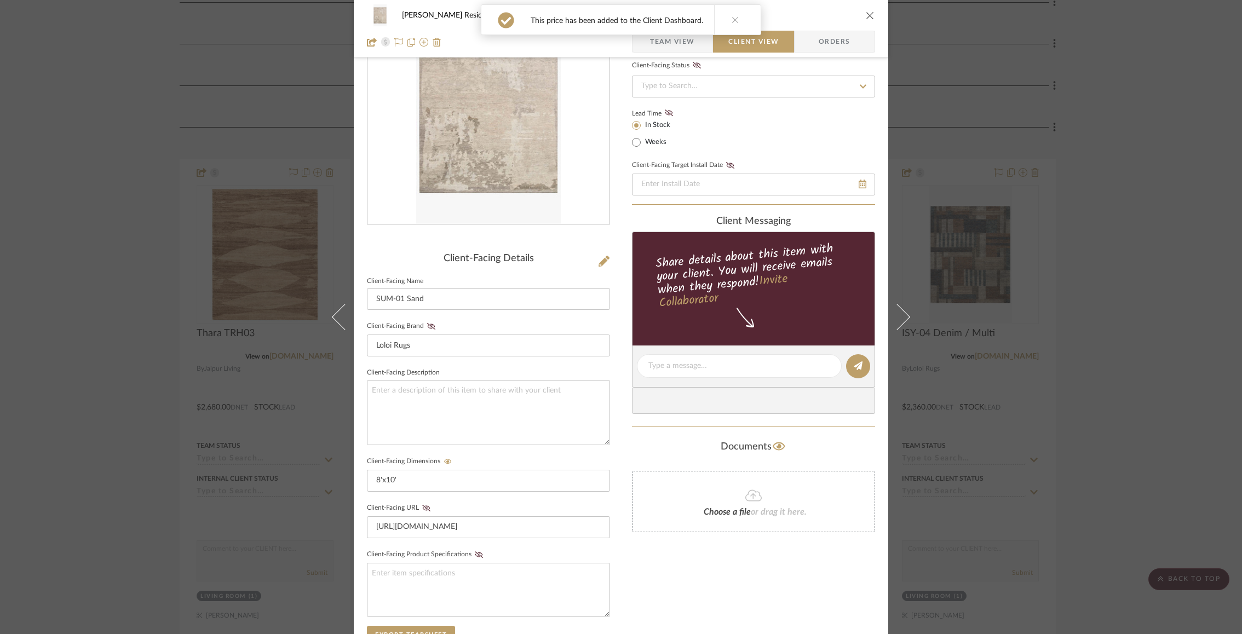
scroll to position [0, 0]
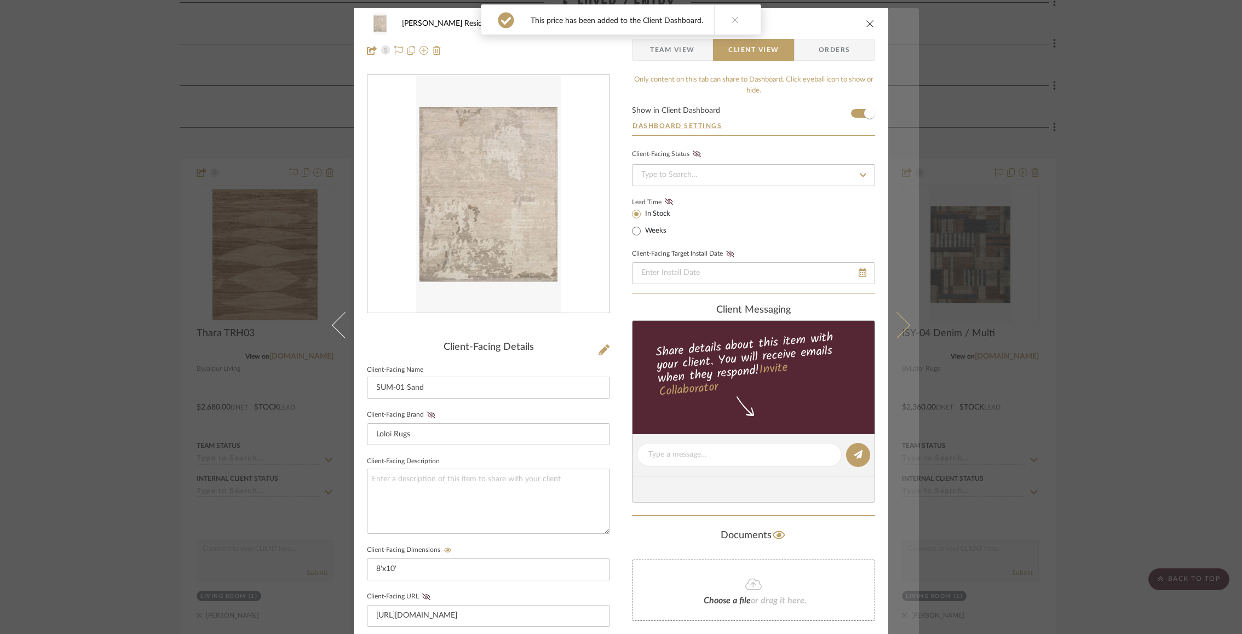
click at [903, 322] on icon at bounding box center [897, 325] width 26 height 26
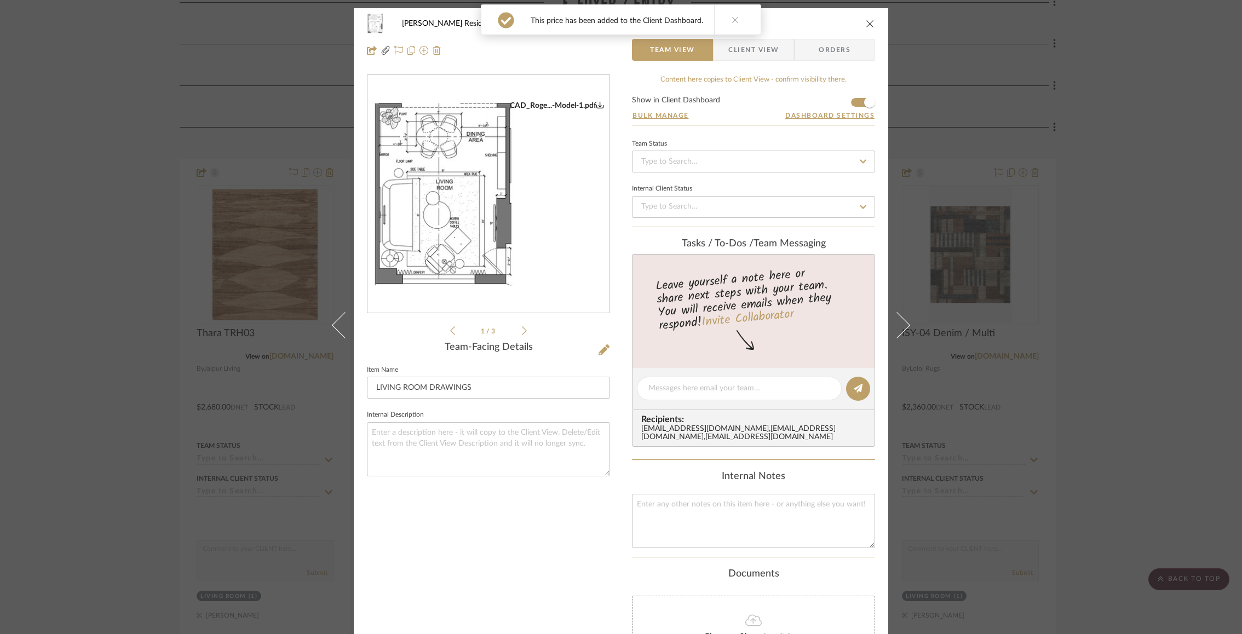
click at [869, 22] on icon "close" at bounding box center [870, 23] width 9 height 9
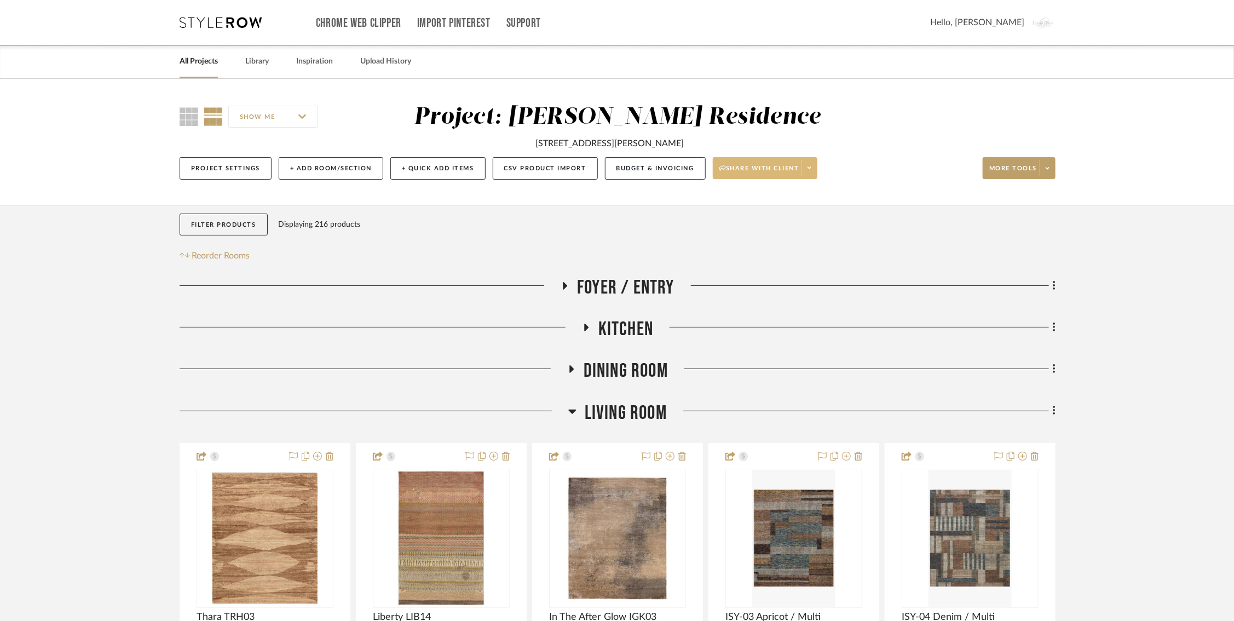
click at [730, 170] on span "Share with client" at bounding box center [760, 172] width 80 height 16
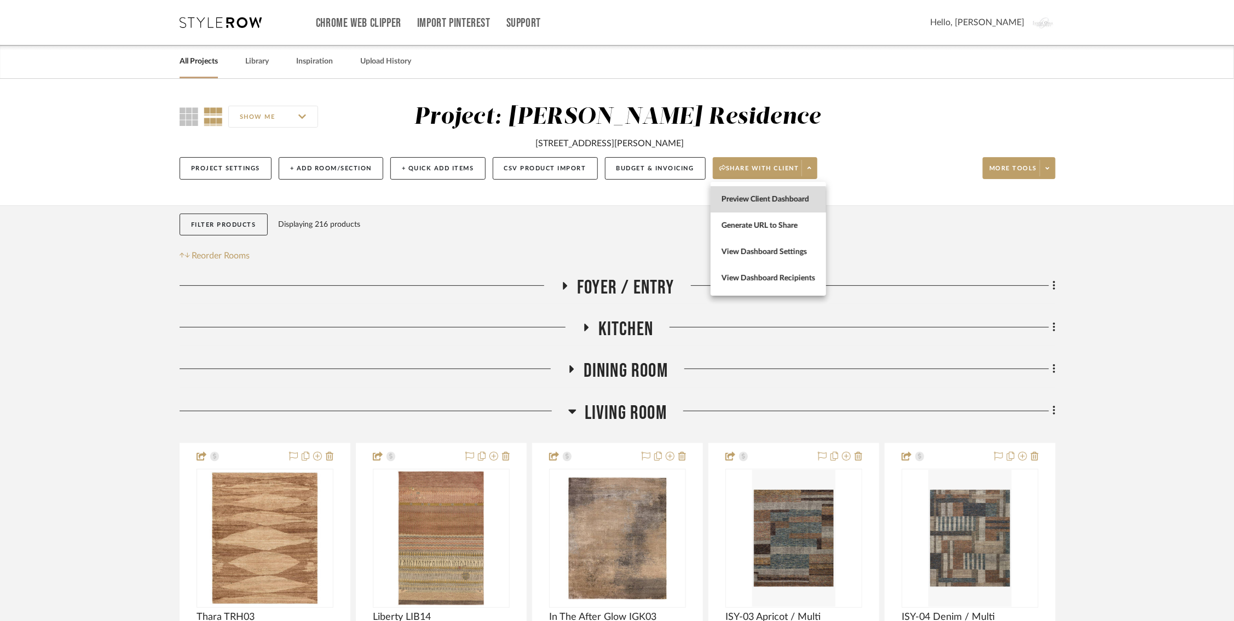
click at [742, 205] on button "Preview Client Dashboard" at bounding box center [769, 199] width 116 height 26
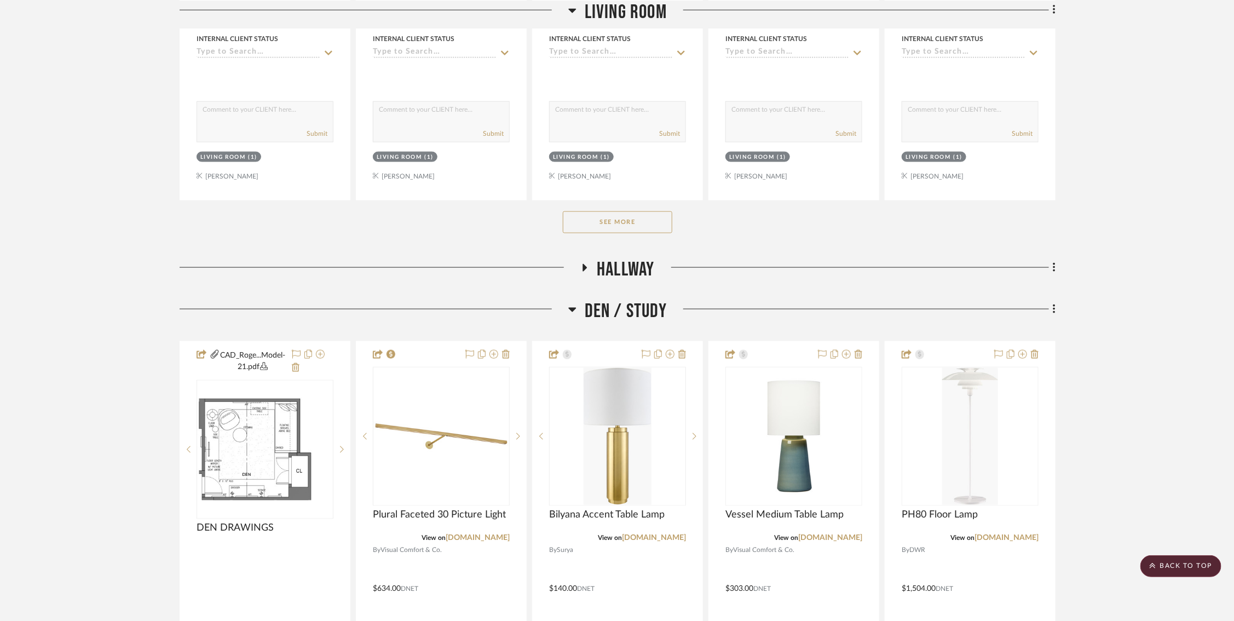
scroll to position [0, 5]
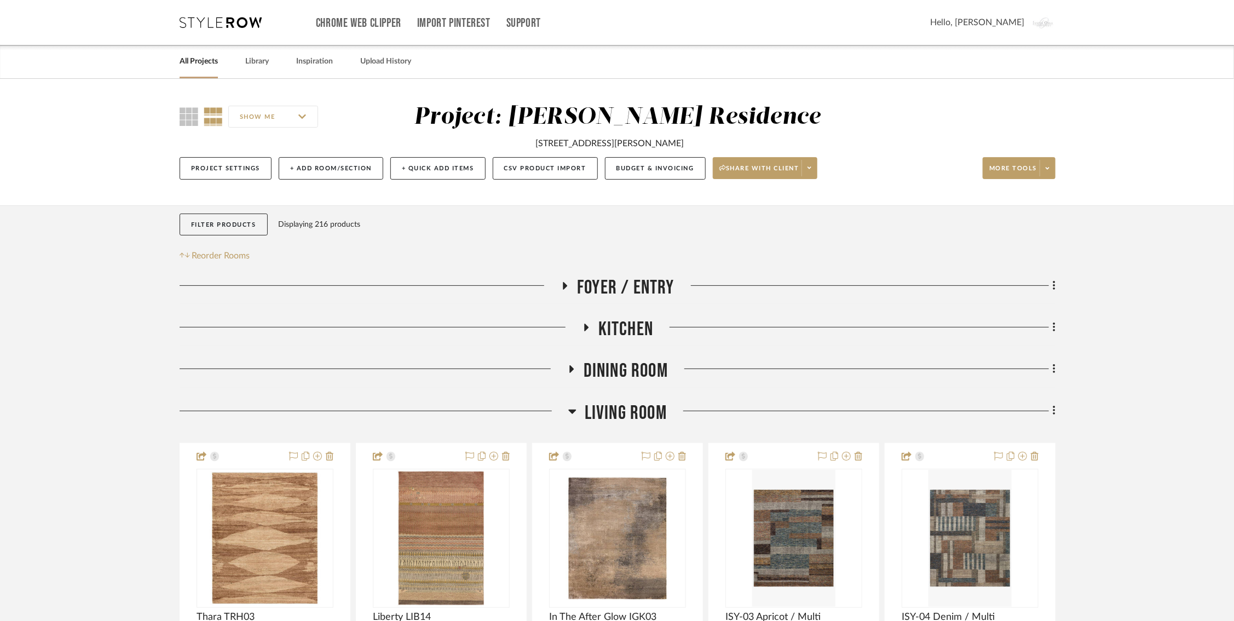
click at [561, 280] on h3 "Foyer / Entry" at bounding box center [618, 288] width 114 height 24
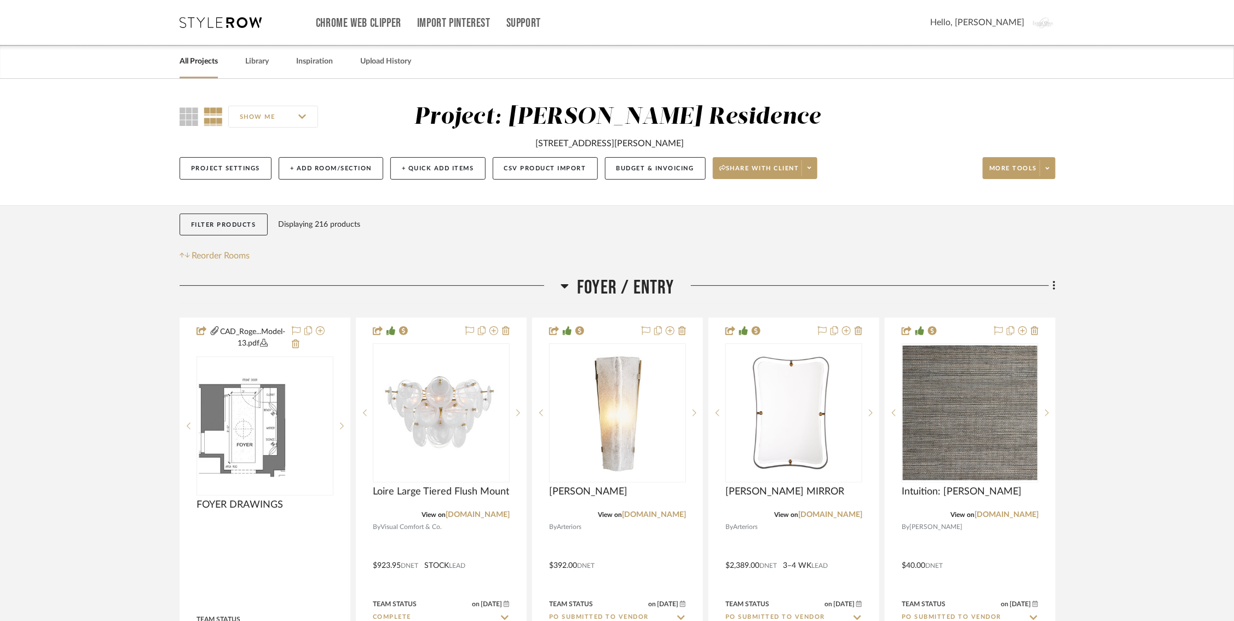
click at [815, 172] on div "Project Settings + Add Room/Section + Quick Add Items CSV Product Import Budget…" at bounding box center [618, 168] width 876 height 37
click at [808, 168] on fa-icon at bounding box center [810, 168] width 4 height 6
click at [917, 226] on div at bounding box center [617, 310] width 1234 height 621
click at [1040, 174] on span at bounding box center [1047, 168] width 15 height 16
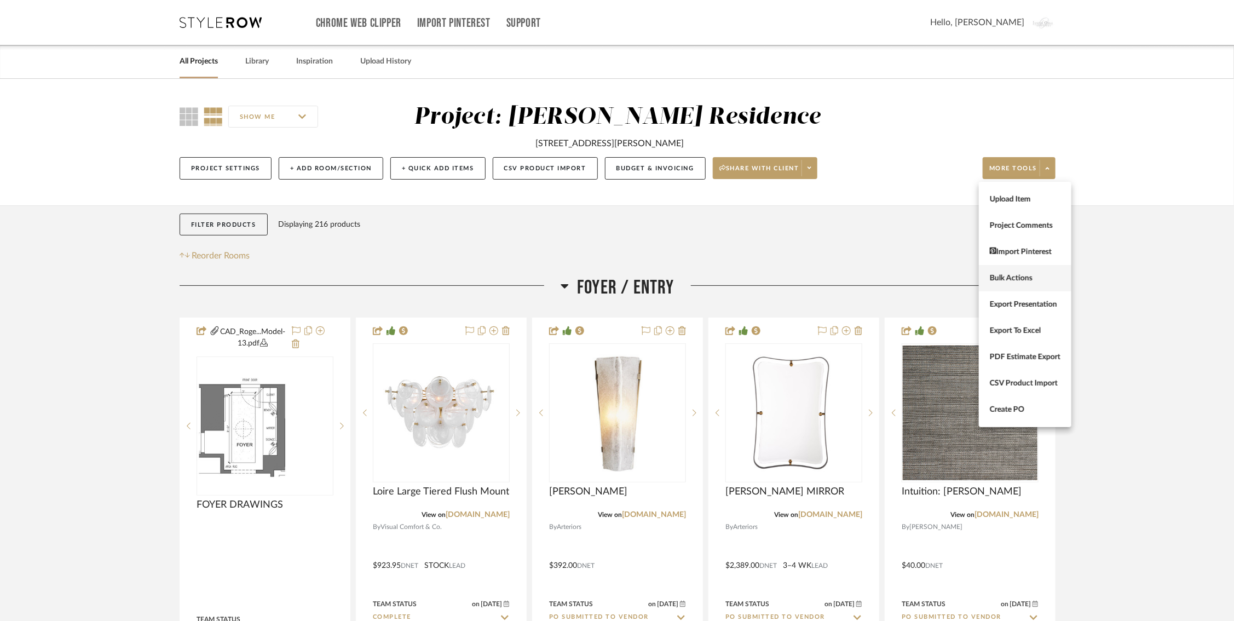
click at [1028, 277] on span "Bulk Actions" at bounding box center [1025, 277] width 71 height 9
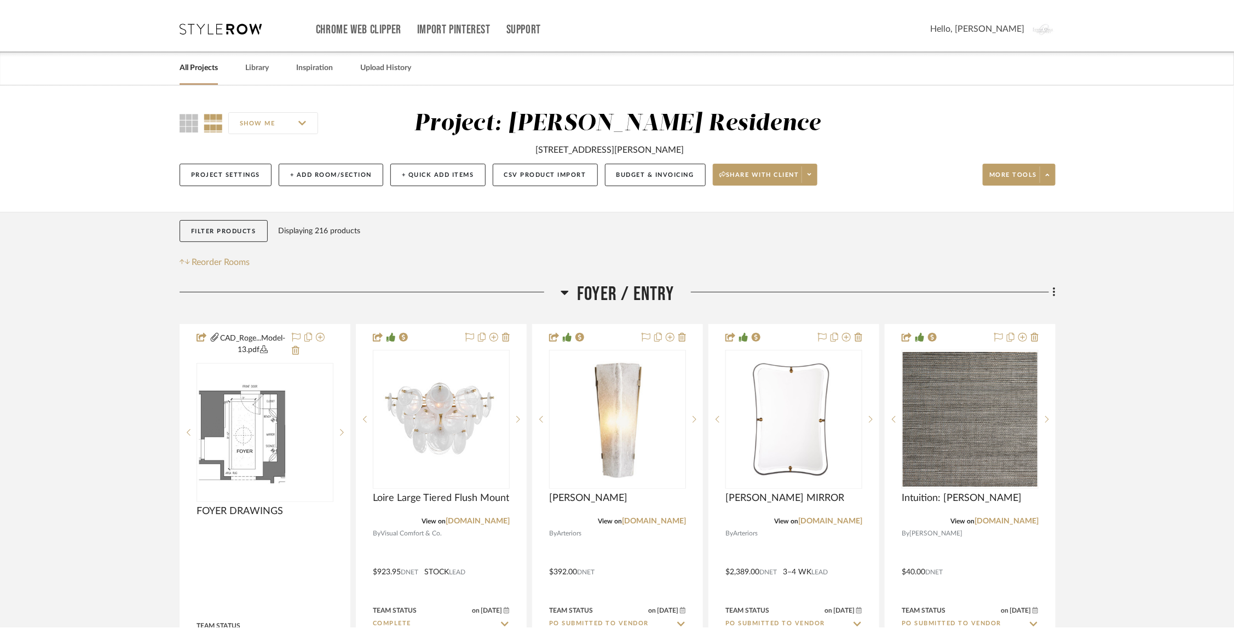
scroll to position [0, 0]
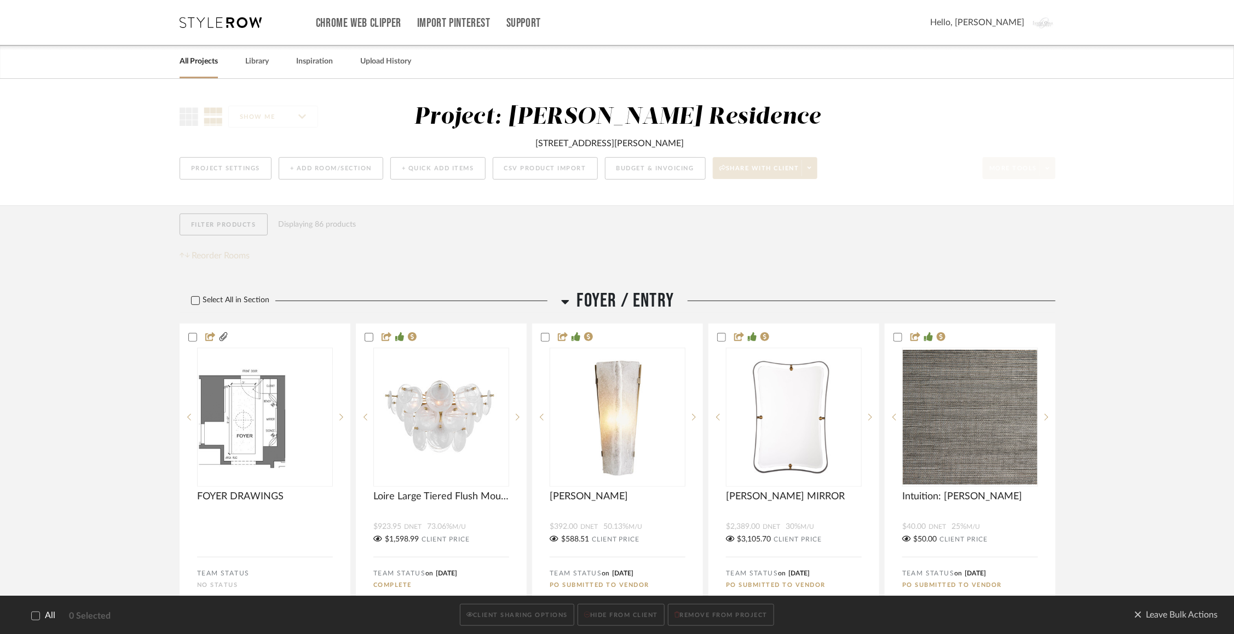
click at [197, 302] on icon at bounding box center [196, 301] width 8 height 8
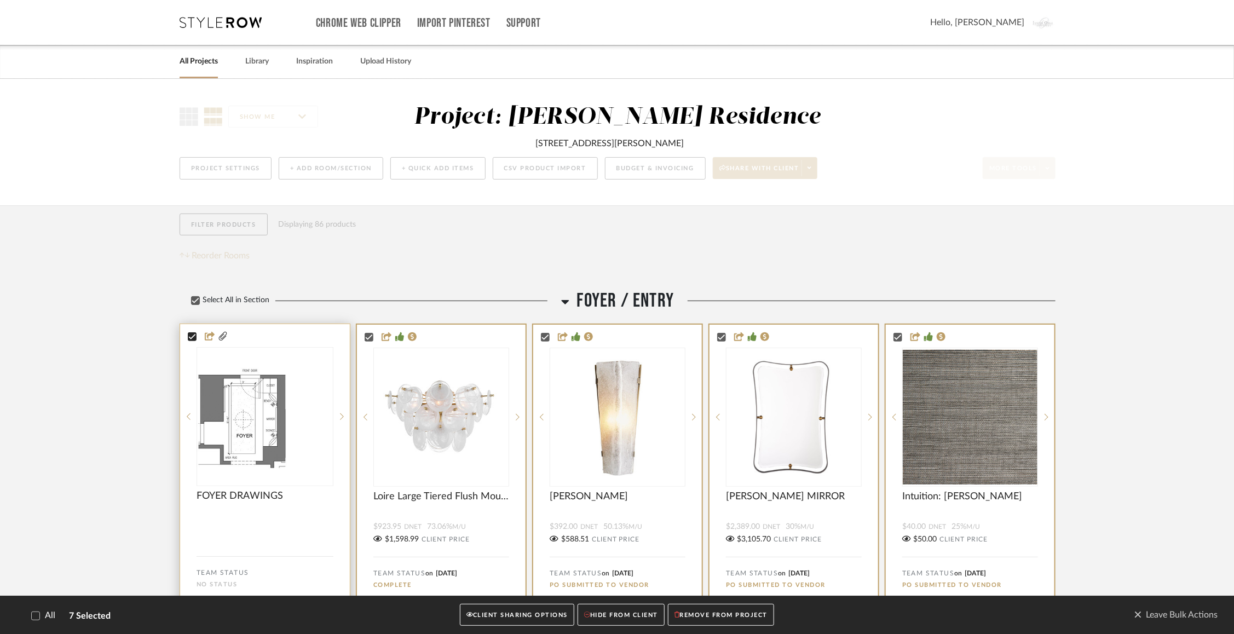
click at [192, 334] on icon at bounding box center [192, 337] width 8 height 8
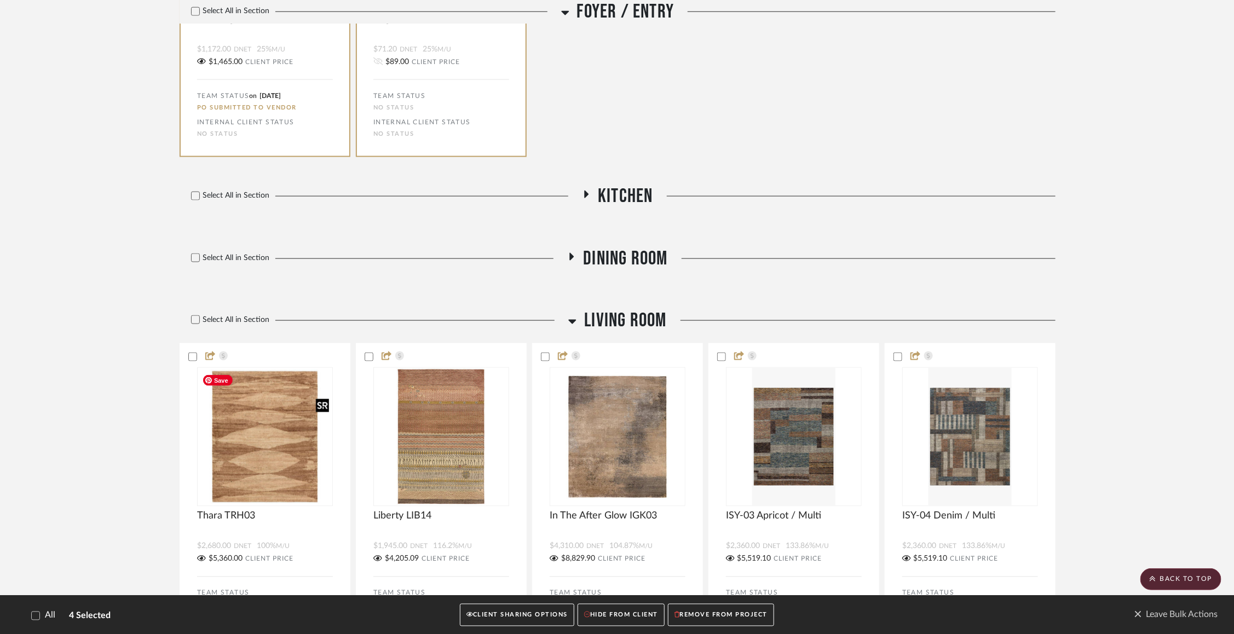
scroll to position [728, 0]
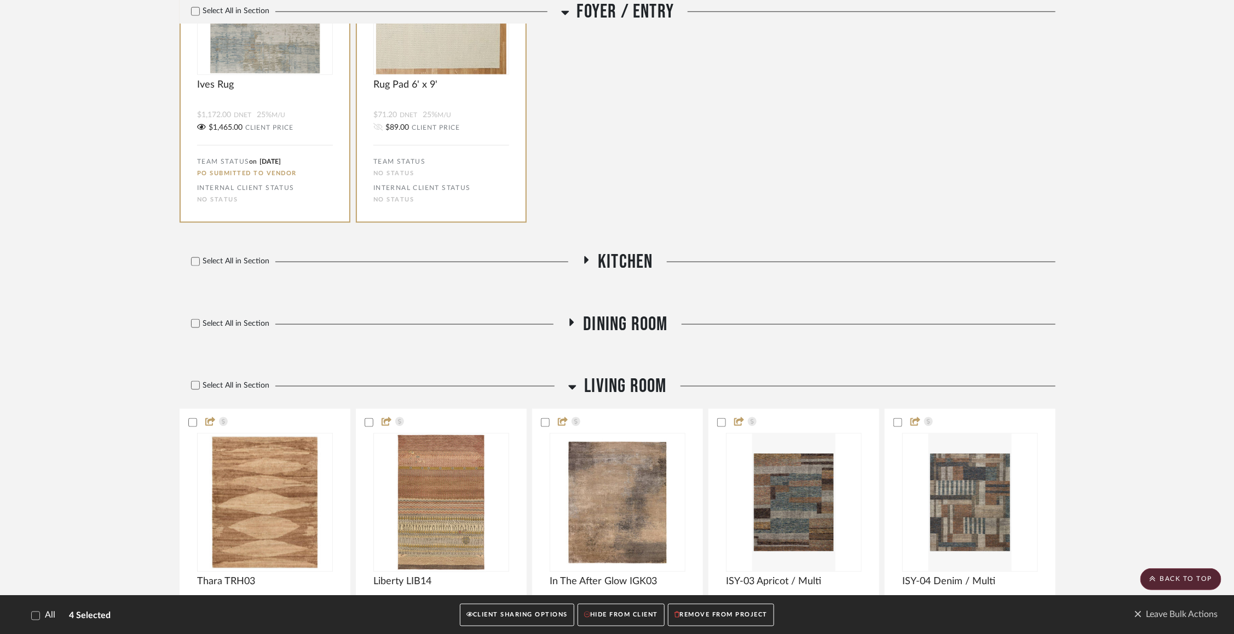
click at [584, 264] on icon at bounding box center [586, 260] width 13 height 8
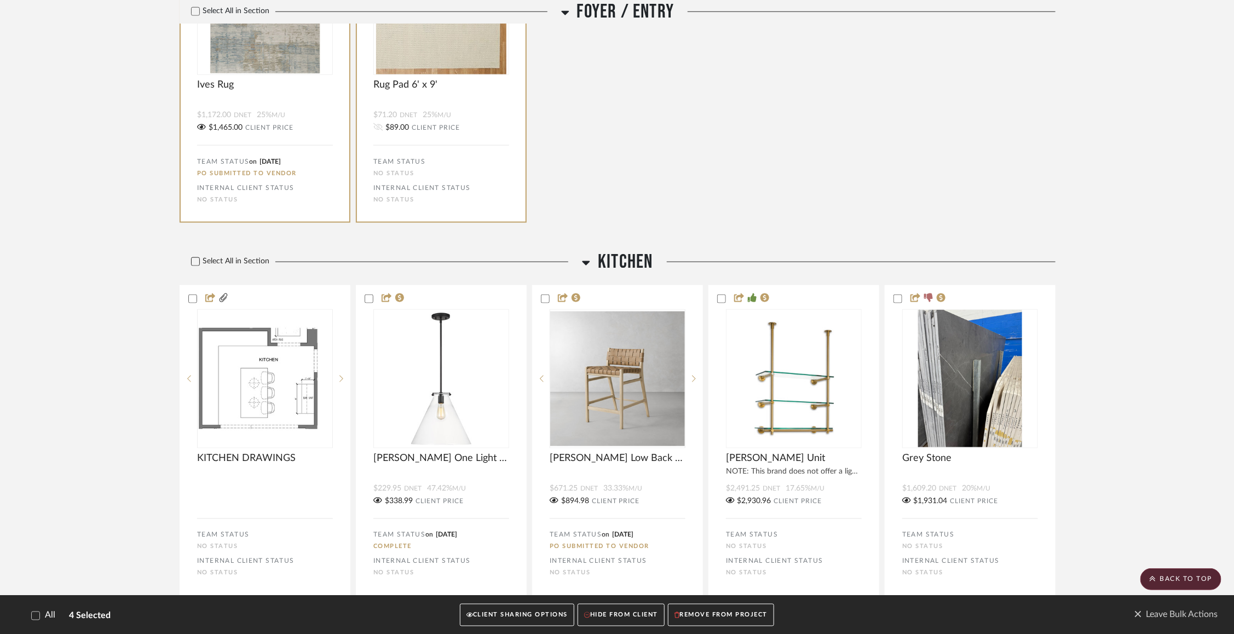
click at [197, 264] on icon at bounding box center [196, 262] width 8 height 8
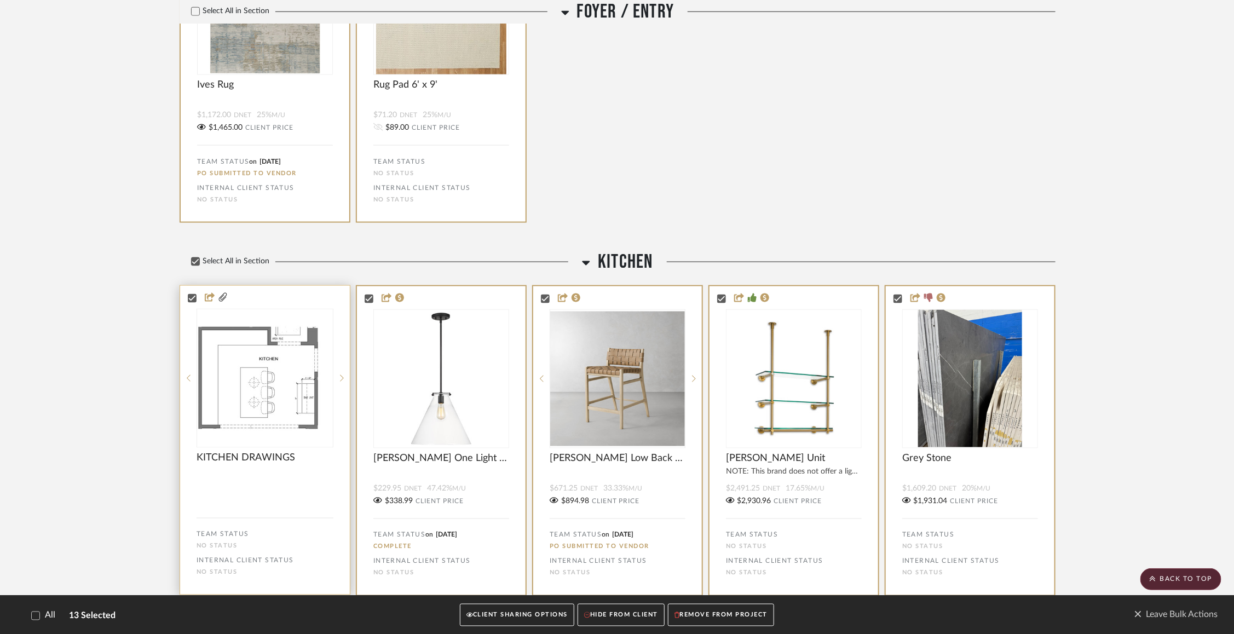
click at [187, 296] on div at bounding box center [265, 298] width 170 height 10
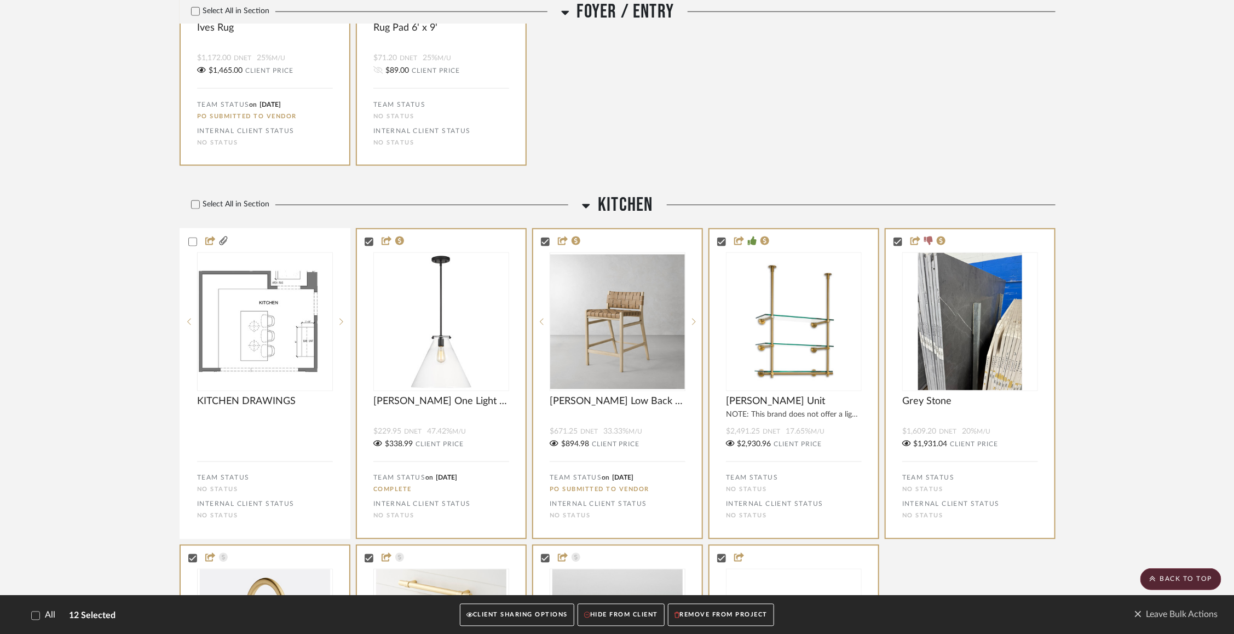
scroll to position [789, 0]
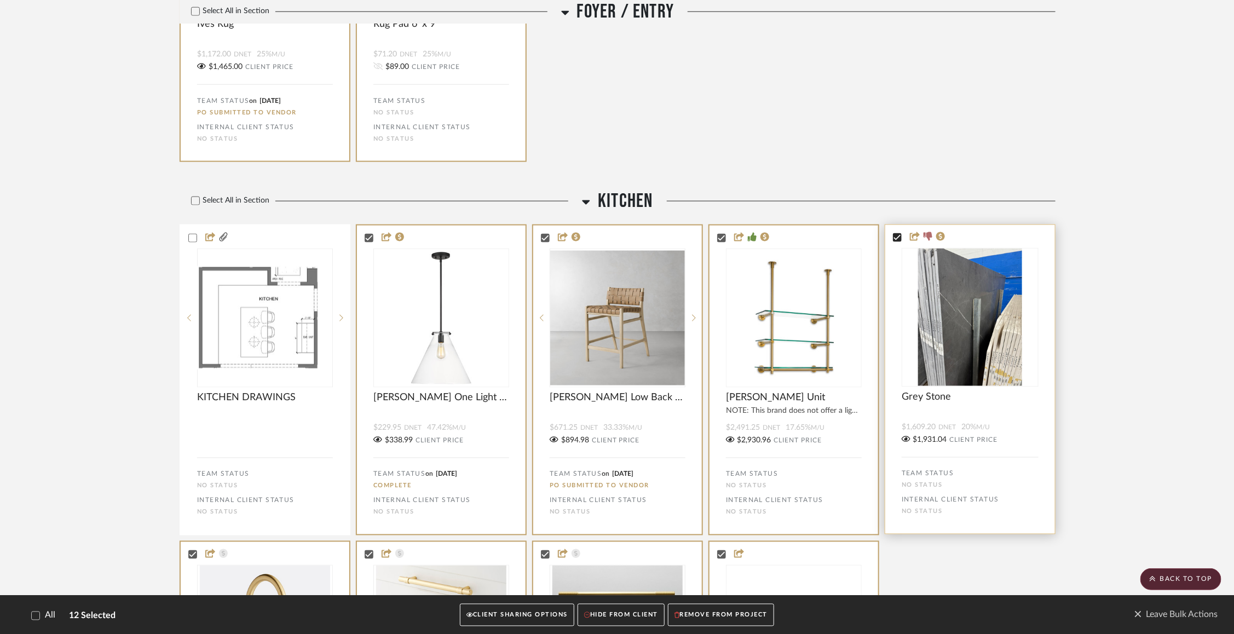
click at [901, 237] on icon at bounding box center [898, 238] width 8 height 8
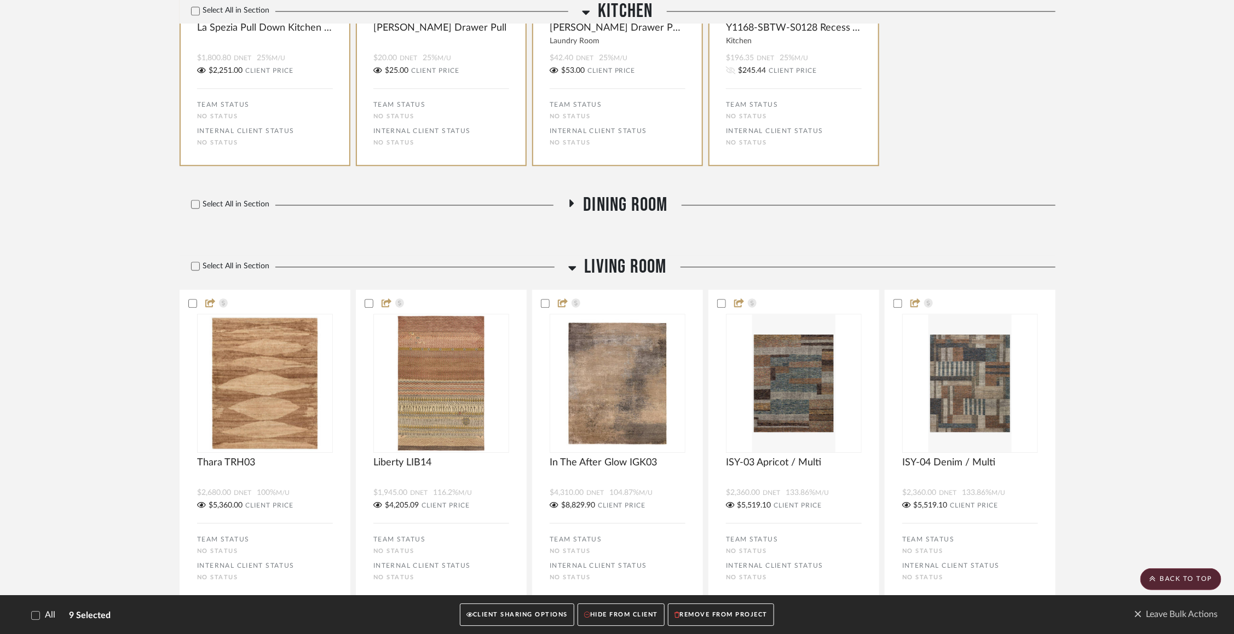
scroll to position [1477, 0]
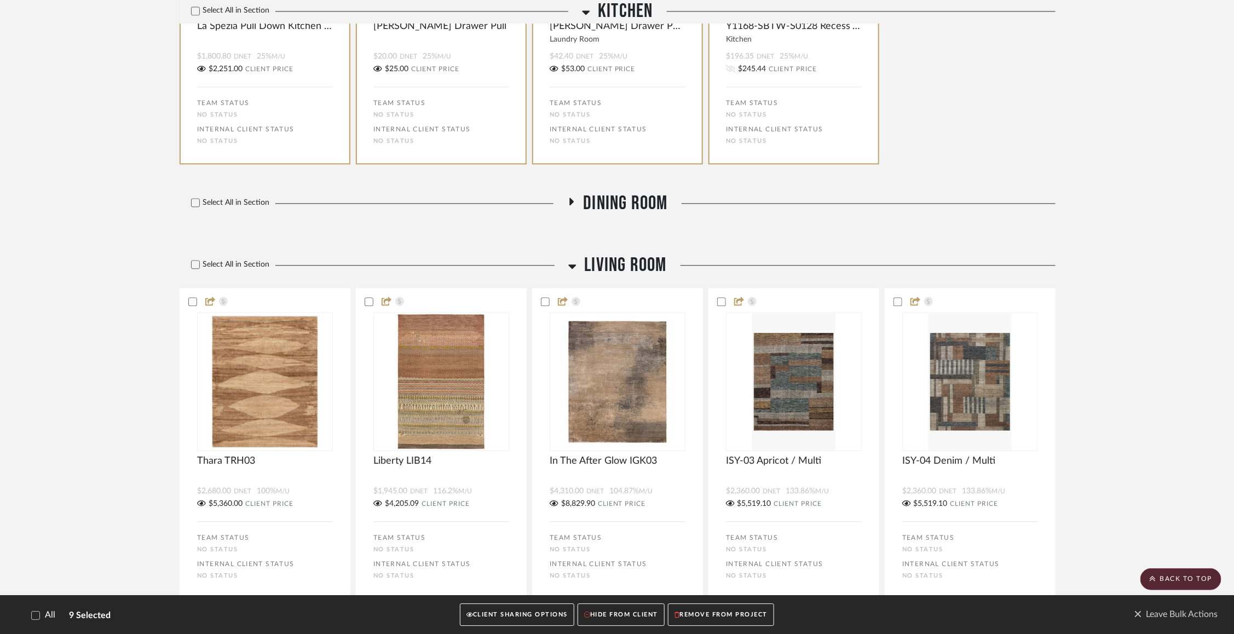
click at [571, 203] on icon at bounding box center [572, 202] width 4 height 8
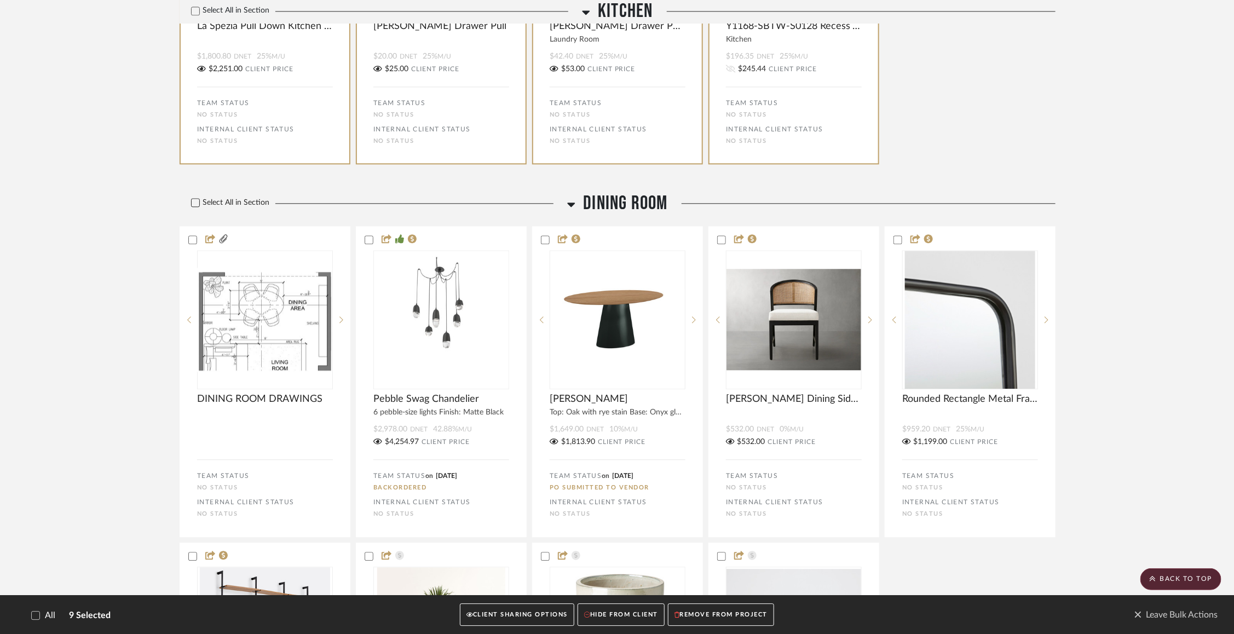
click at [197, 206] on icon at bounding box center [196, 203] width 8 height 8
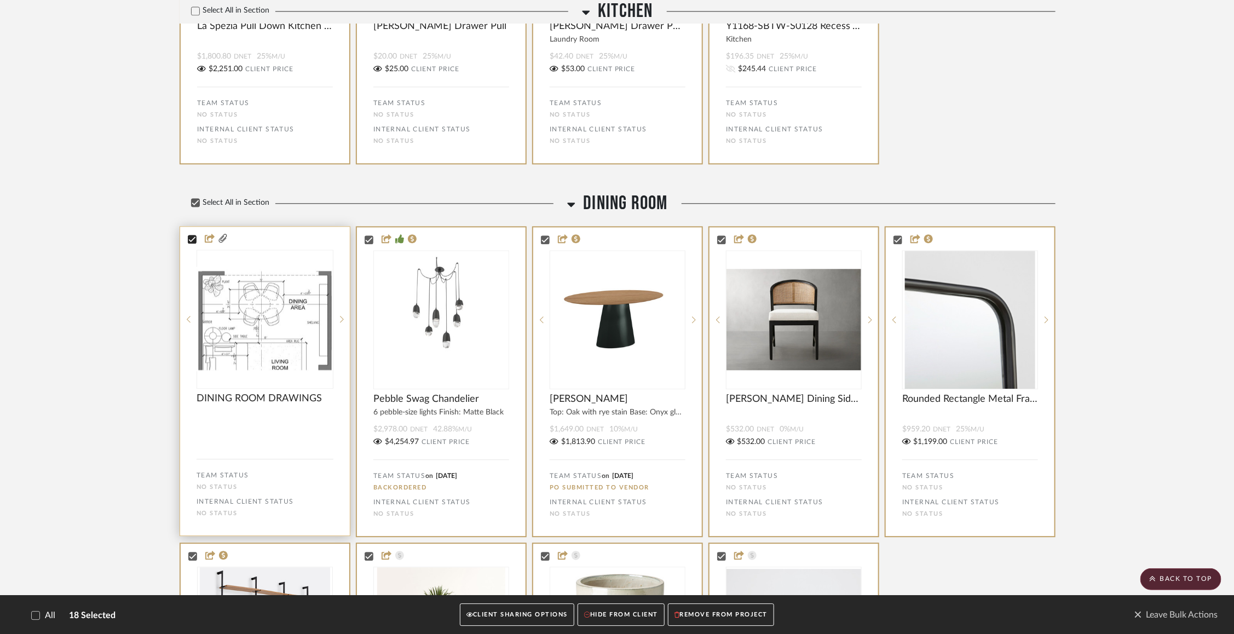
click at [195, 243] on icon at bounding box center [192, 239] width 8 height 8
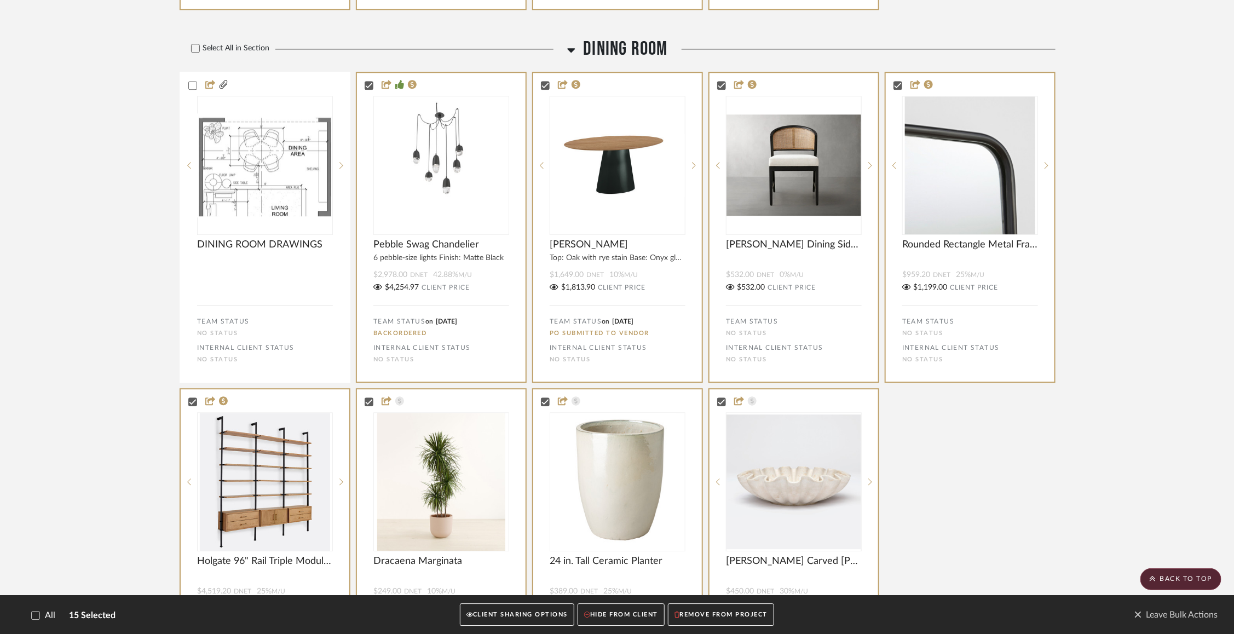
scroll to position [1677, 0]
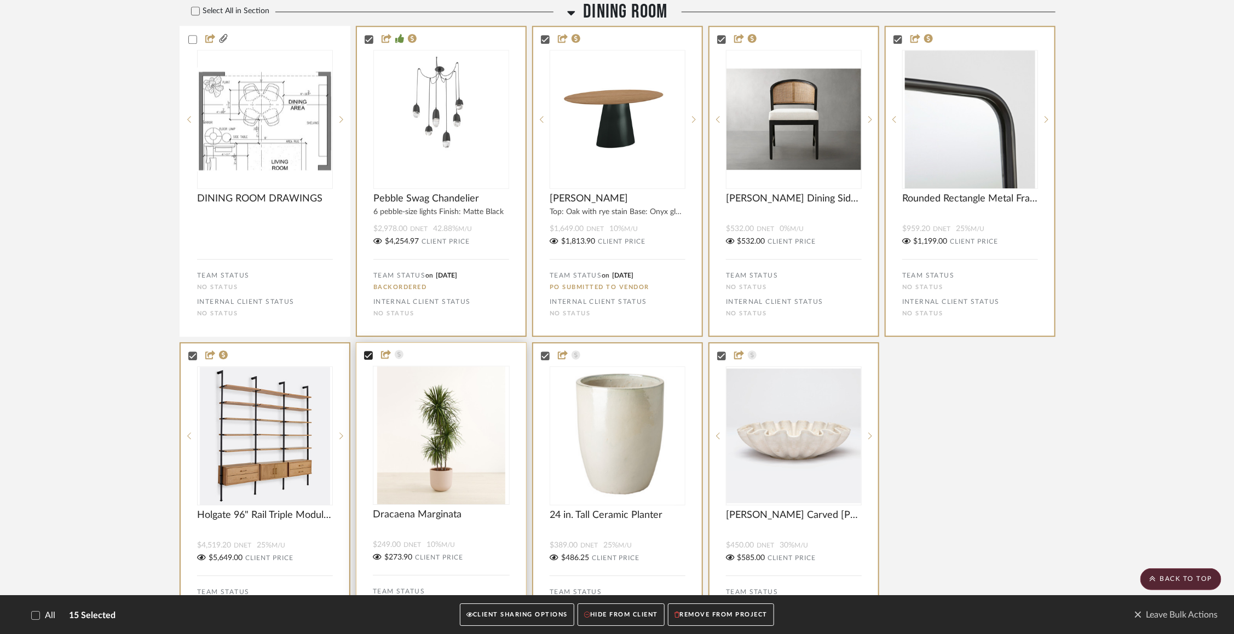
click at [367, 359] on icon at bounding box center [369, 356] width 8 height 8
click at [545, 358] on icon at bounding box center [545, 355] width 7 height 5
click at [722, 357] on icon at bounding box center [721, 355] width 7 height 5
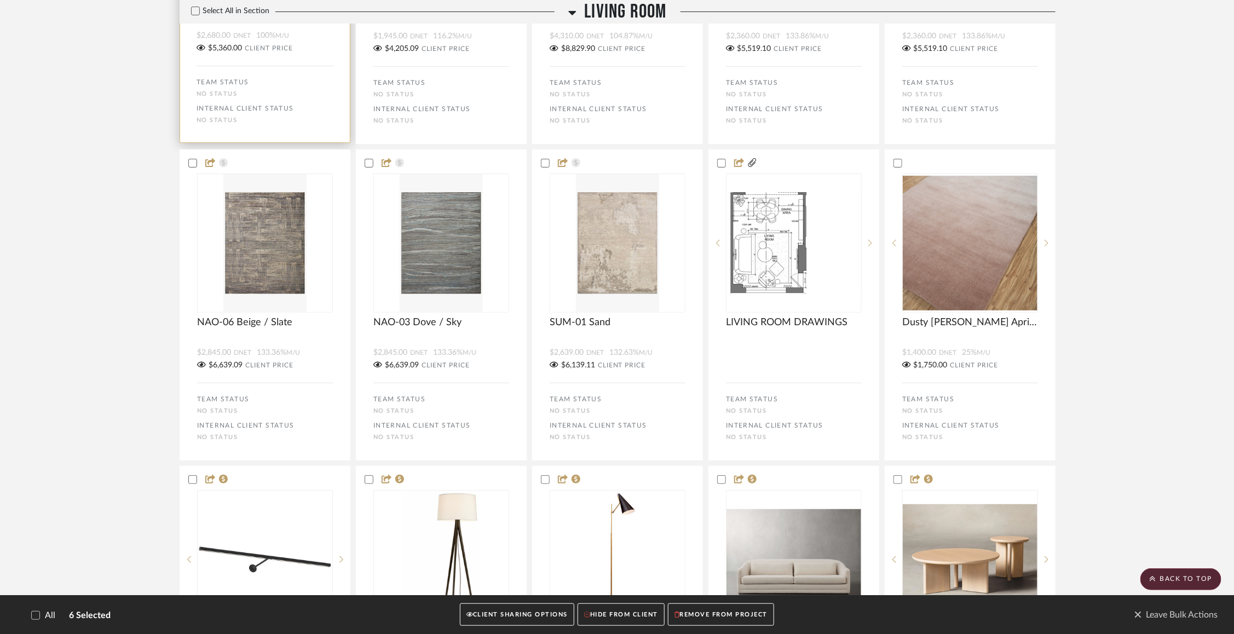
scroll to position [2240, 0]
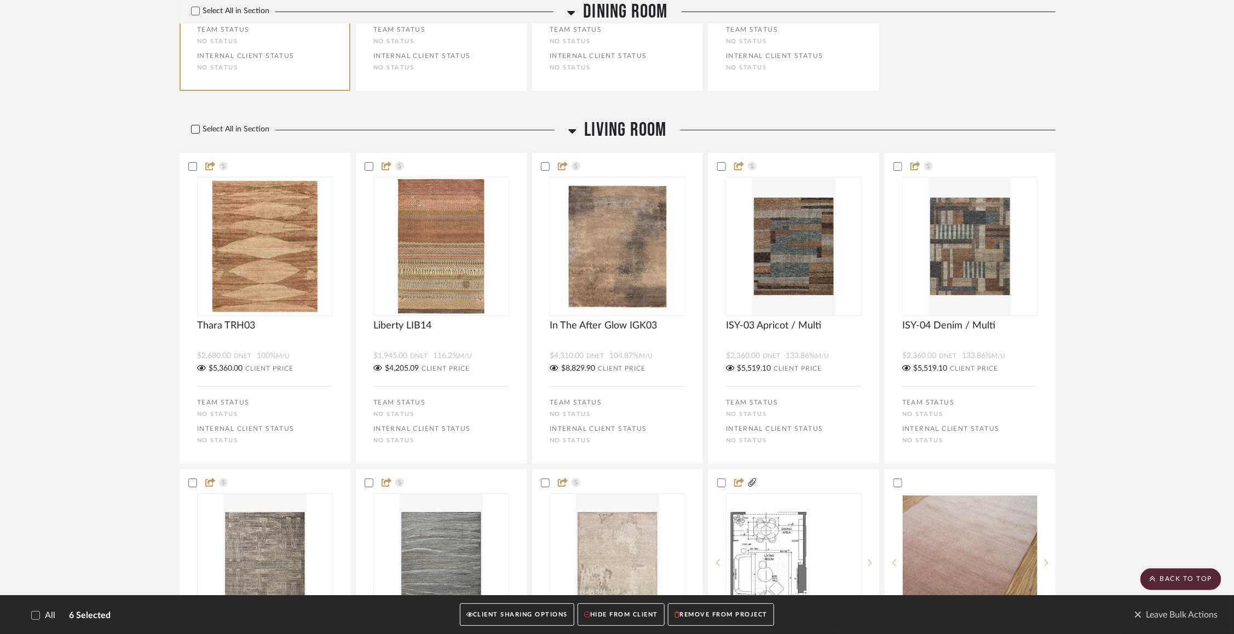
click at [195, 132] on icon at bounding box center [196, 129] width 8 height 8
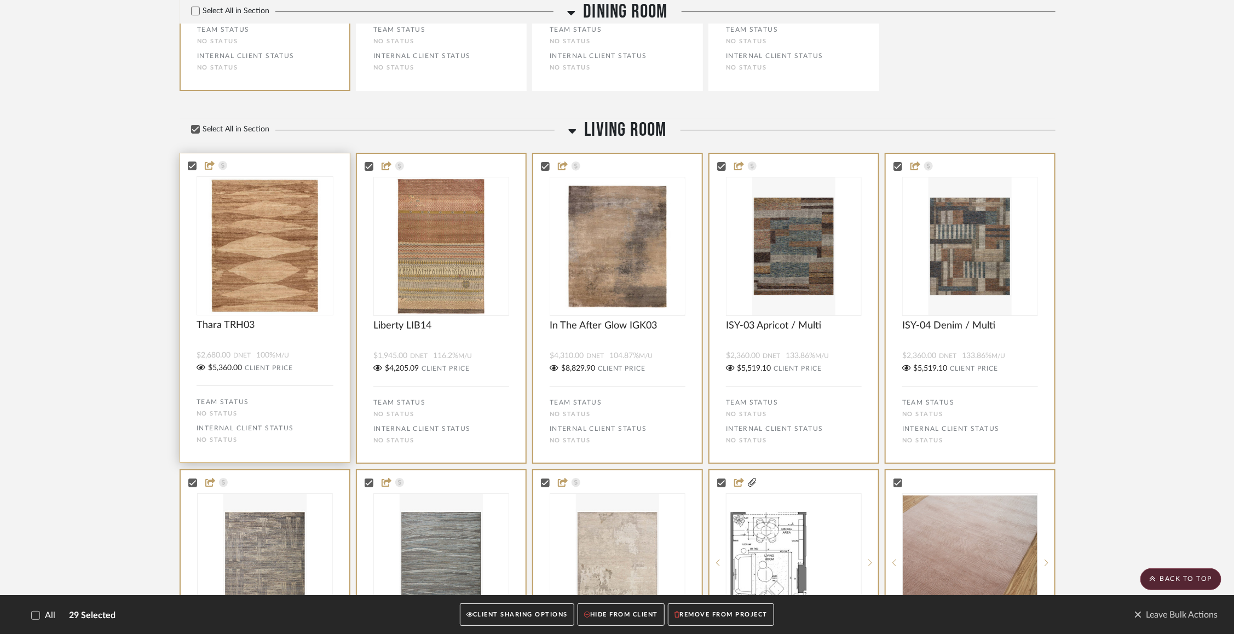
click at [193, 162] on bulk-actions-tile "Thara TRH03 $2,680.00 DNET 100% M/U $5,360.00 CLIENT PRICE TEAM STATUS No STATU…" at bounding box center [265, 308] width 171 height 310
click at [370, 170] on icon at bounding box center [369, 166] width 8 height 8
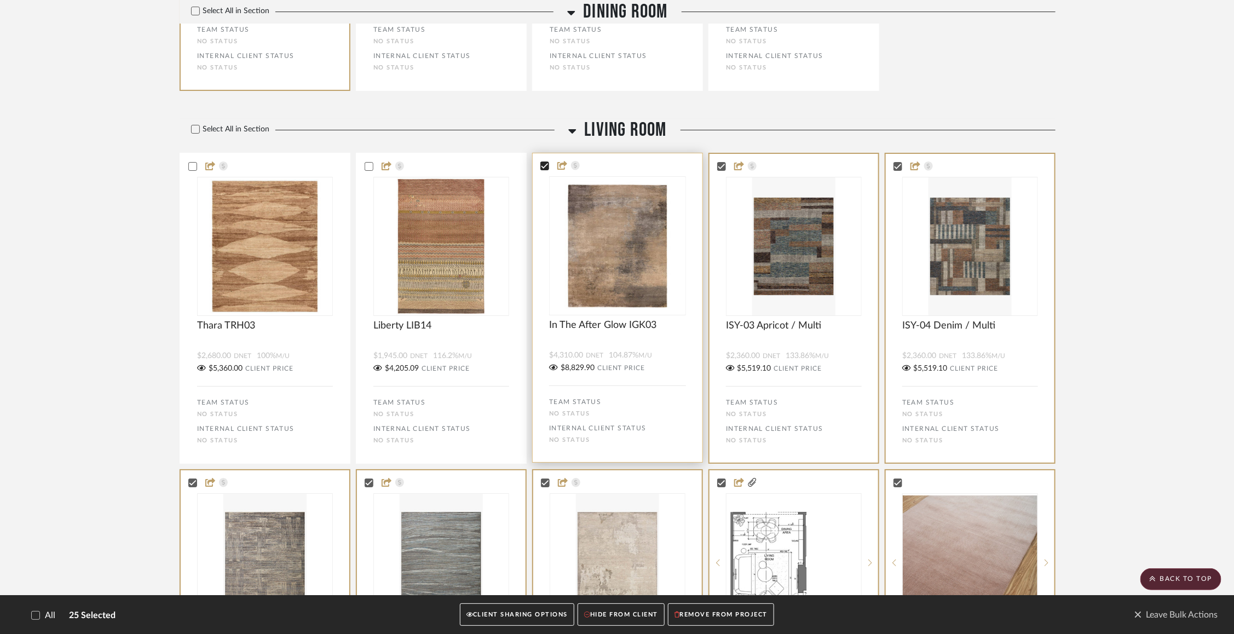
click at [545, 170] on icon at bounding box center [545, 166] width 8 height 8
click at [721, 169] on icon at bounding box center [721, 166] width 8 height 8
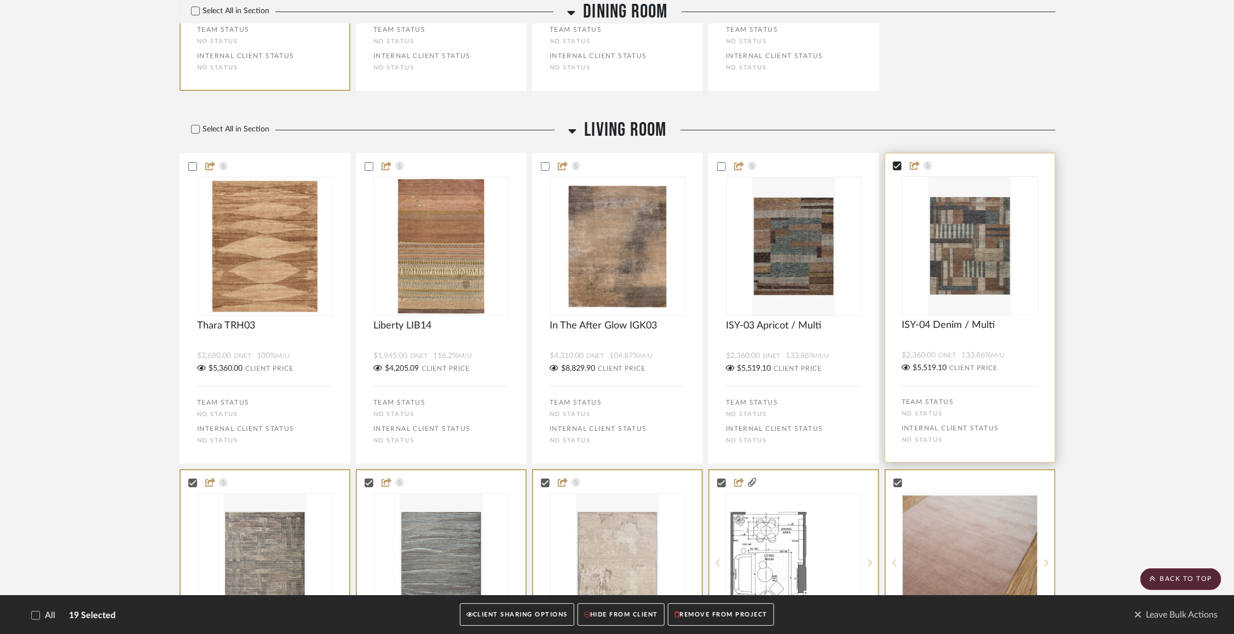
click at [898, 169] on icon at bounding box center [897, 165] width 7 height 5
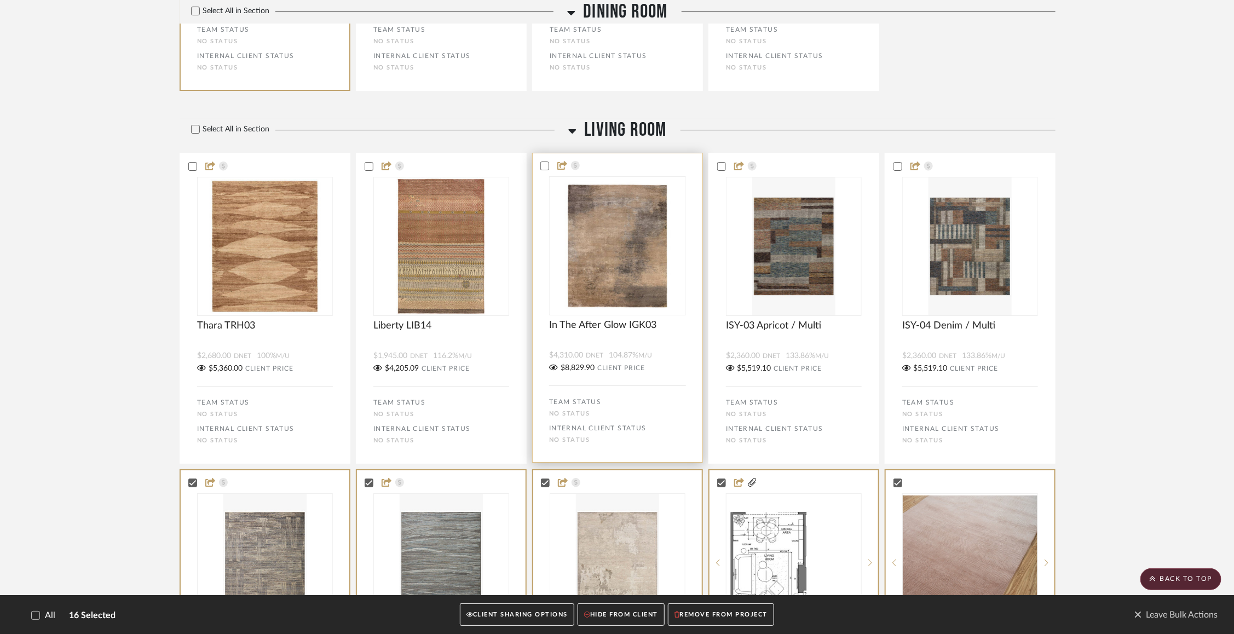
scroll to position [2398, 0]
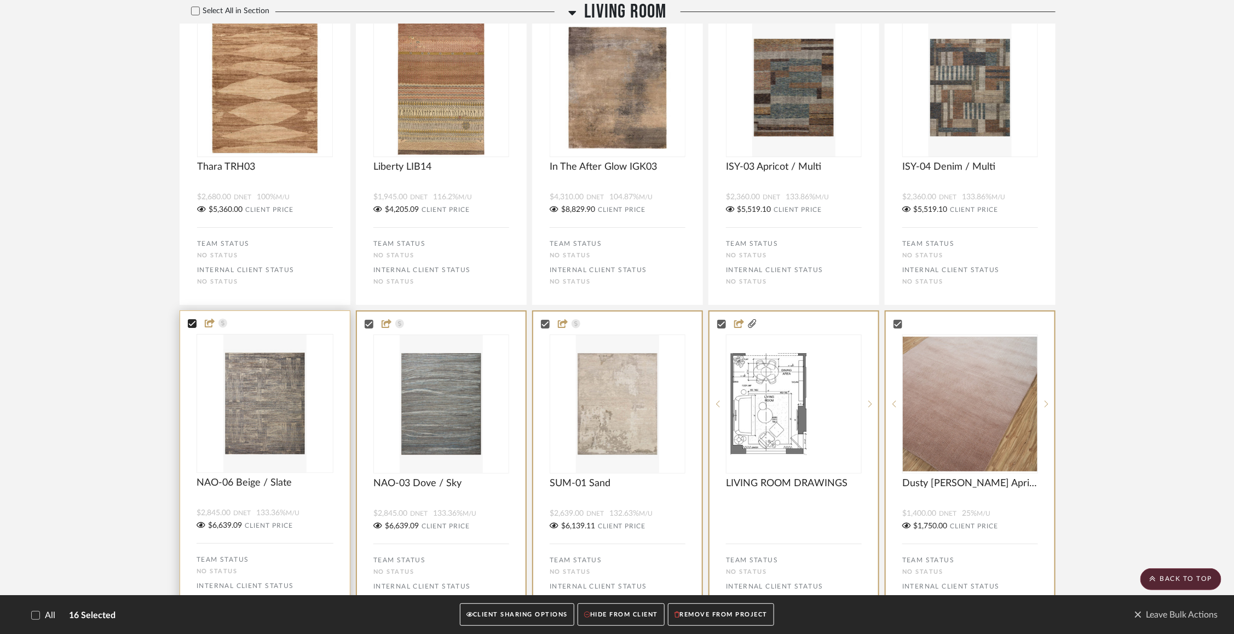
click at [194, 327] on icon at bounding box center [192, 324] width 8 height 8
click at [374, 329] on status-icons at bounding box center [390, 324] width 34 height 10
click at [546, 327] on icon at bounding box center [545, 324] width 8 height 8
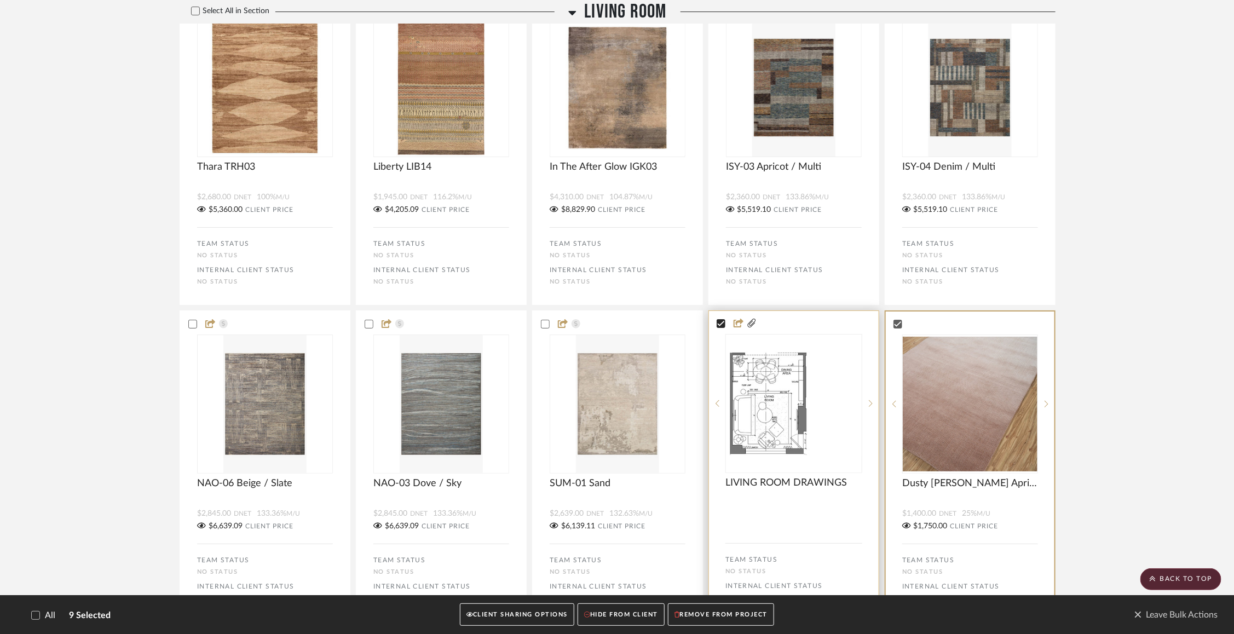
click at [721, 325] on icon at bounding box center [721, 324] width 8 height 8
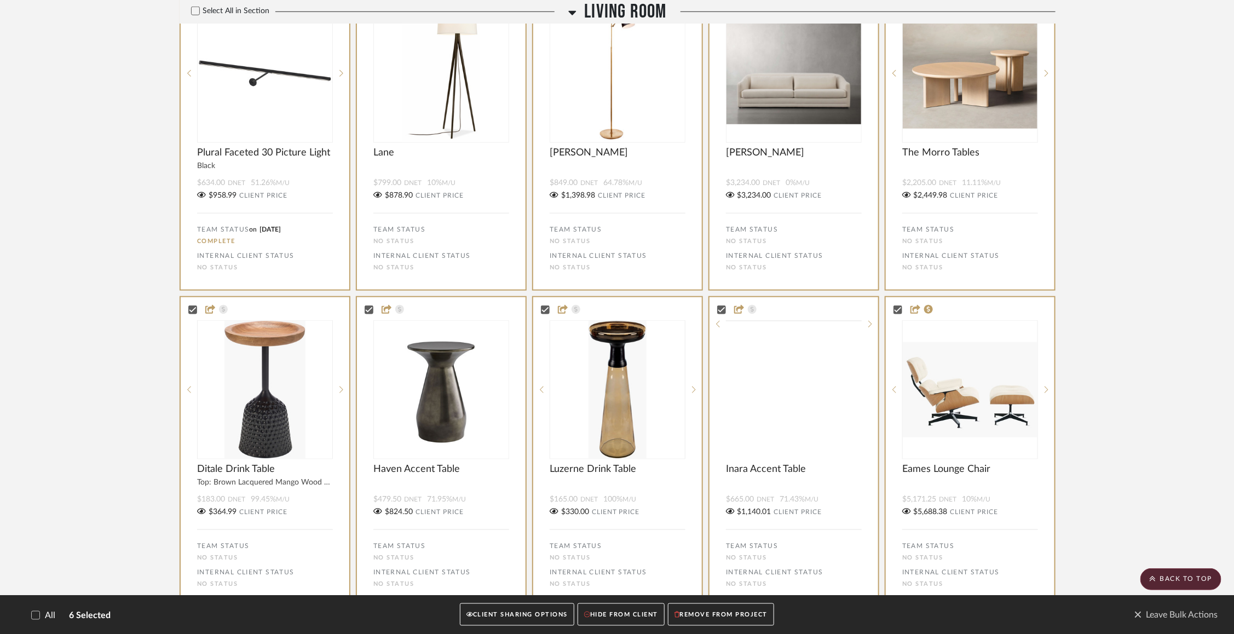
scroll to position [3080, 0]
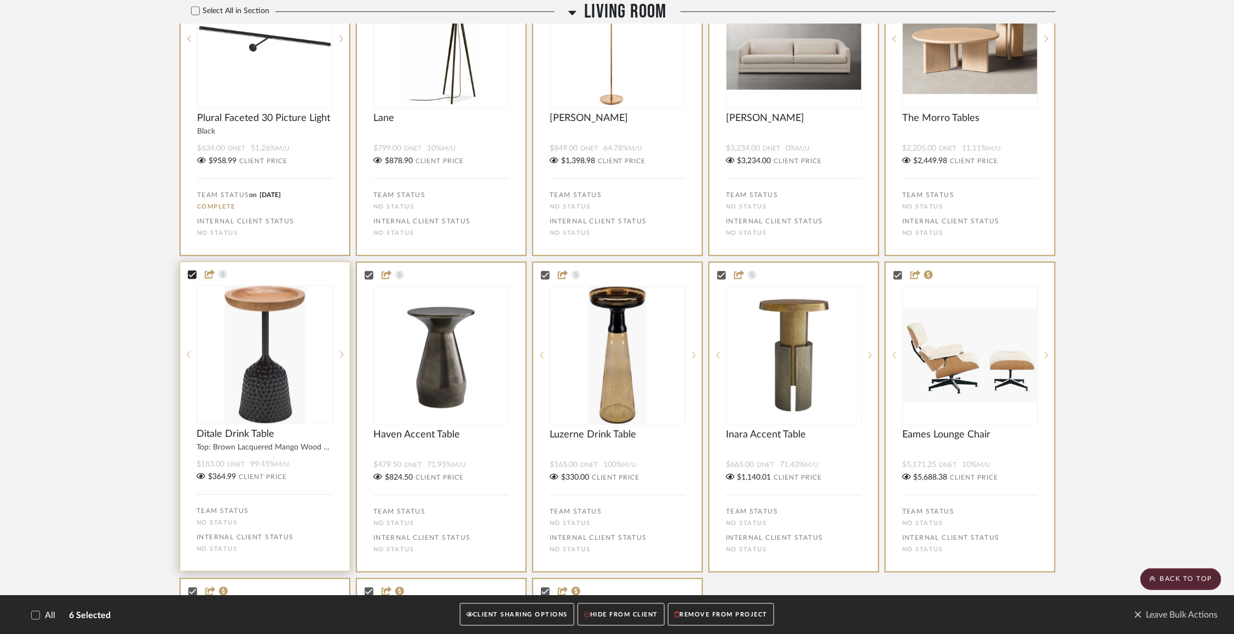
click at [193, 278] on icon at bounding box center [192, 274] width 7 height 5
click at [367, 279] on icon at bounding box center [369, 275] width 8 height 8
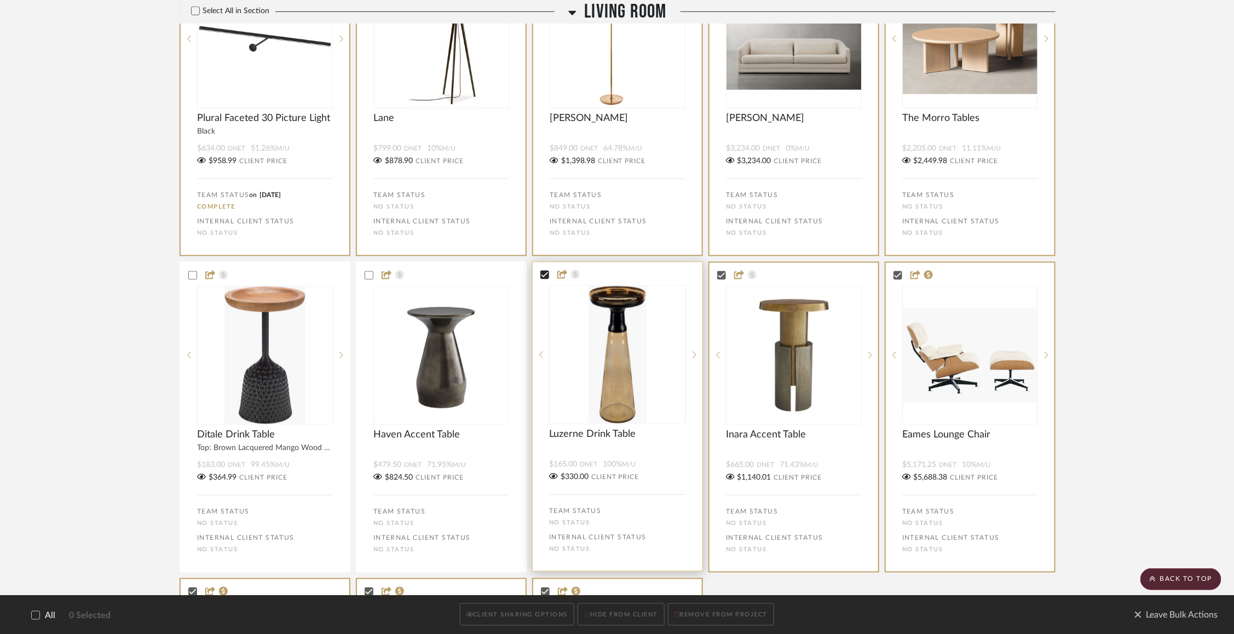
click at [547, 278] on icon at bounding box center [545, 274] width 7 height 5
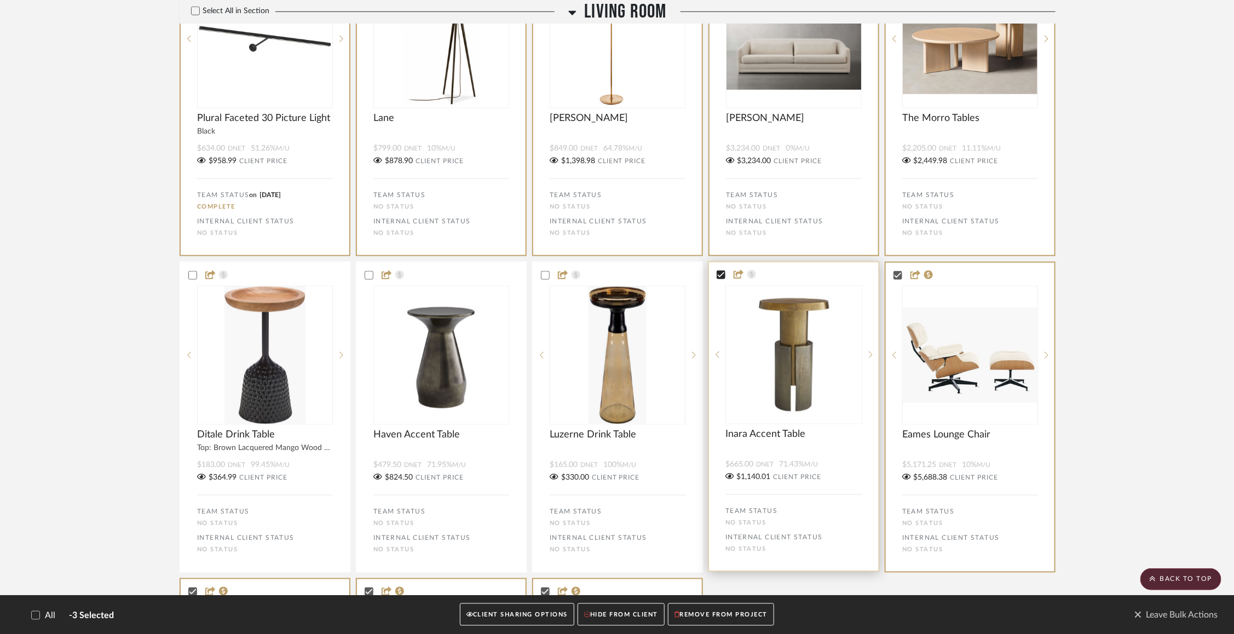
click at [723, 279] on icon at bounding box center [721, 275] width 8 height 8
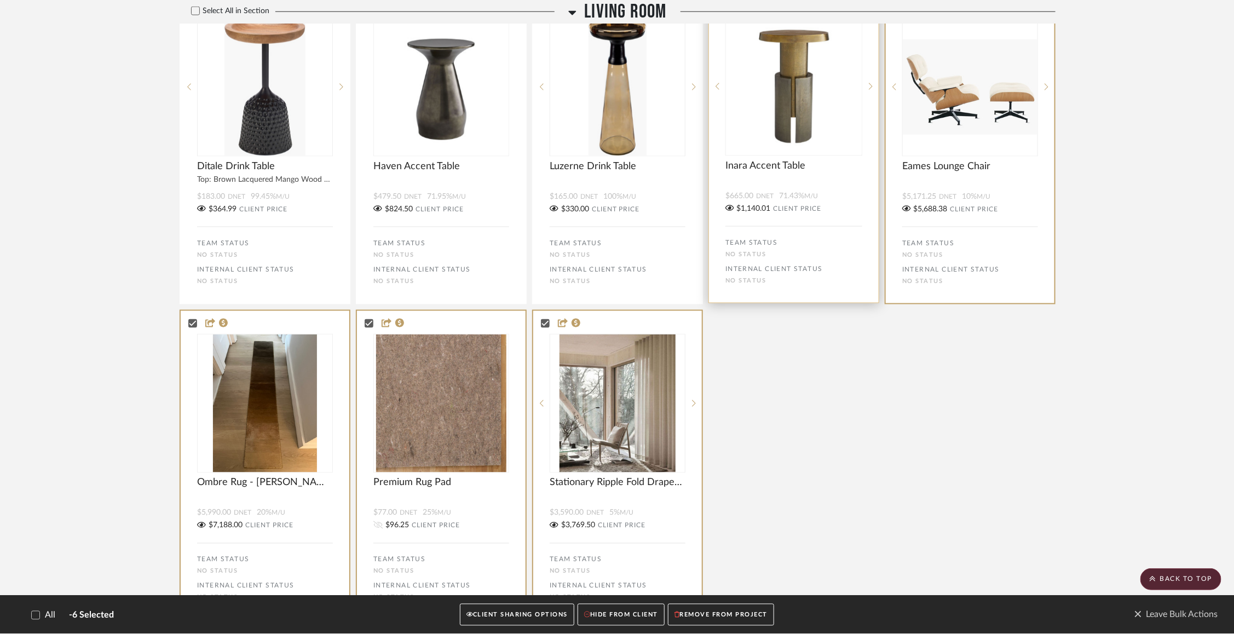
scroll to position [3393, 0]
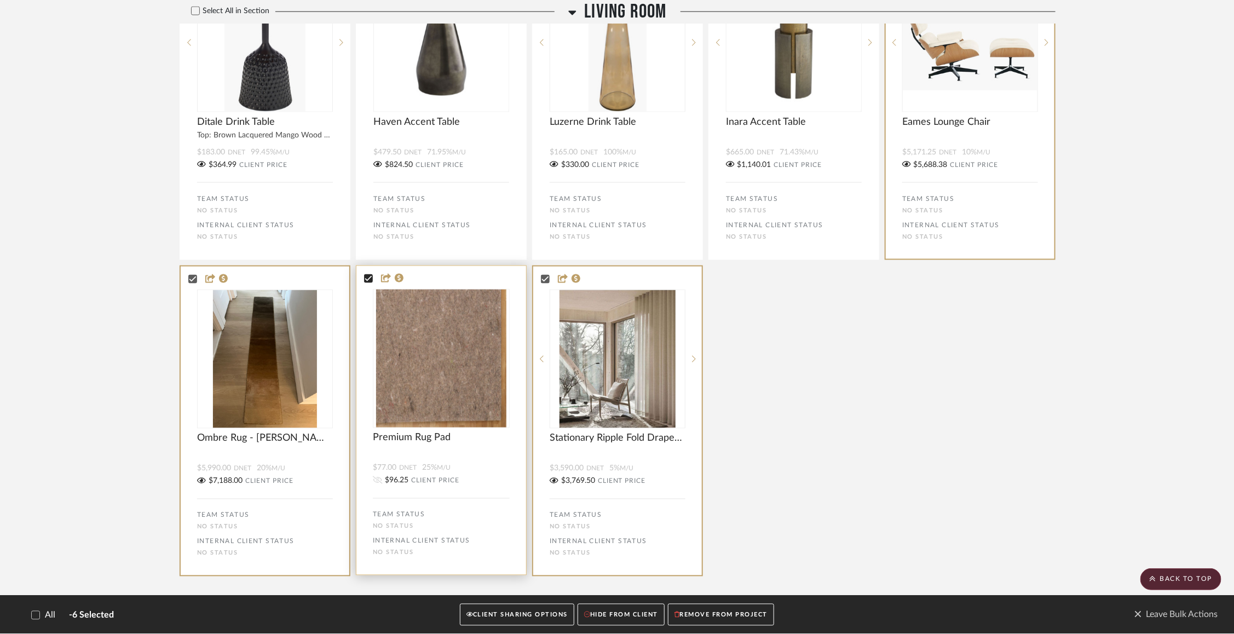
click at [369, 283] on icon at bounding box center [369, 279] width 8 height 8
click at [368, 282] on icon at bounding box center [368, 279] width 7 height 5
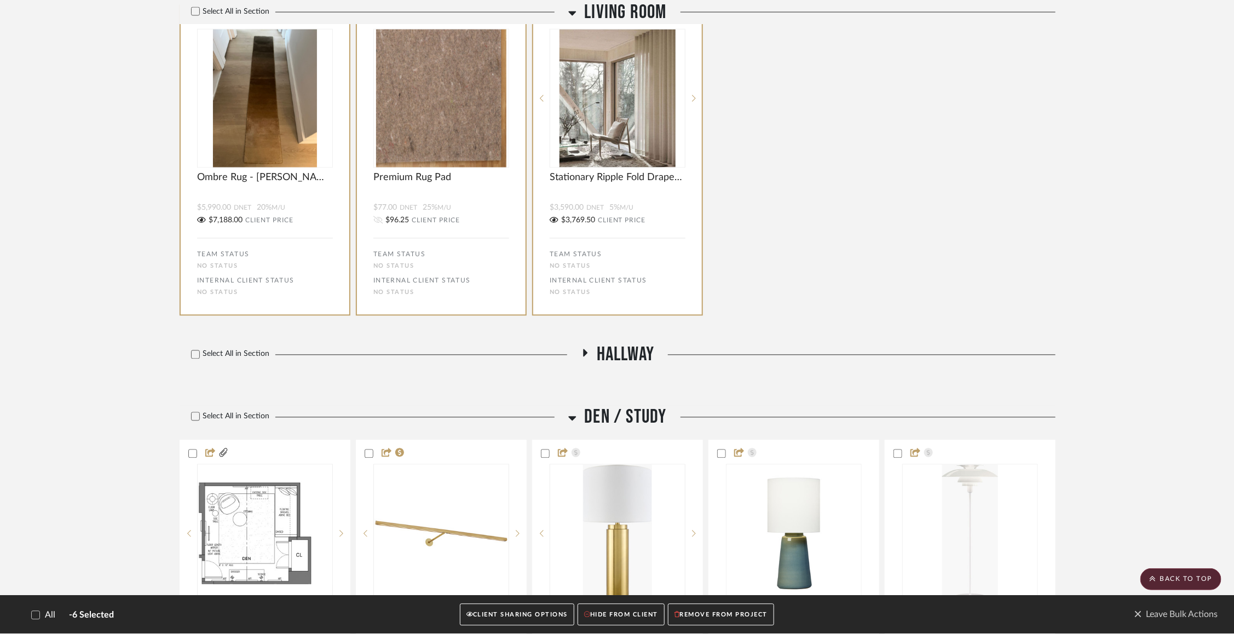
scroll to position [3882, 0]
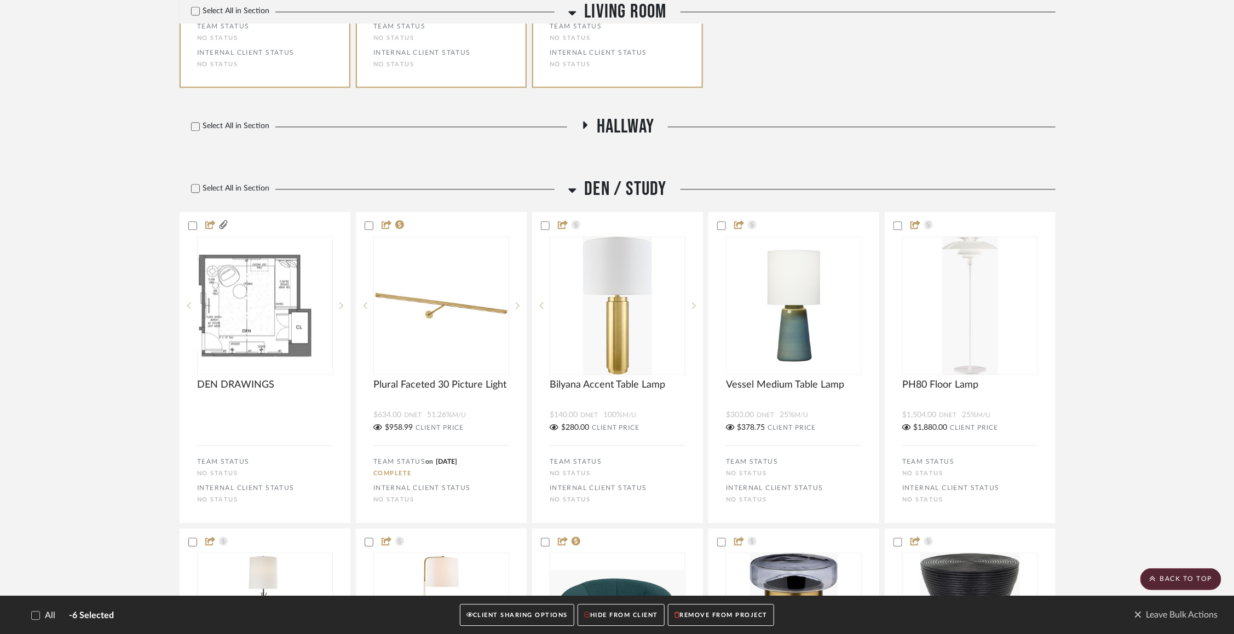
click at [581, 136] on fa-icon at bounding box center [585, 128] width 8 height 16
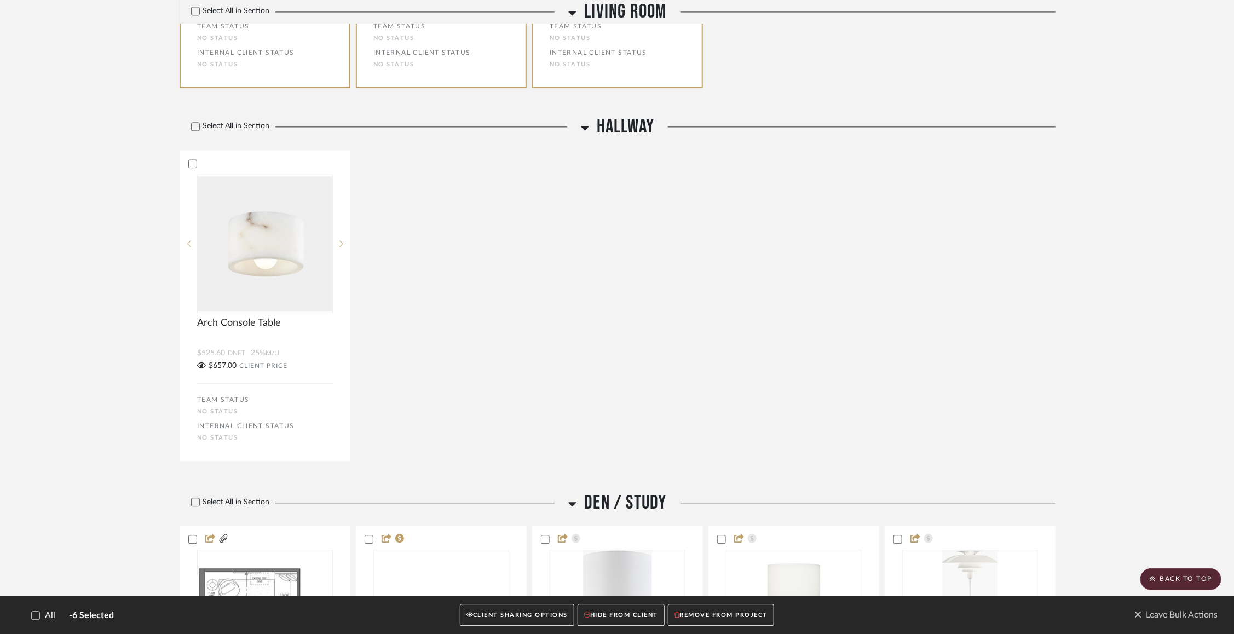
click at [584, 130] on icon at bounding box center [585, 128] width 8 height 4
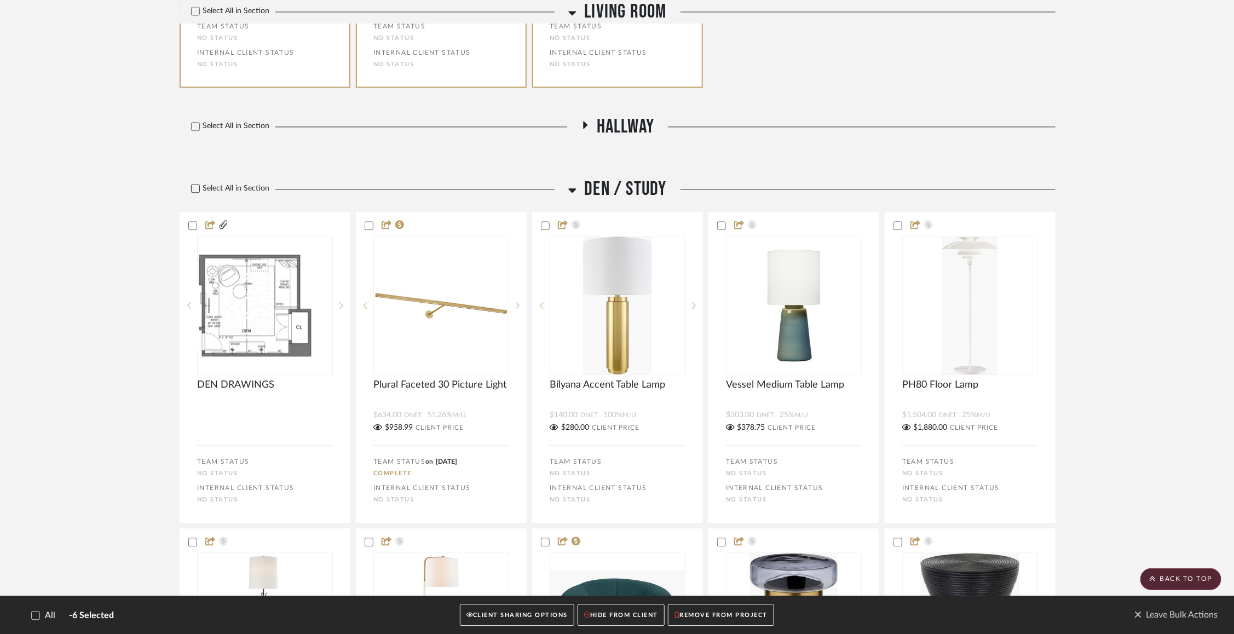
click at [195, 192] on icon at bounding box center [196, 189] width 8 height 8
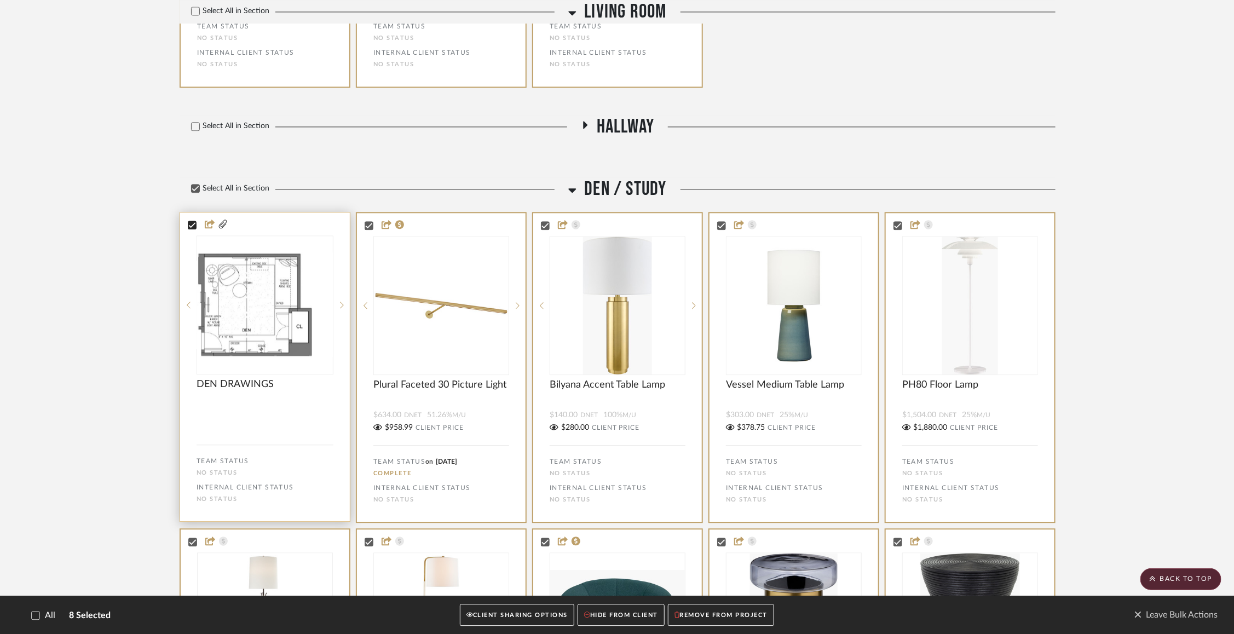
click at [194, 229] on icon at bounding box center [192, 225] width 8 height 8
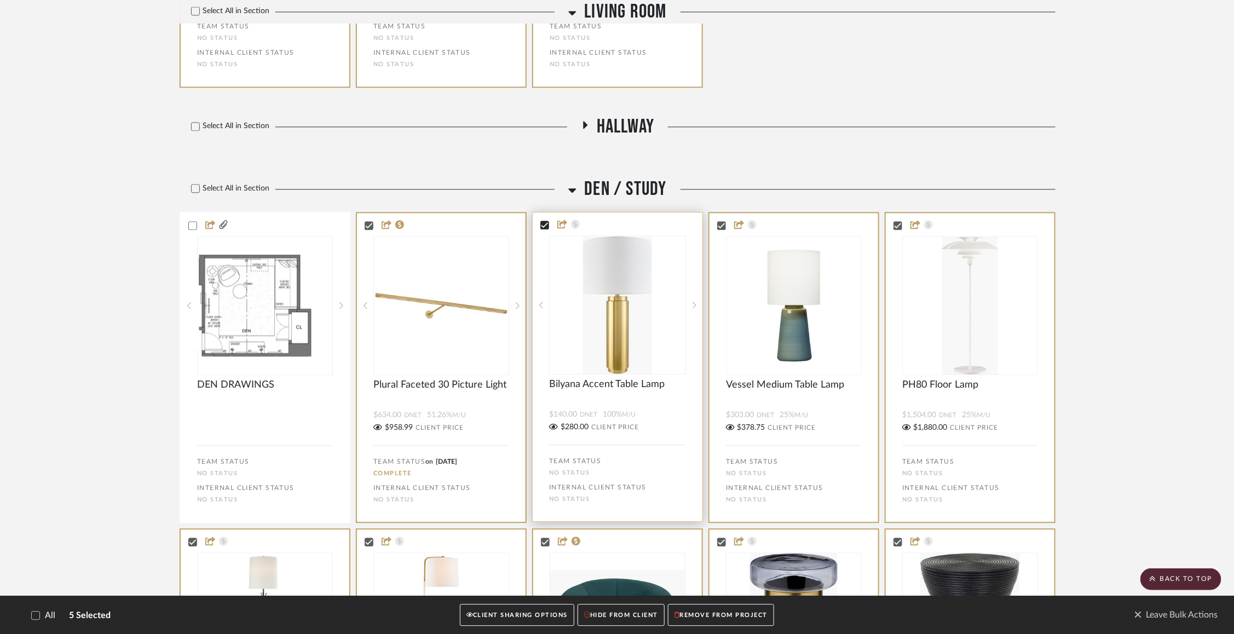
click at [541, 227] on icon at bounding box center [545, 225] width 8 height 8
click at [715, 230] on div at bounding box center [794, 225] width 170 height 10
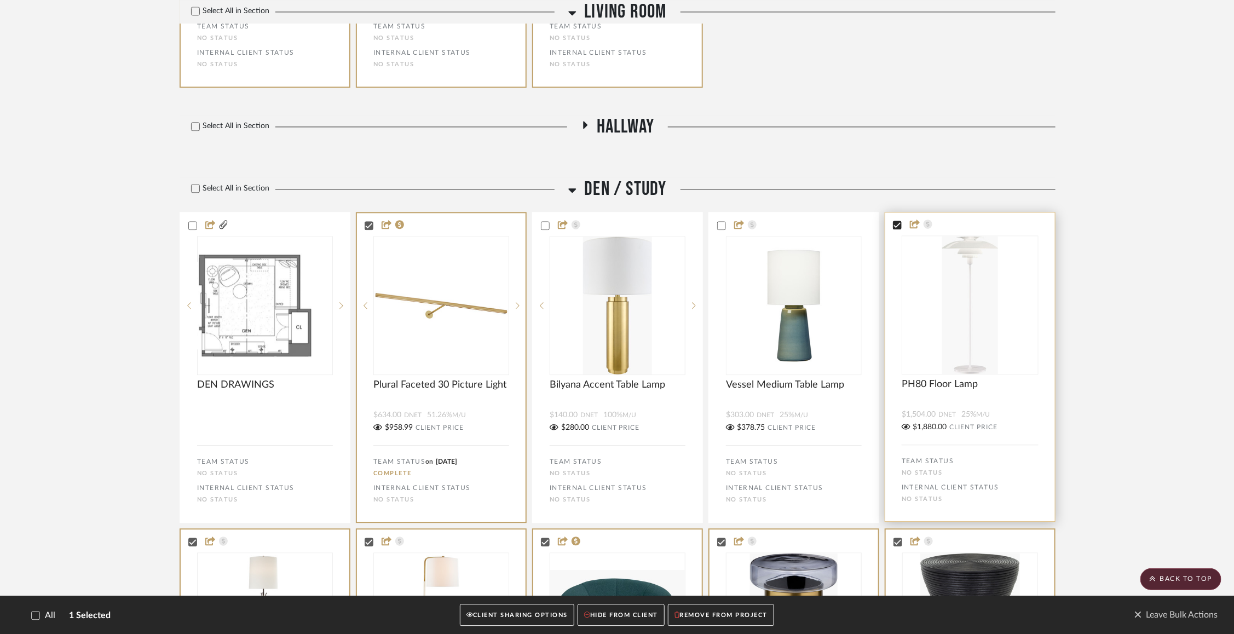
click at [895, 228] on icon at bounding box center [897, 224] width 7 height 5
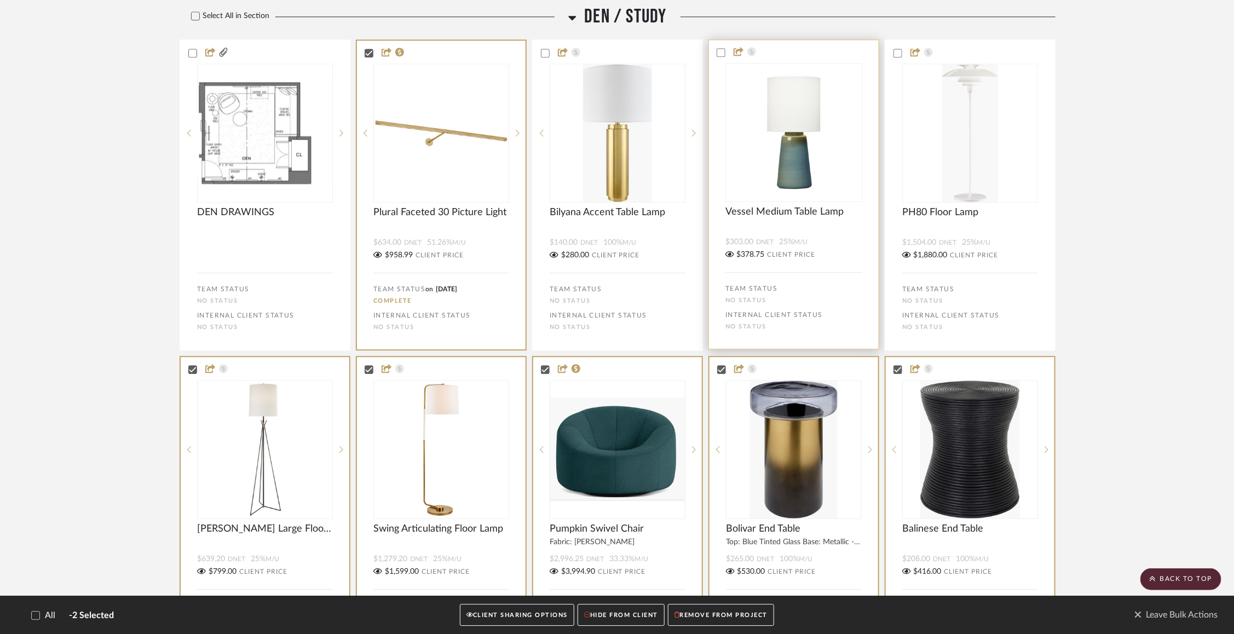
scroll to position [4061, 0]
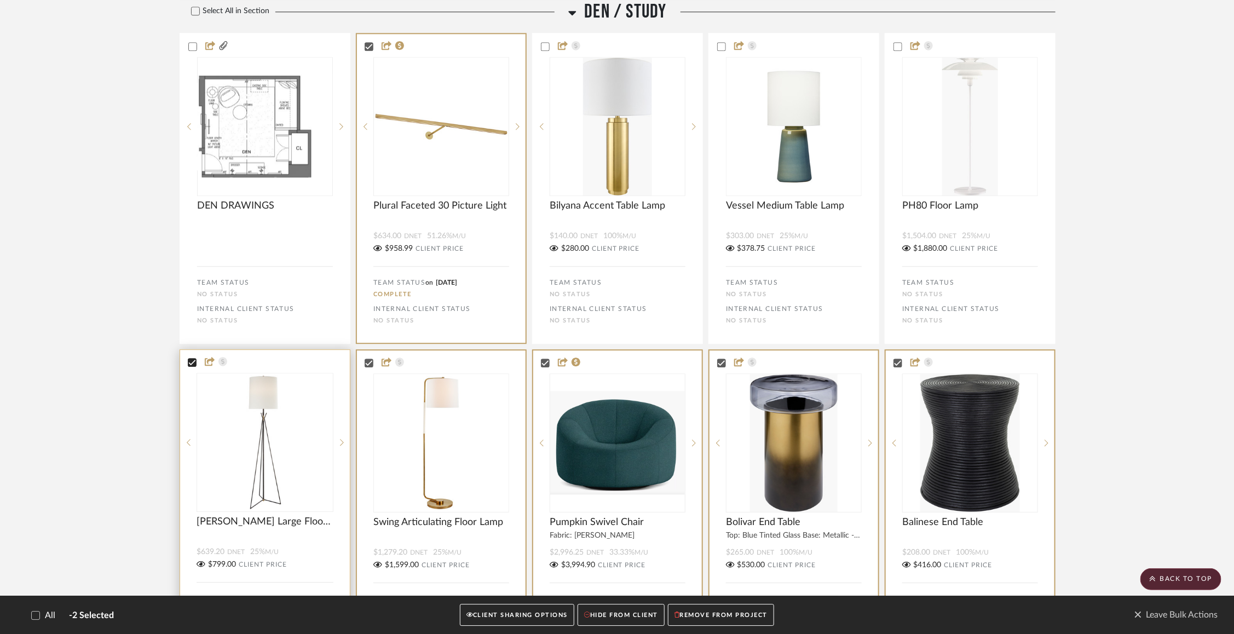
click at [192, 365] on icon at bounding box center [192, 362] width 7 height 5
click at [365, 366] on icon at bounding box center [369, 363] width 8 height 8
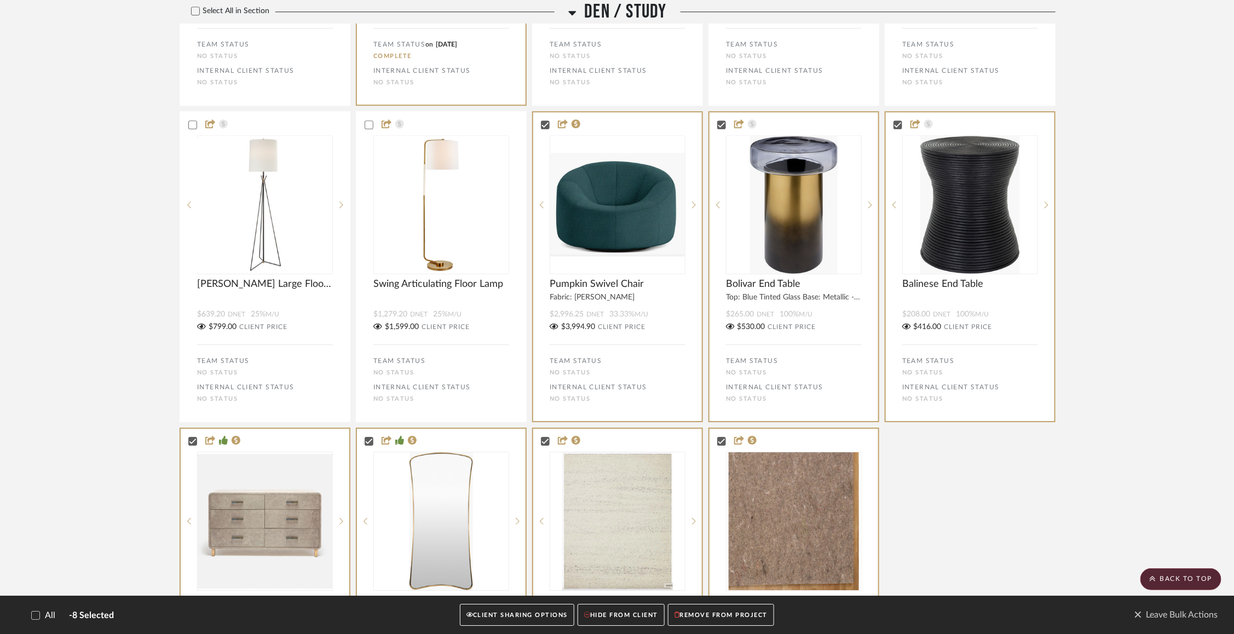
scroll to position [4302, 0]
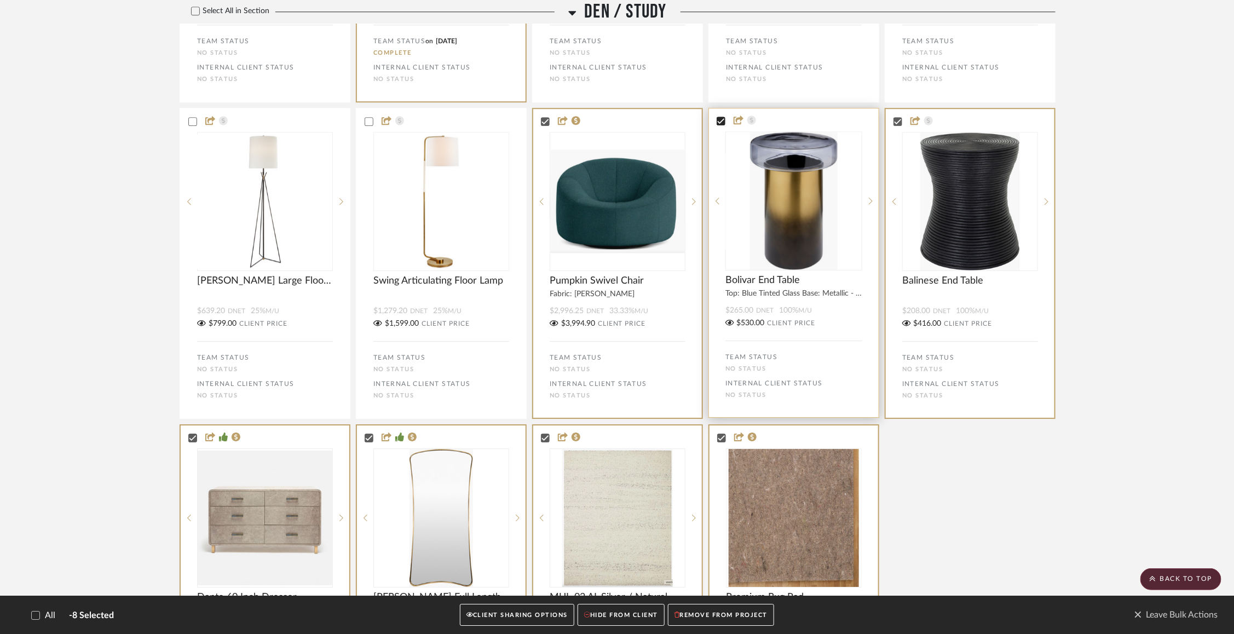
click at [722, 125] on icon at bounding box center [721, 121] width 8 height 8
click at [896, 125] on icon at bounding box center [898, 121] width 8 height 8
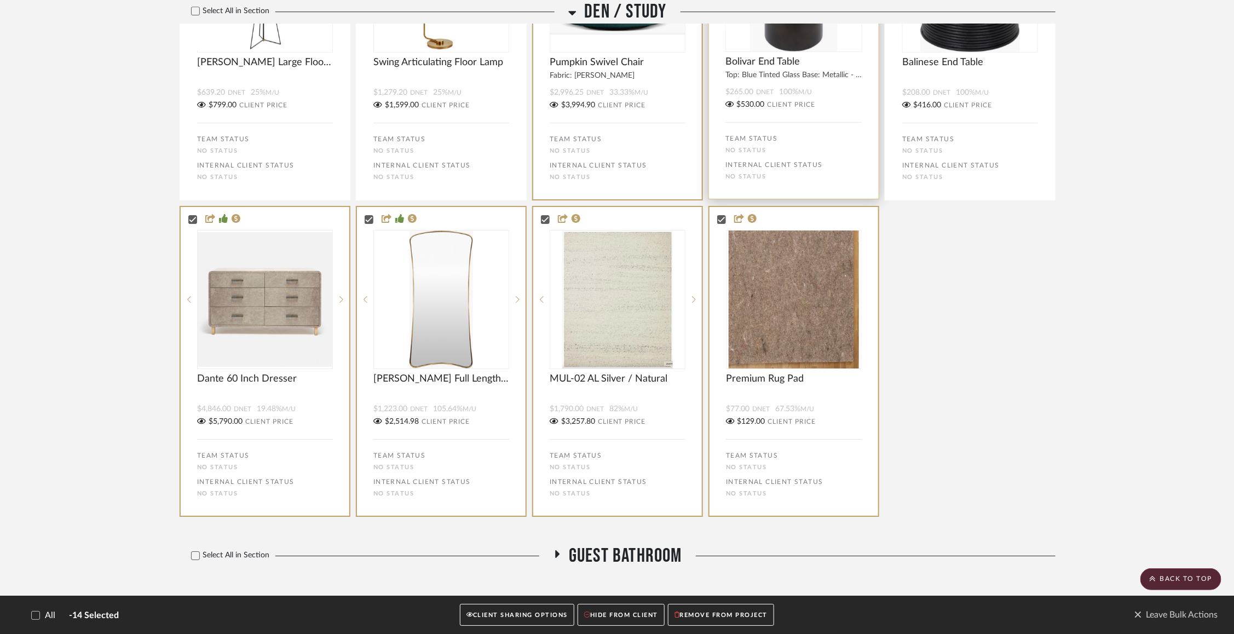
scroll to position [4672, 0]
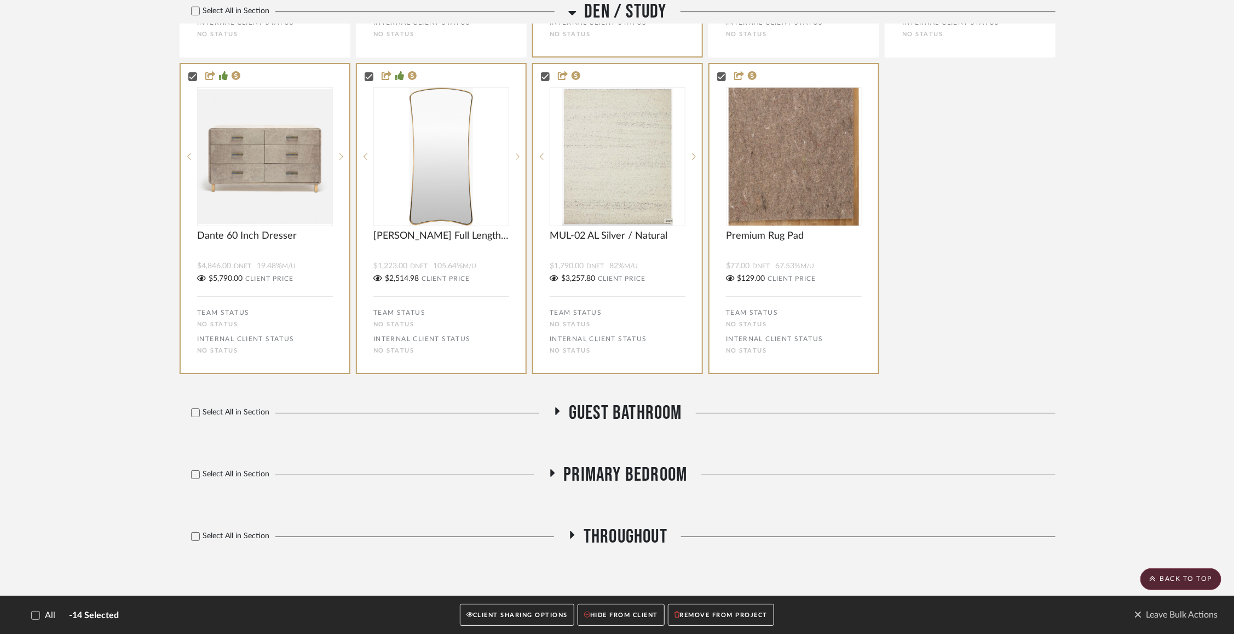
click at [554, 411] on icon at bounding box center [557, 411] width 13 height 8
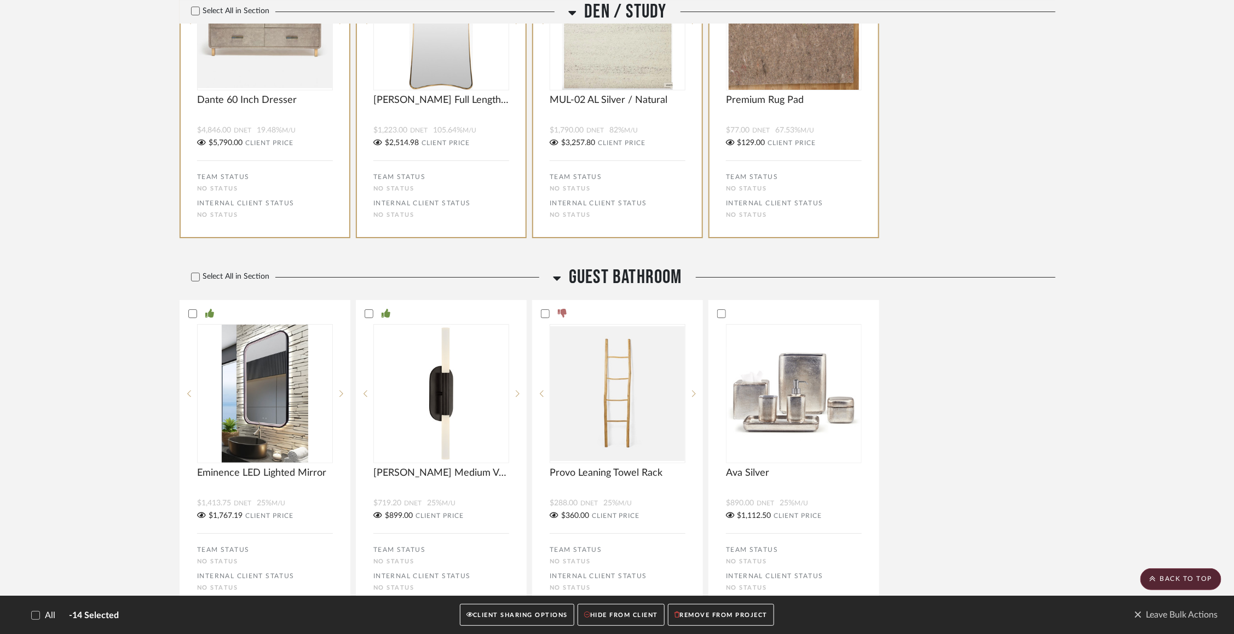
scroll to position [4805, 0]
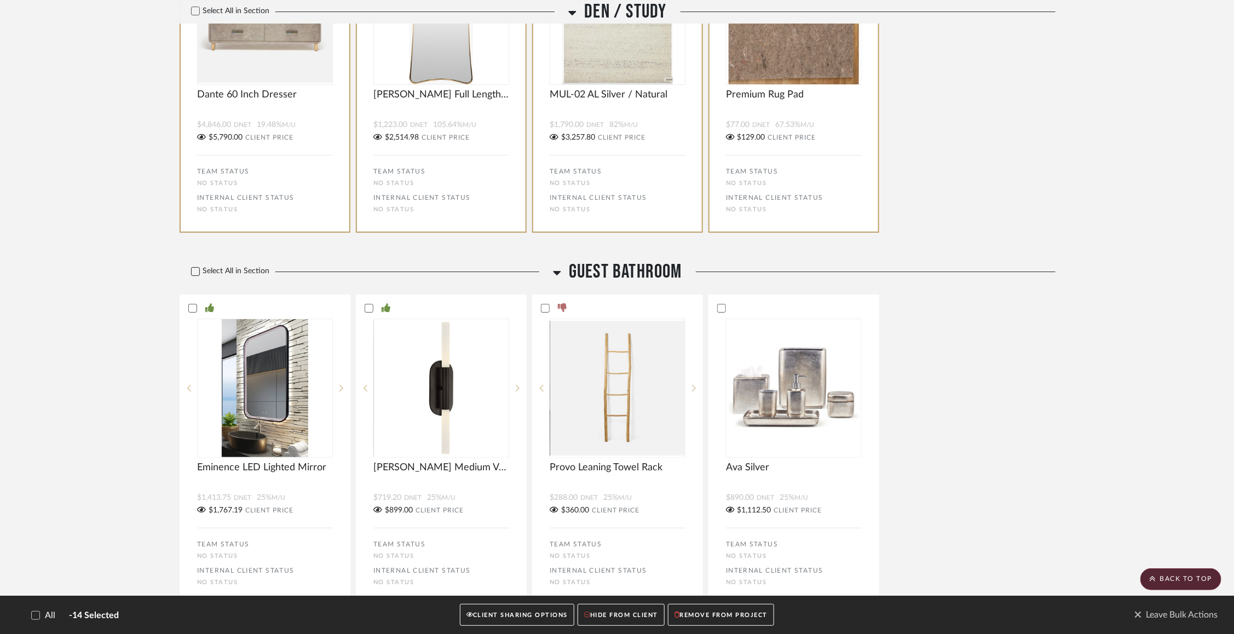
click at [195, 275] on icon at bounding box center [196, 272] width 8 height 8
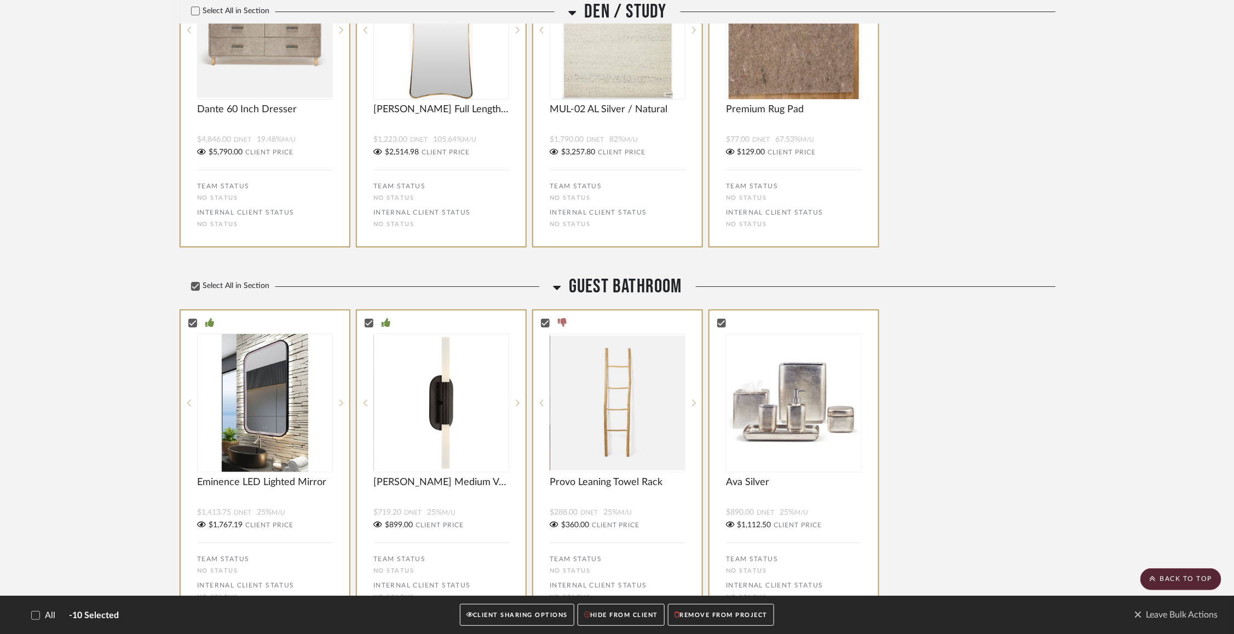
scroll to position [4986, 0]
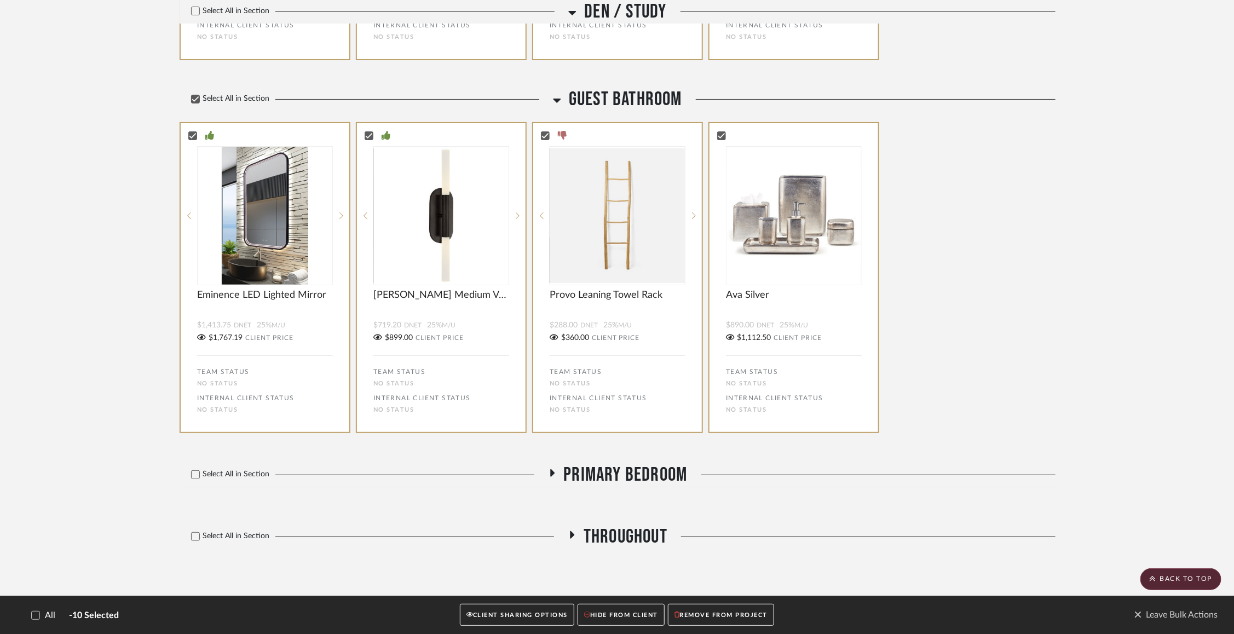
click at [550, 473] on icon at bounding box center [552, 473] width 4 height 8
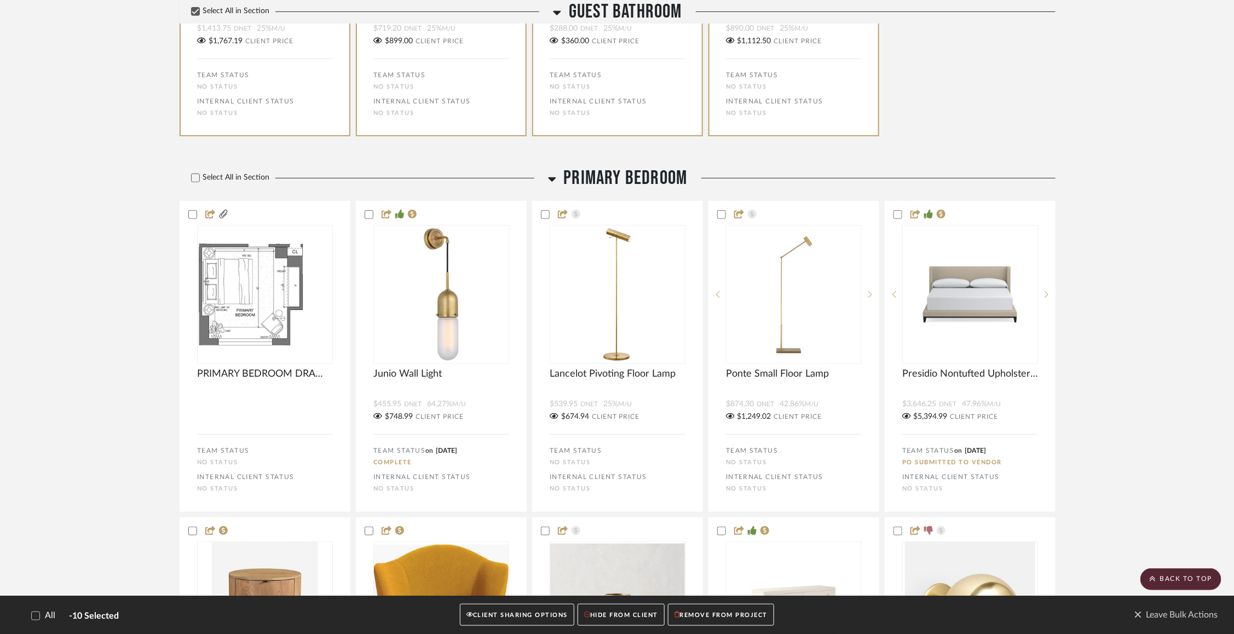
scroll to position [5281, 0]
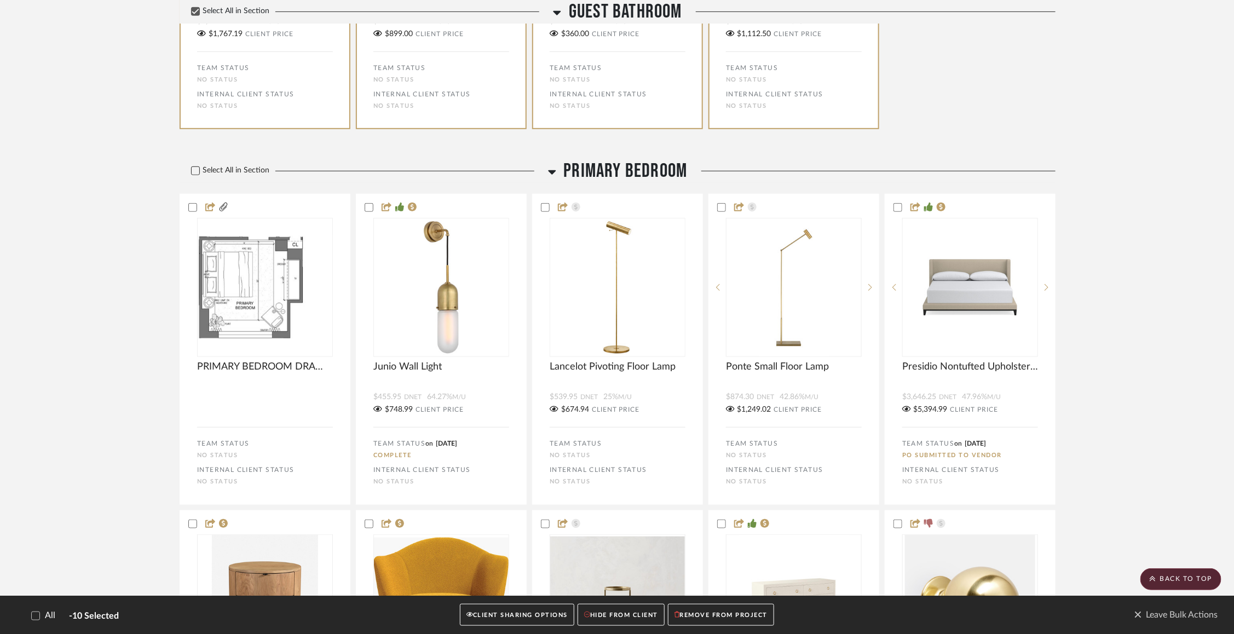
click at [195, 175] on icon at bounding box center [196, 171] width 8 height 8
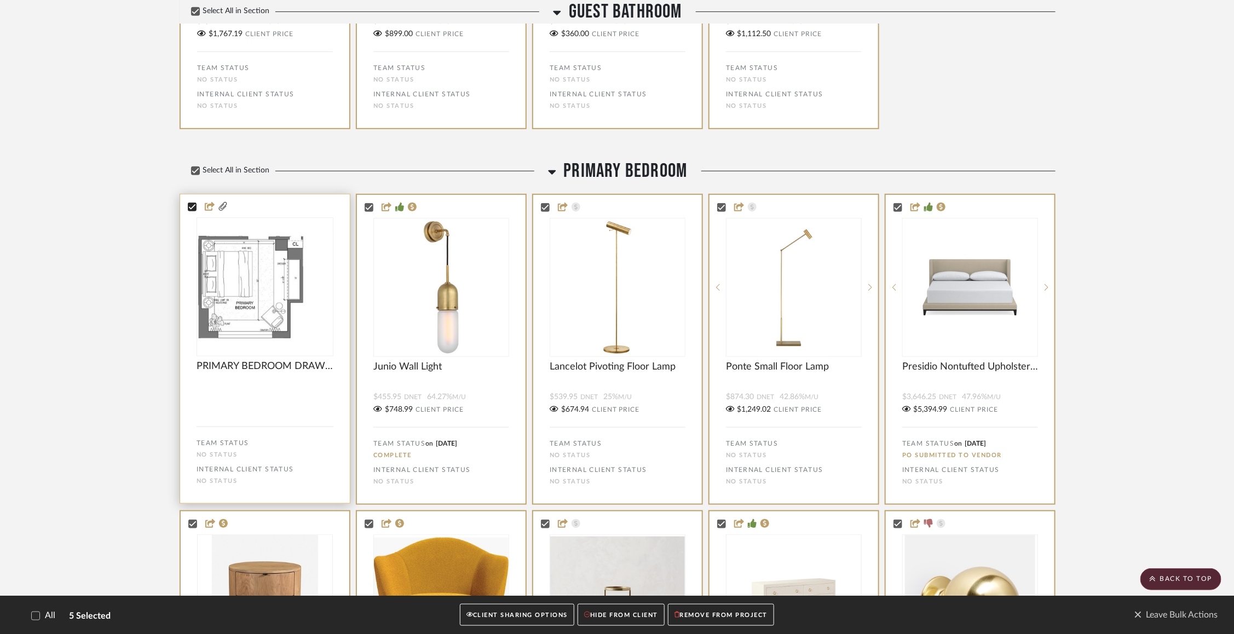
click at [193, 211] on icon at bounding box center [192, 207] width 8 height 8
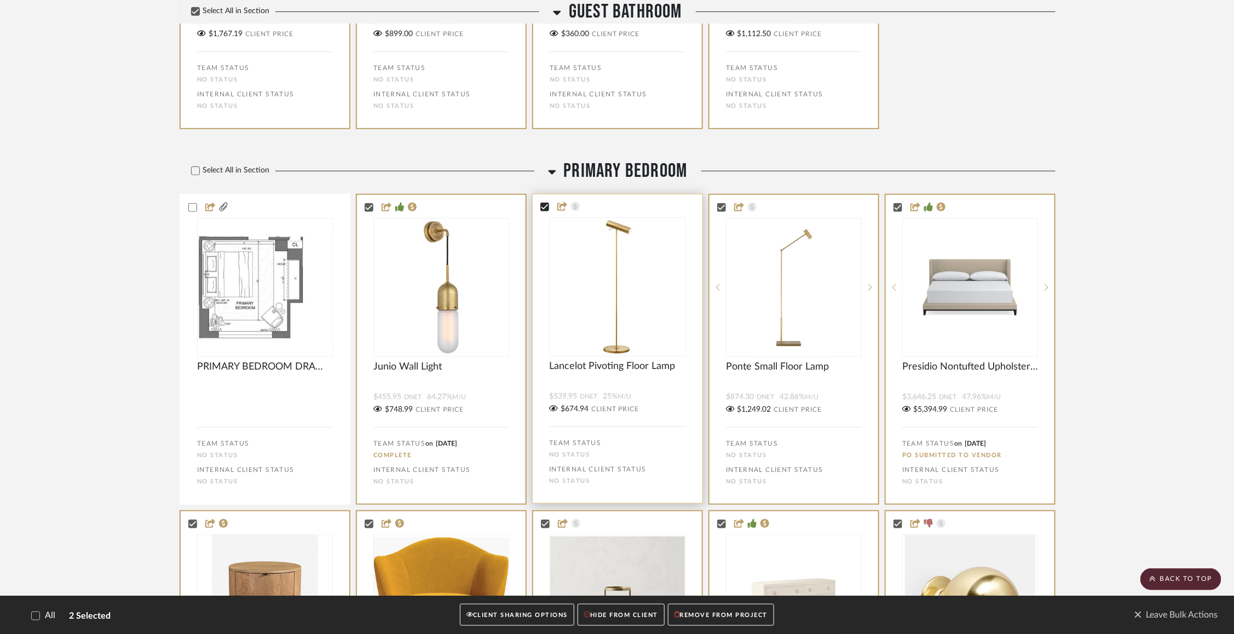
click at [547, 211] on icon at bounding box center [545, 207] width 8 height 8
click at [722, 211] on icon at bounding box center [721, 207] width 8 height 8
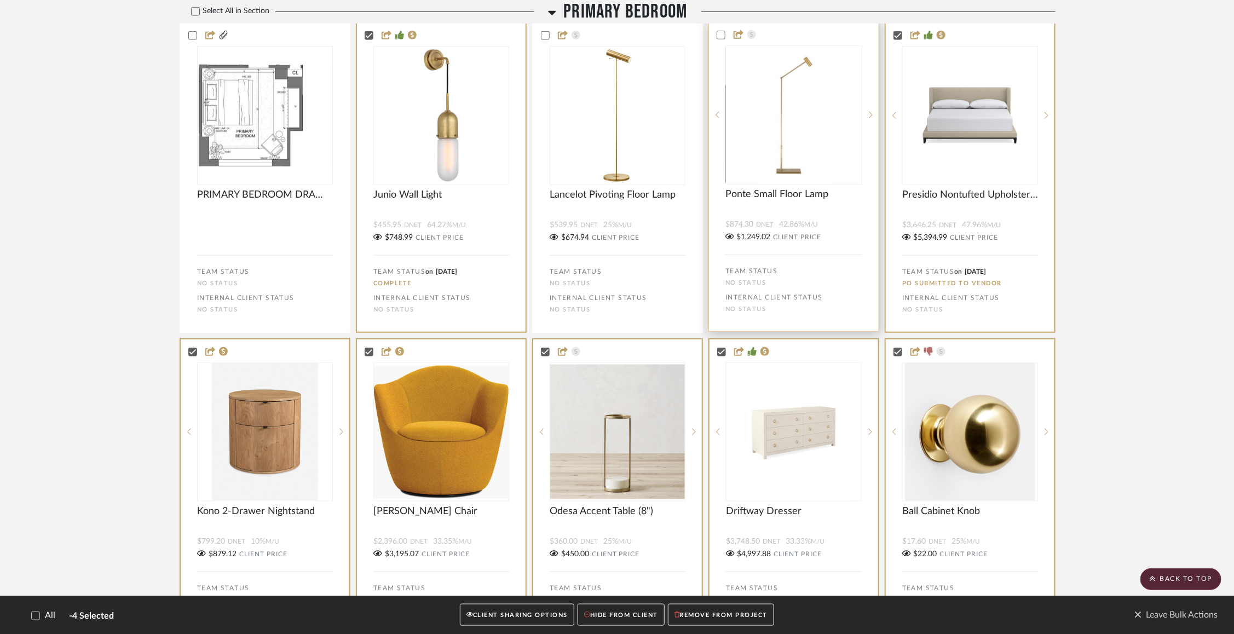
scroll to position [5541, 0]
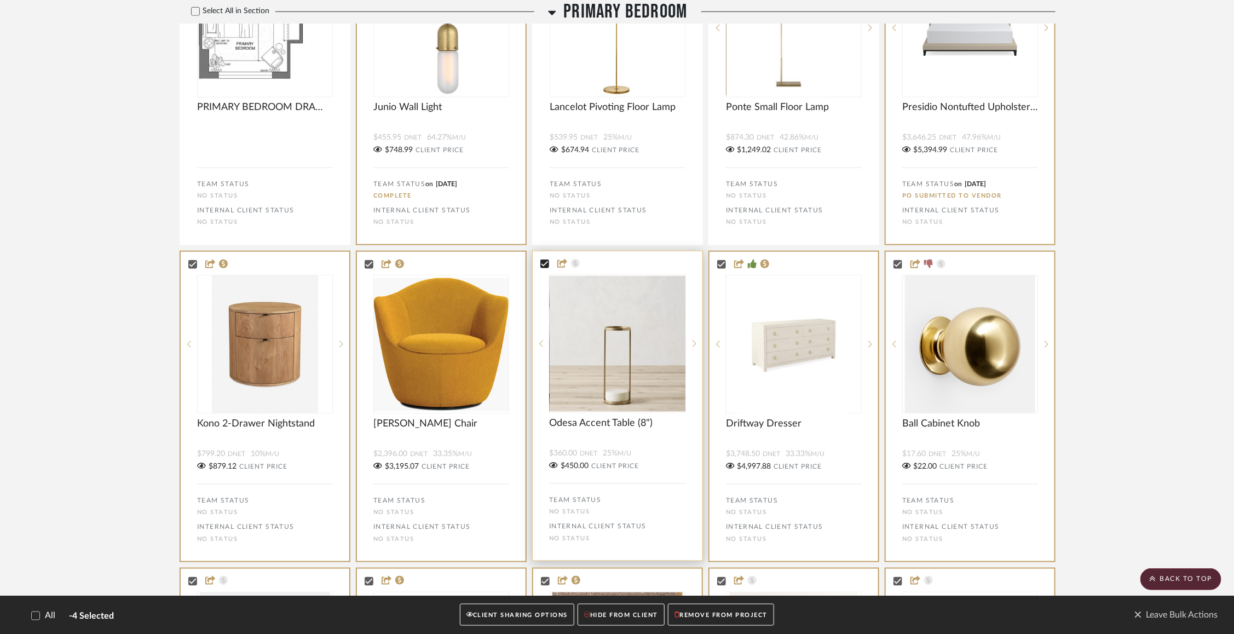
click at [545, 267] on icon at bounding box center [545, 264] width 7 height 5
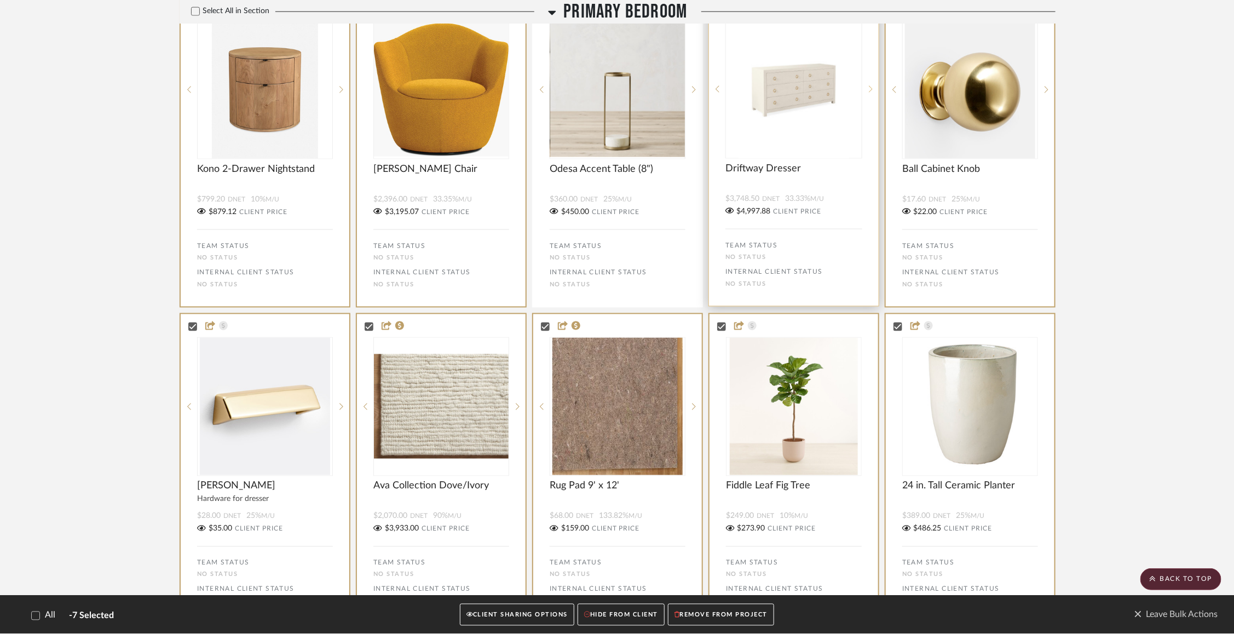
scroll to position [5897, 0]
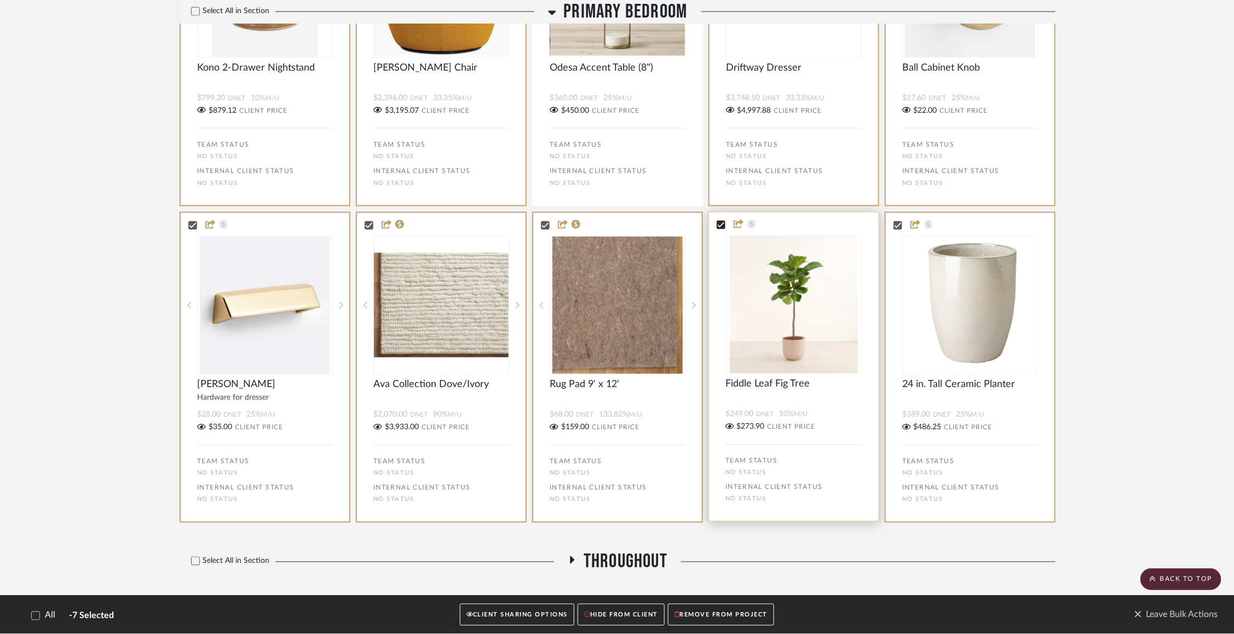
click at [724, 229] on icon at bounding box center [721, 225] width 8 height 8
click at [897, 228] on icon at bounding box center [897, 224] width 7 height 5
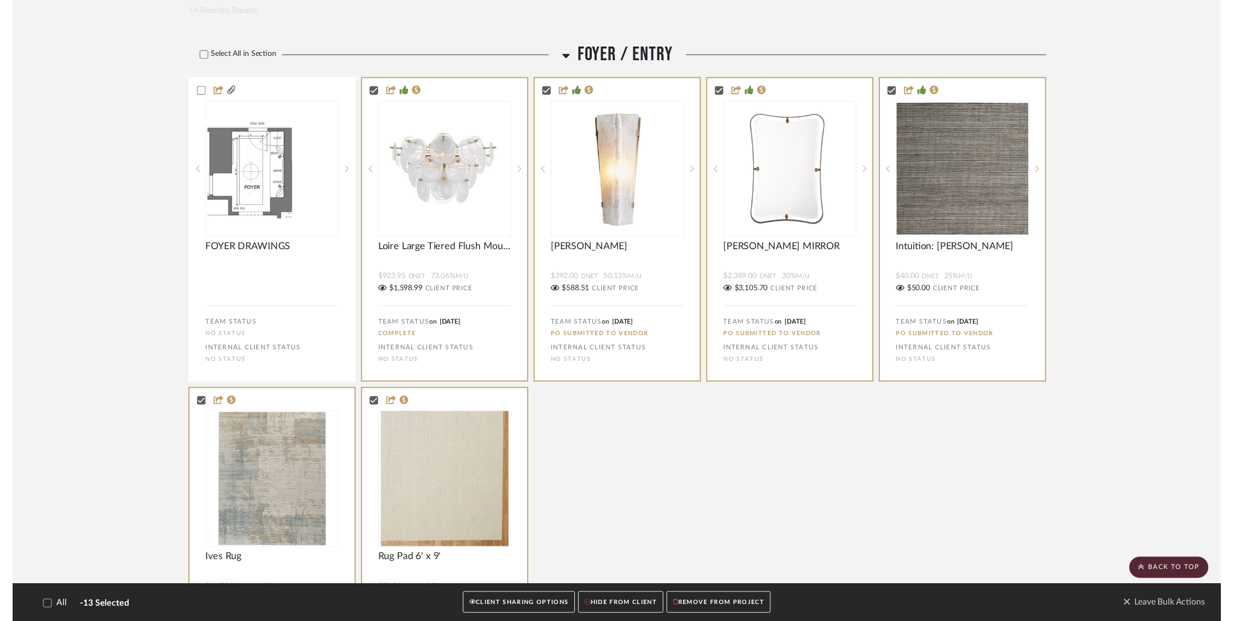
scroll to position [0, 0]
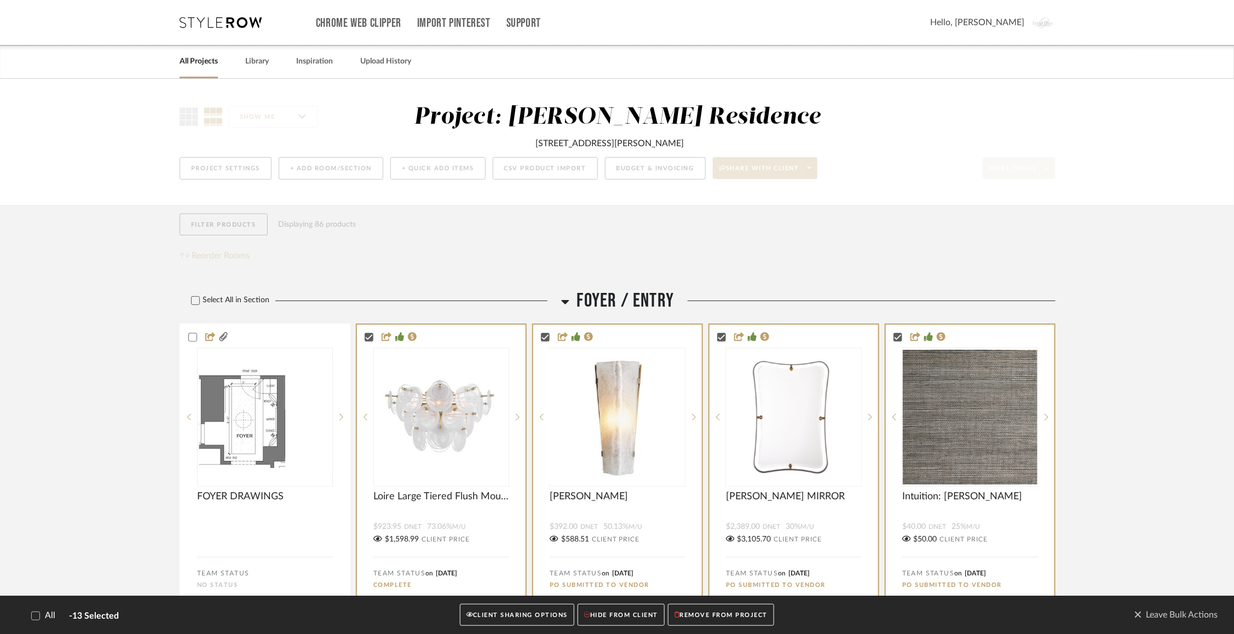
click at [623, 618] on button "HIDE FROM CLIENT" at bounding box center [621, 615] width 87 height 22
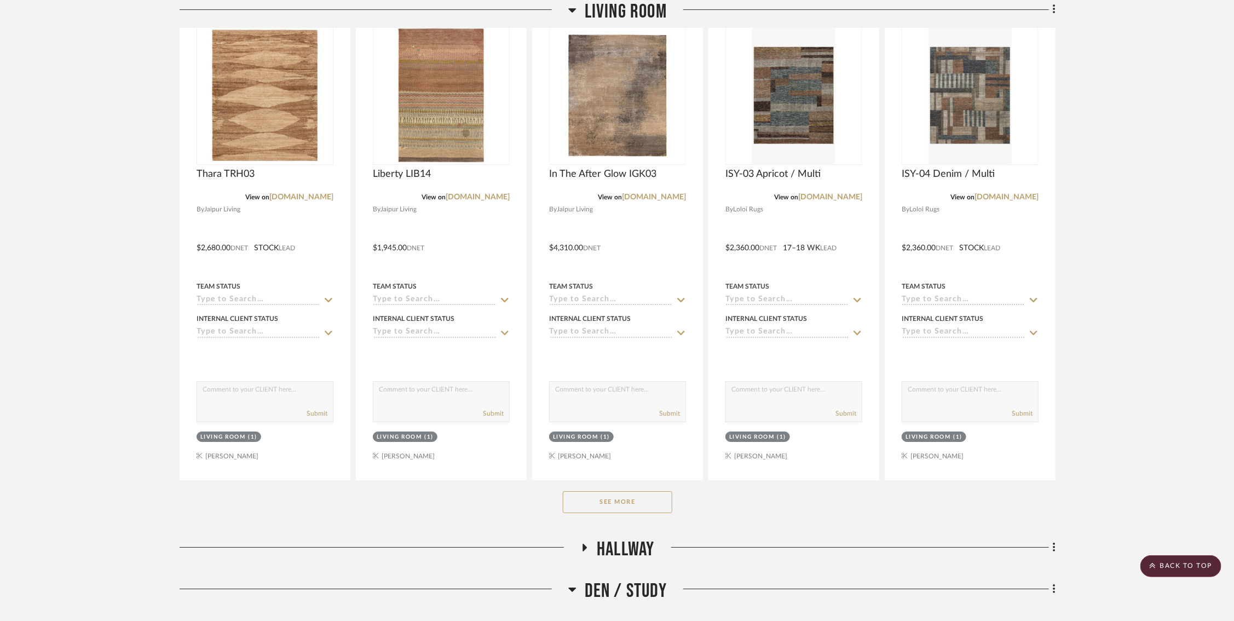
scroll to position [2139, 1]
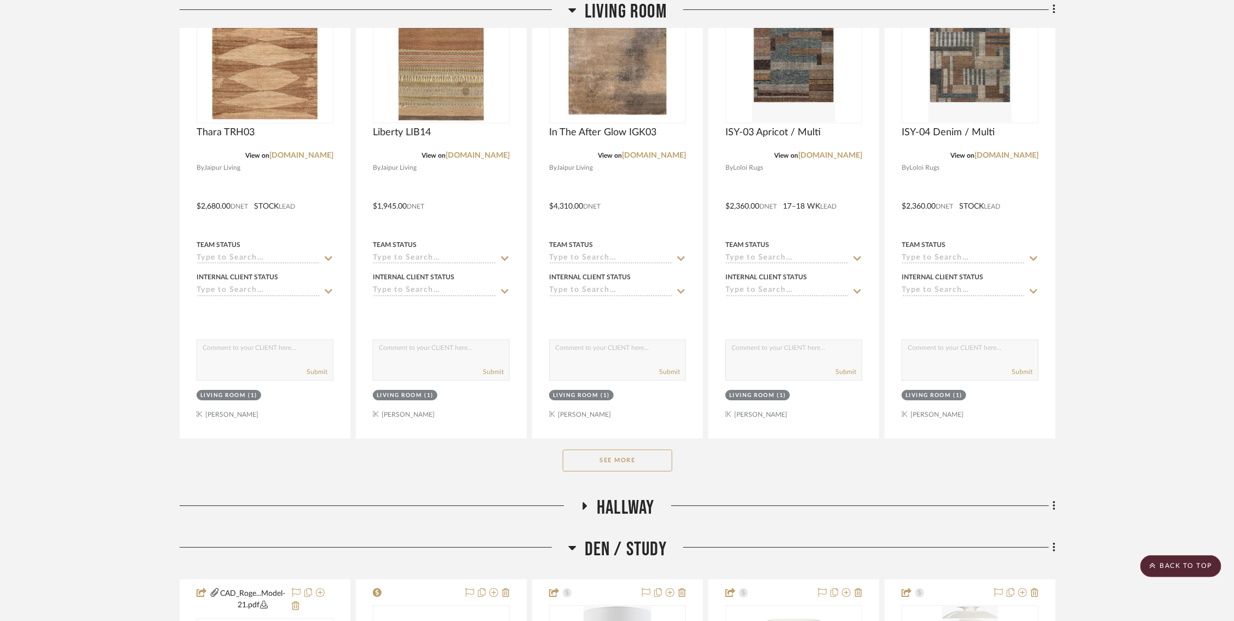
click at [654, 452] on button "See More" at bounding box center [618, 461] width 110 height 22
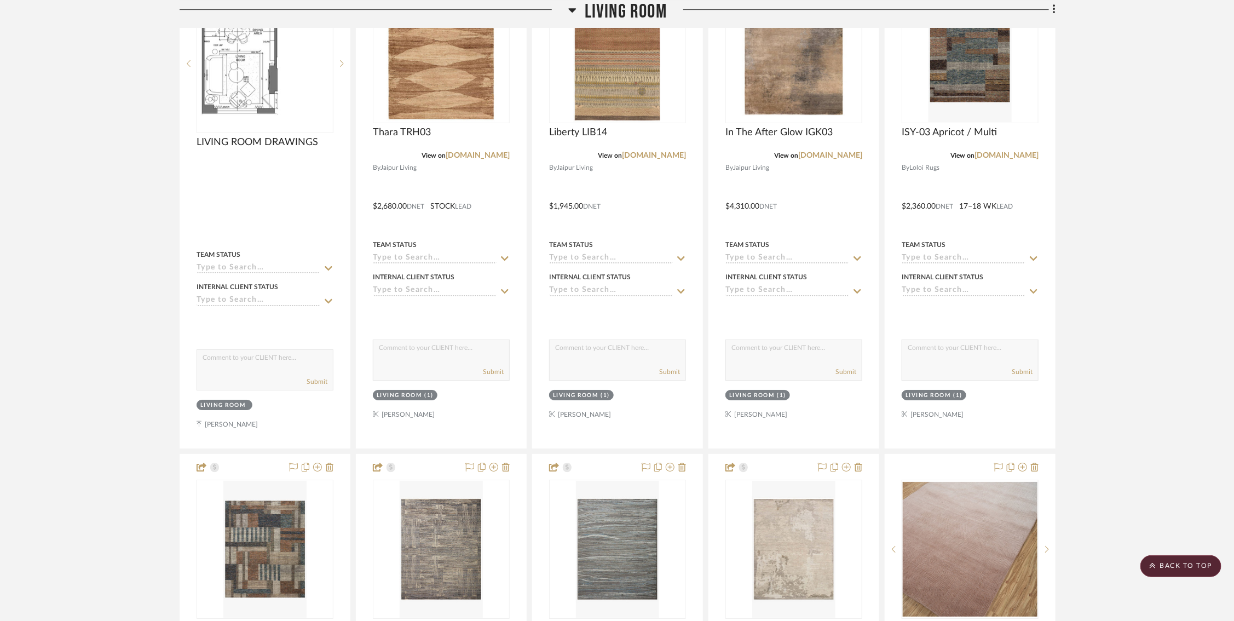
drag, startPoint x: 772, startPoint y: 540, endPoint x: 334, endPoint y: 2, distance: 693.2
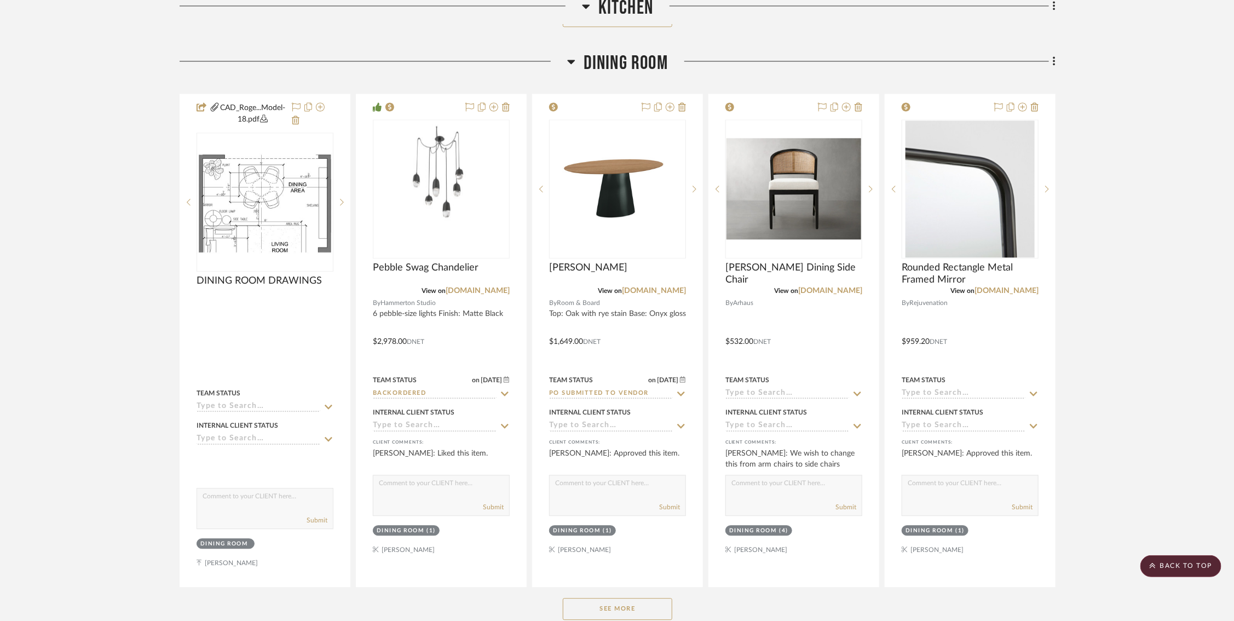
scroll to position [883, 1]
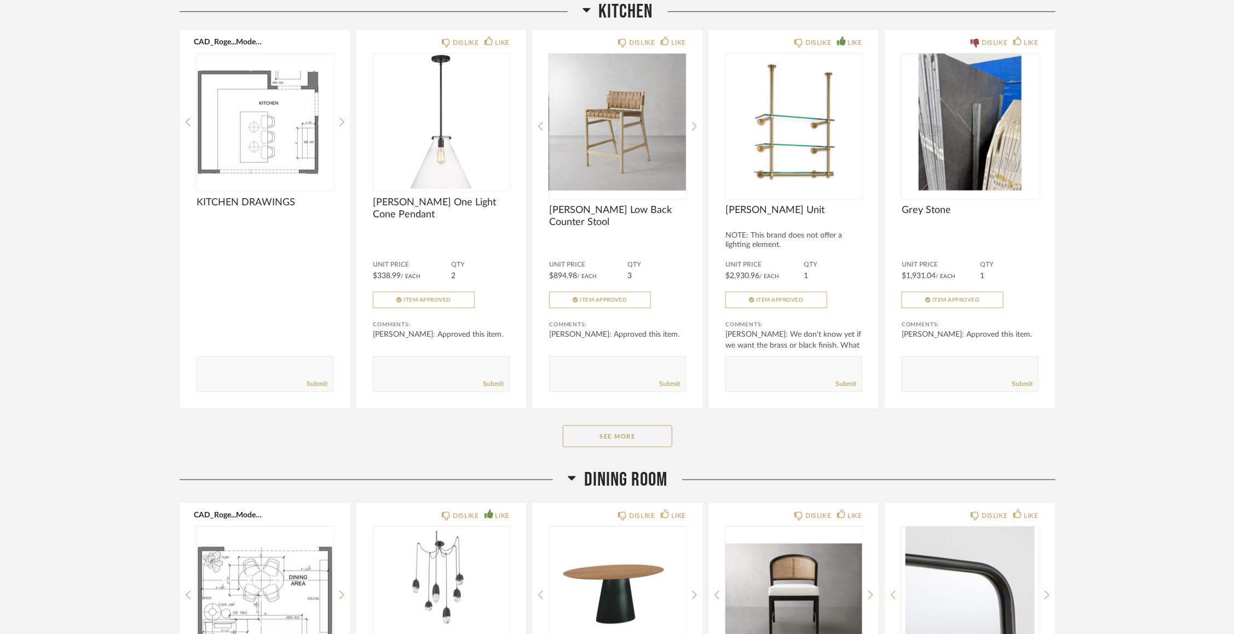
scroll to position [643, 0]
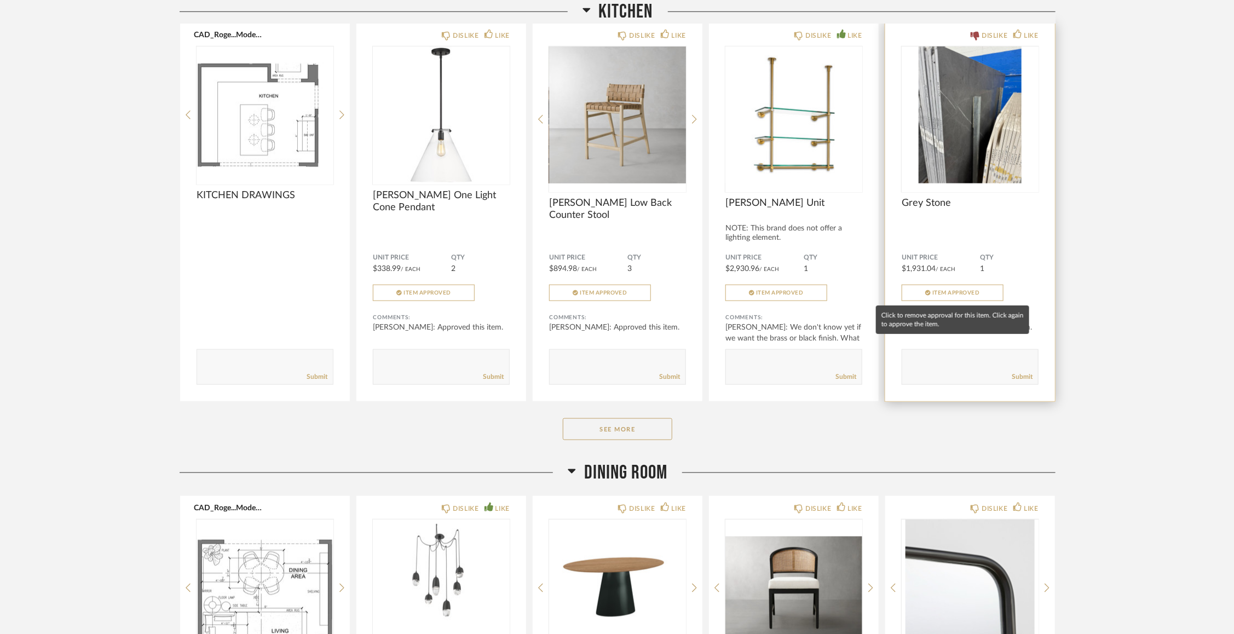
click at [985, 295] on button "Item Approved" at bounding box center [953, 293] width 102 height 16
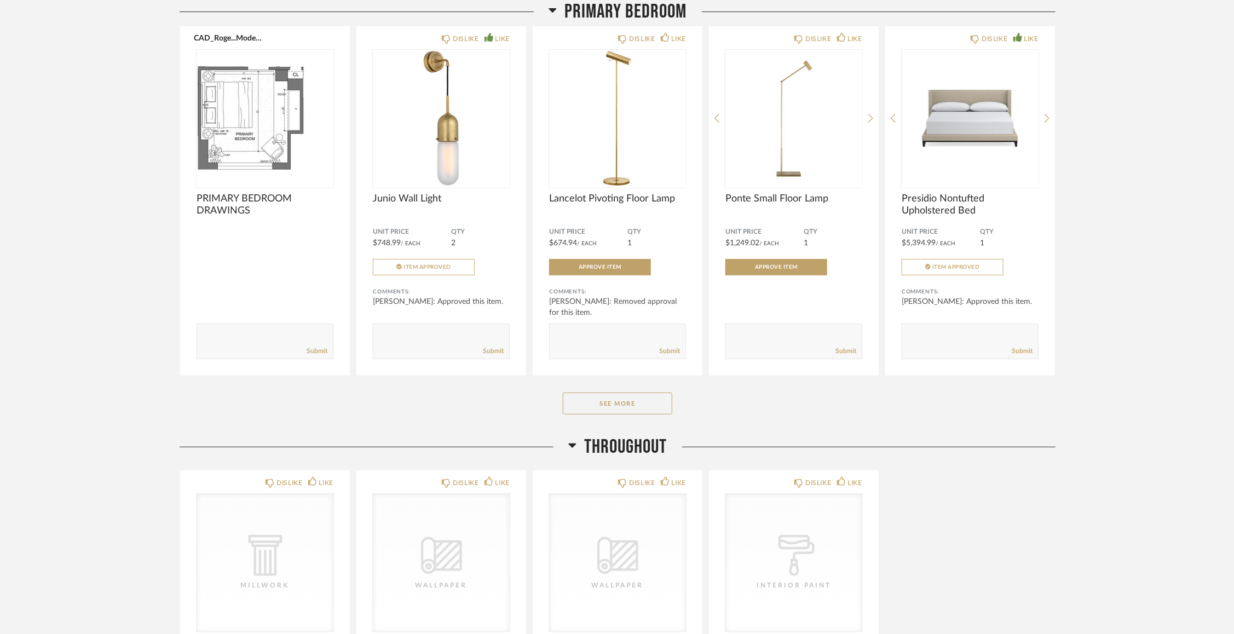
scroll to position [2582, 0]
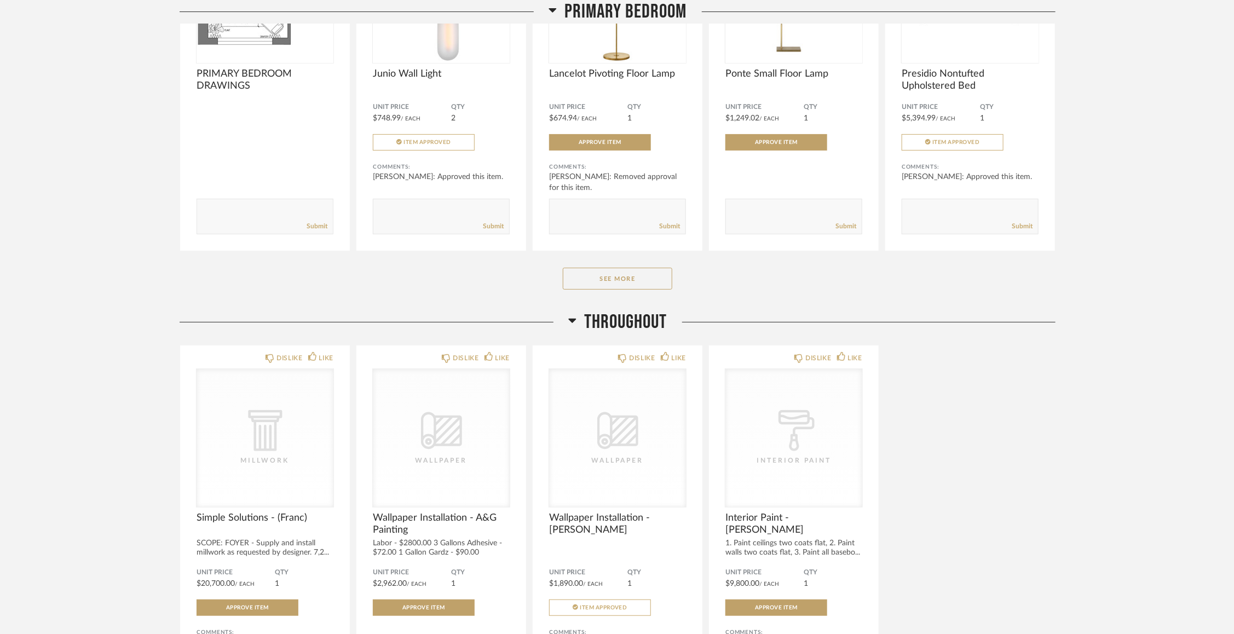
click at [672, 279] on div "See More" at bounding box center [618, 279] width 876 height 22
click at [647, 279] on button "See More" at bounding box center [618, 279] width 110 height 22
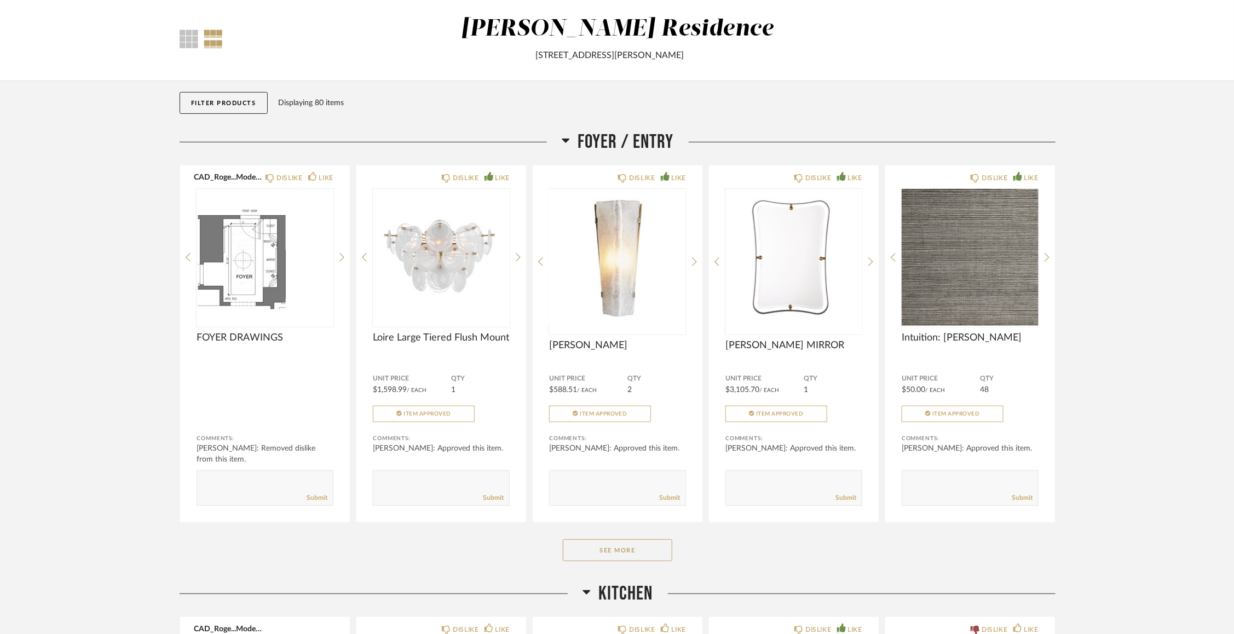
scroll to position [0, 0]
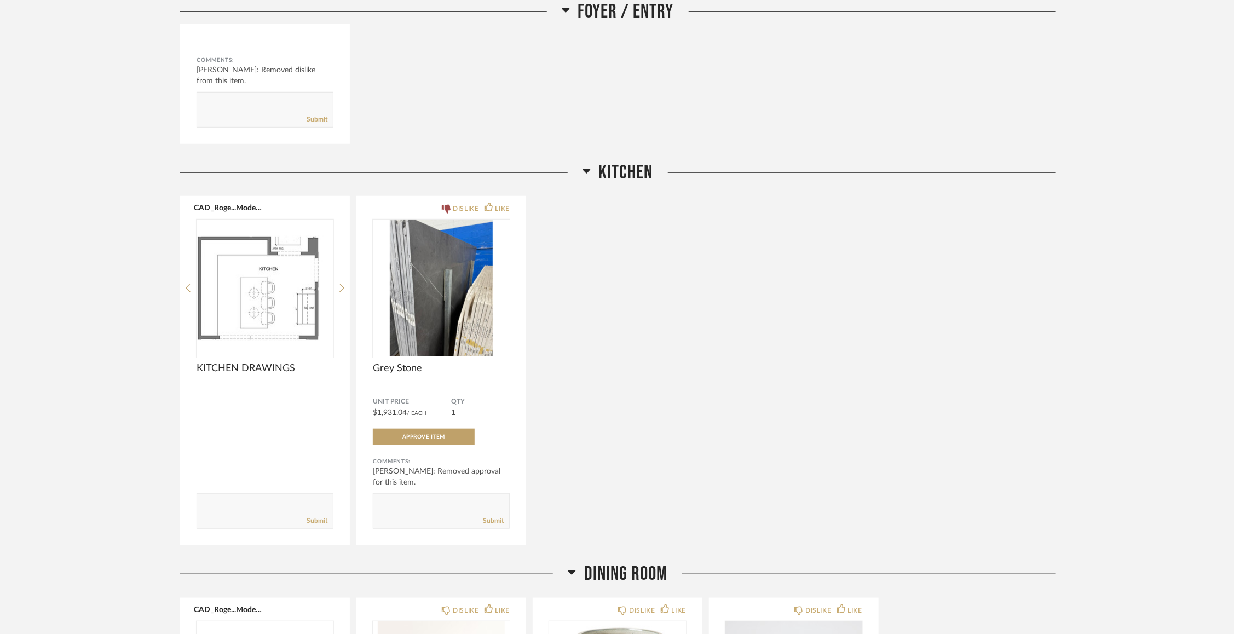
scroll to position [405, 0]
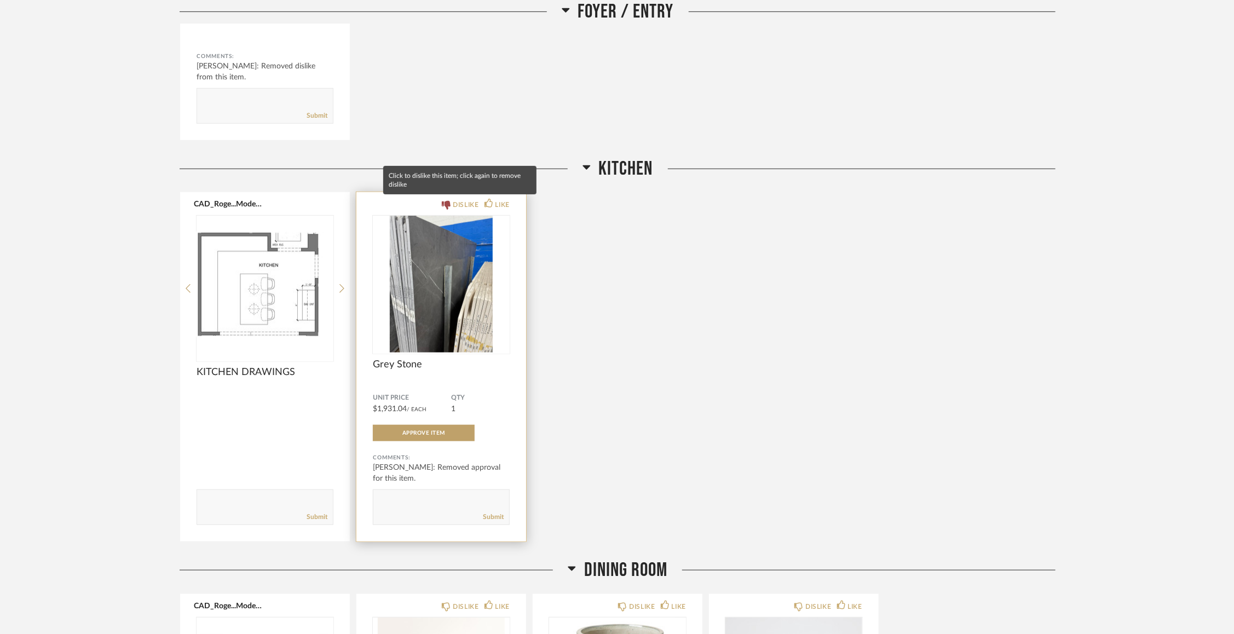
click at [446, 201] on icon at bounding box center [446, 205] width 9 height 9
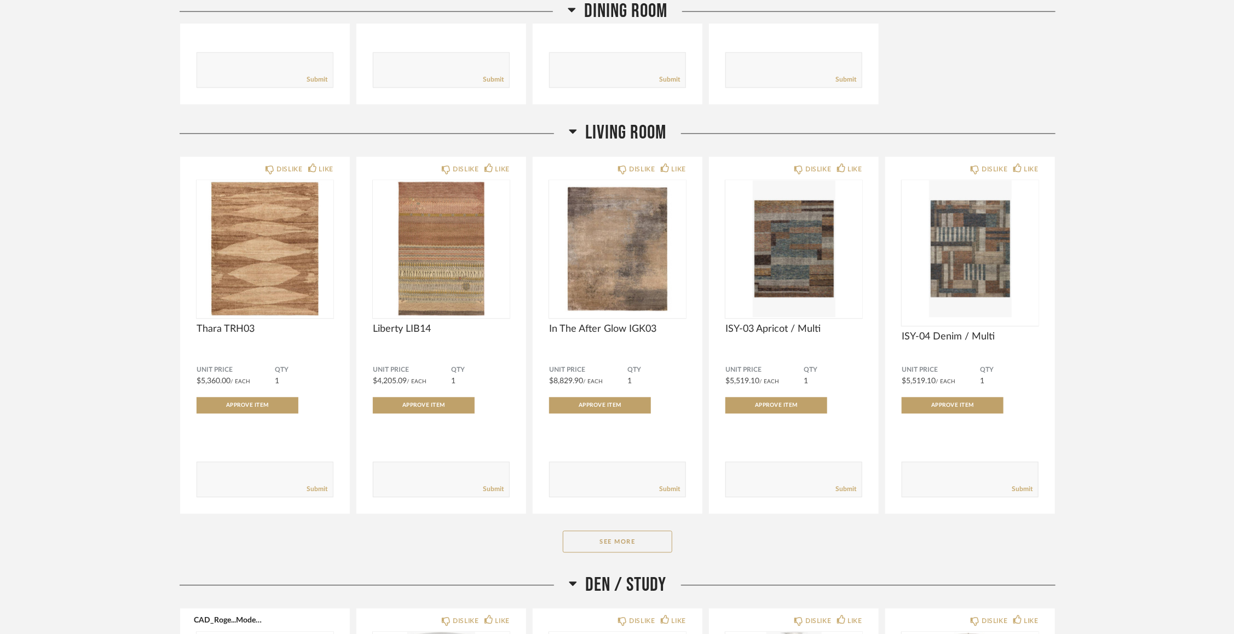
scroll to position [1334, 0]
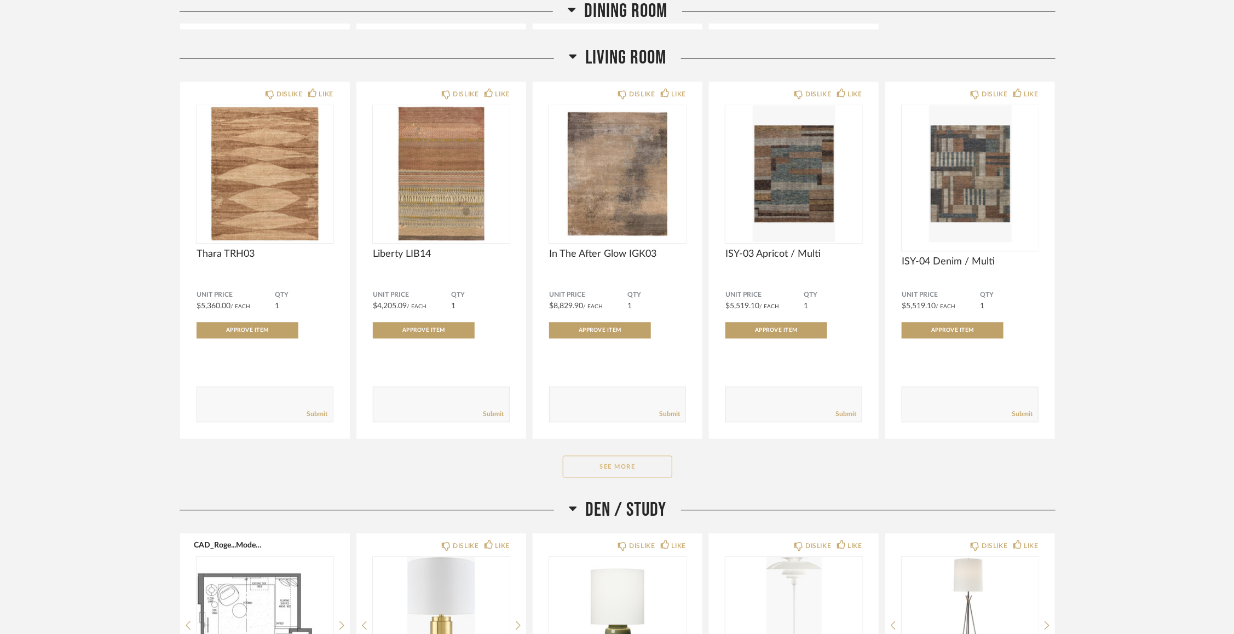
click at [591, 474] on button "See More" at bounding box center [618, 467] width 110 height 22
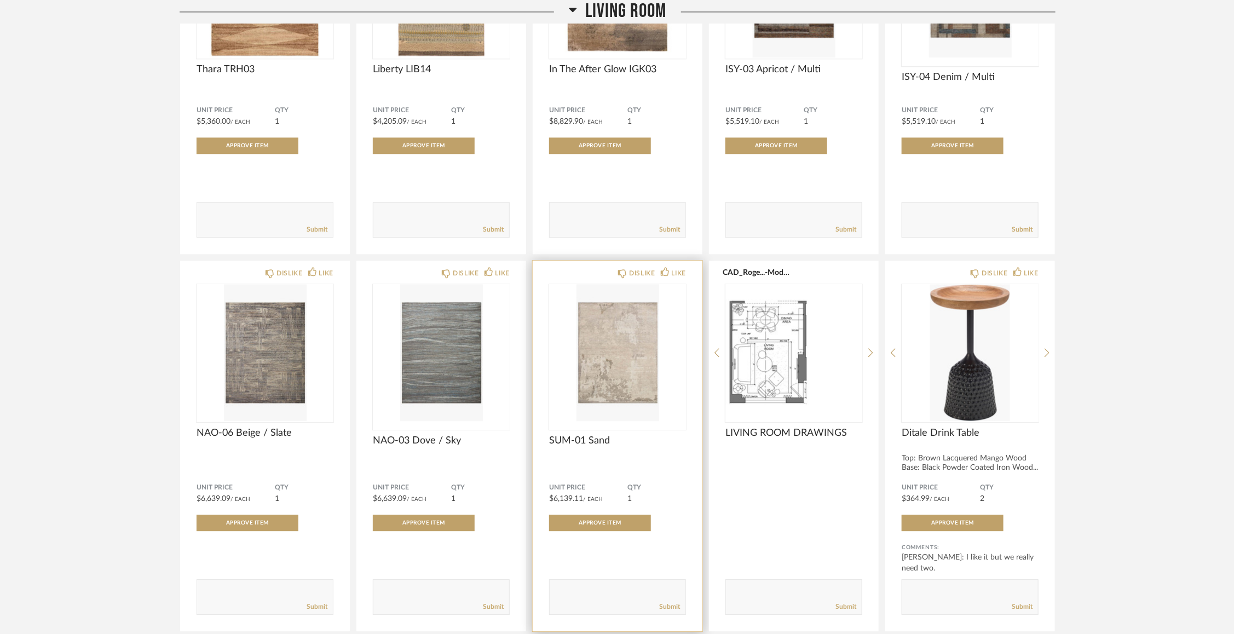
scroll to position [1513, 0]
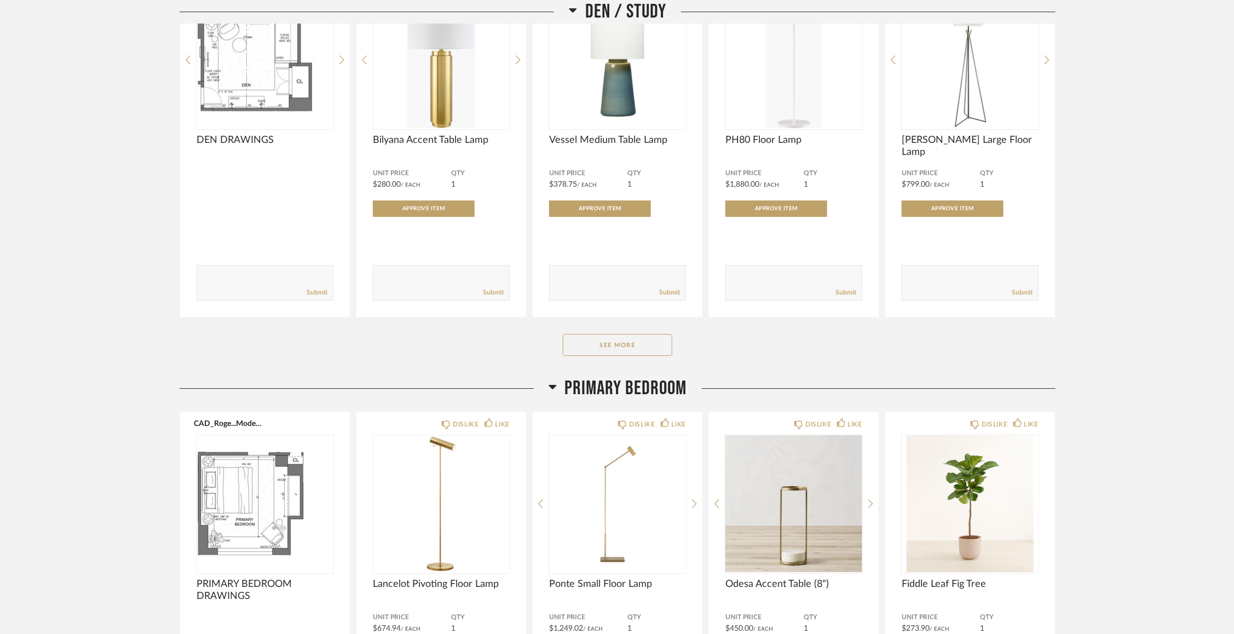
scroll to position [1880, 0]
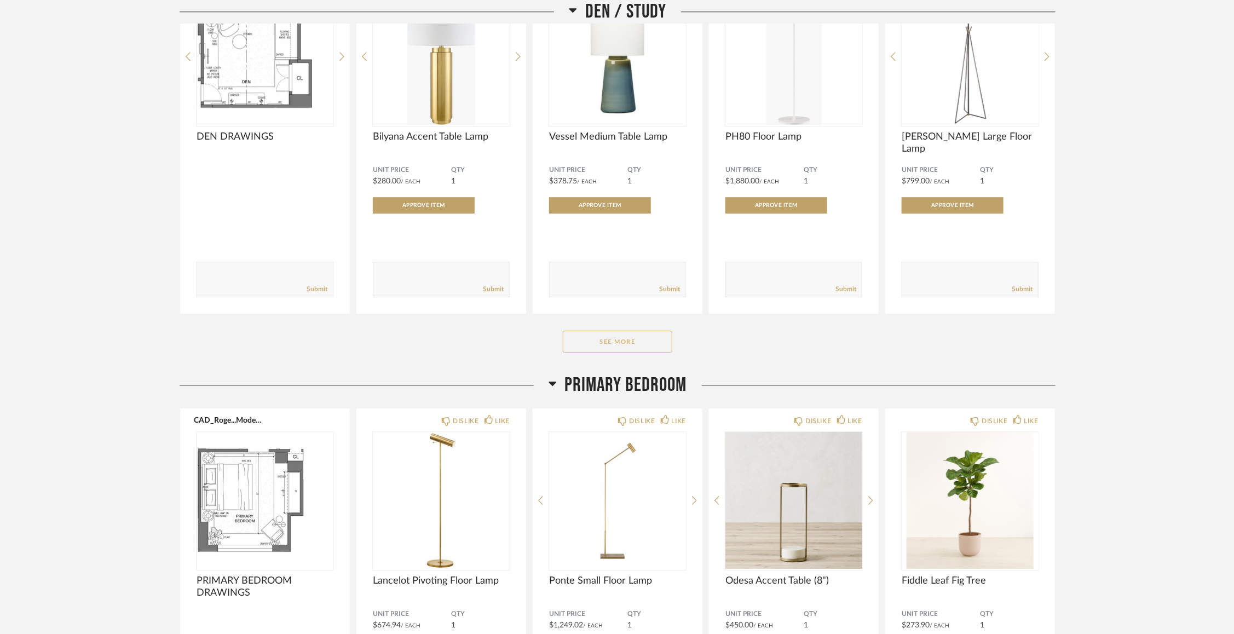
click at [584, 335] on button "See More" at bounding box center [618, 342] width 110 height 22
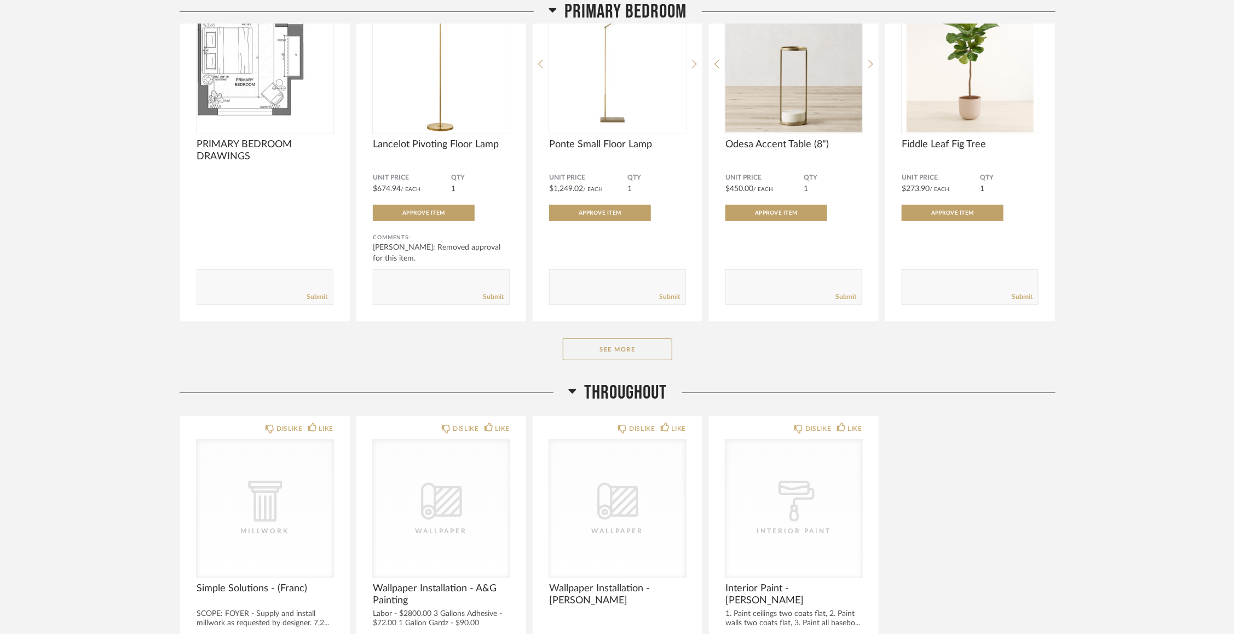
scroll to position [2775, 0]
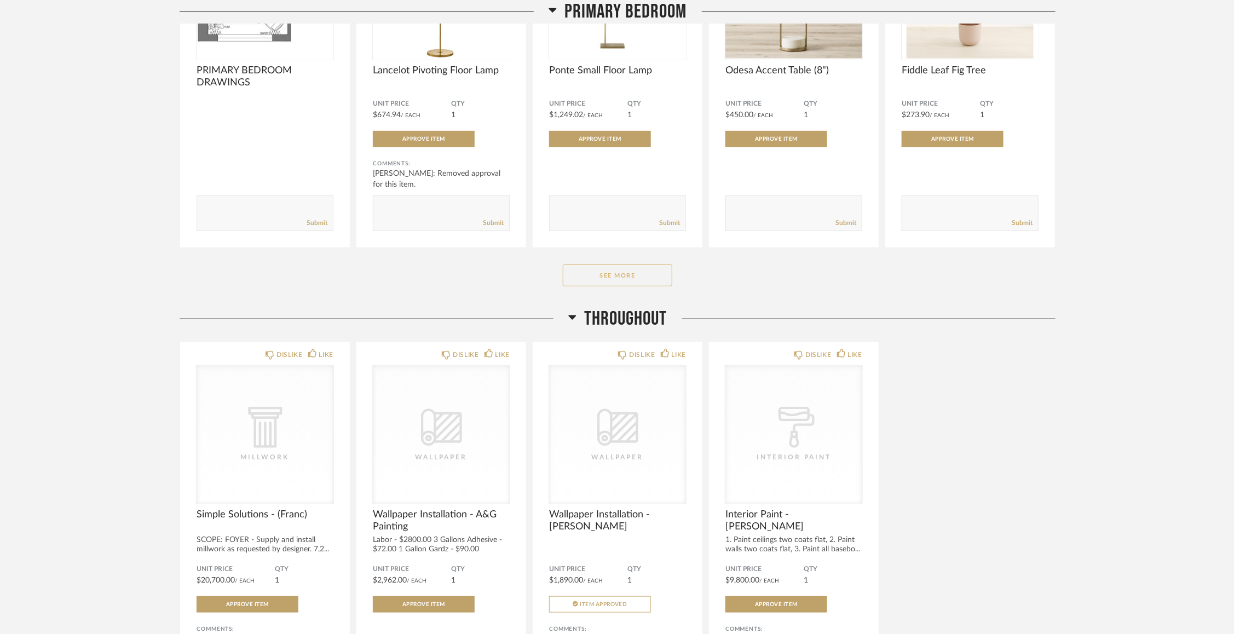
click at [583, 275] on button "See More" at bounding box center [618, 275] width 110 height 22
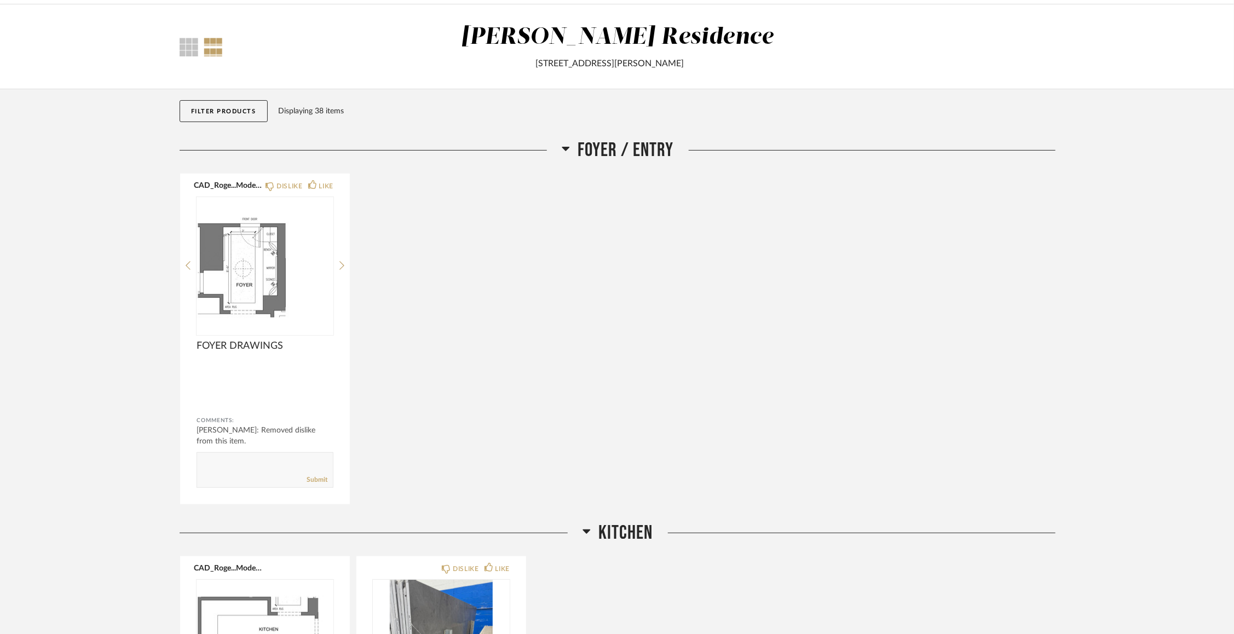
scroll to position [0, 0]
